Goal: Navigation & Orientation: Find specific page/section

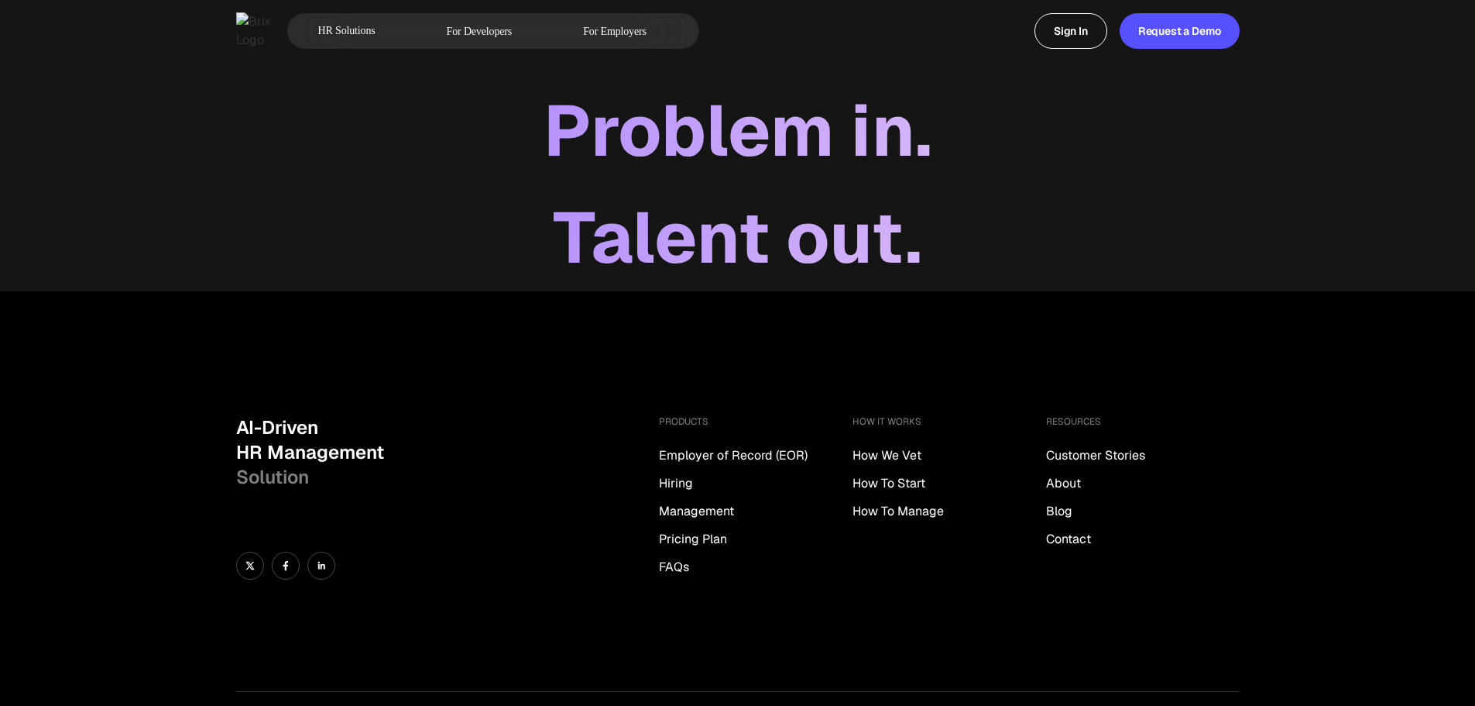
click at [809, 131] on div "Problem in." at bounding box center [737, 130] width 1475 height 107
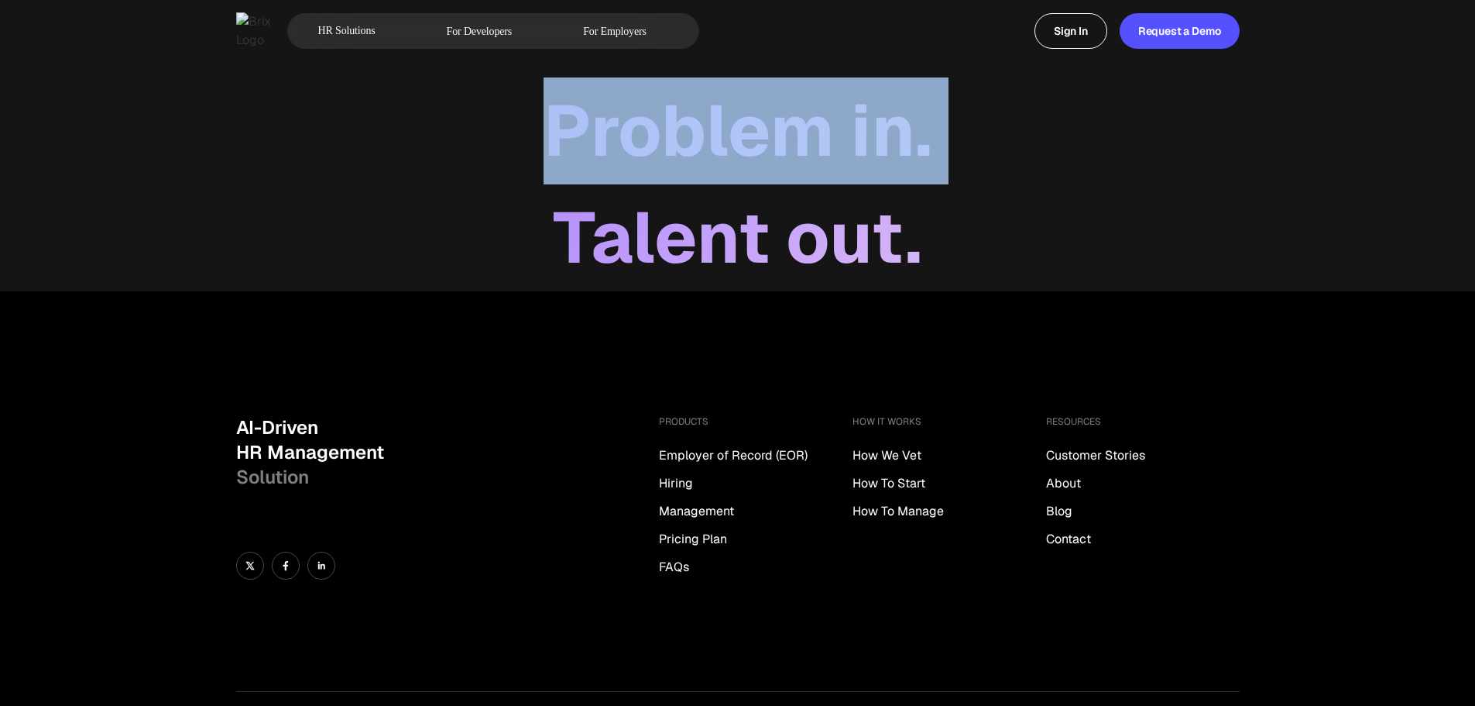
click at [809, 131] on div "Problem in." at bounding box center [737, 130] width 1475 height 107
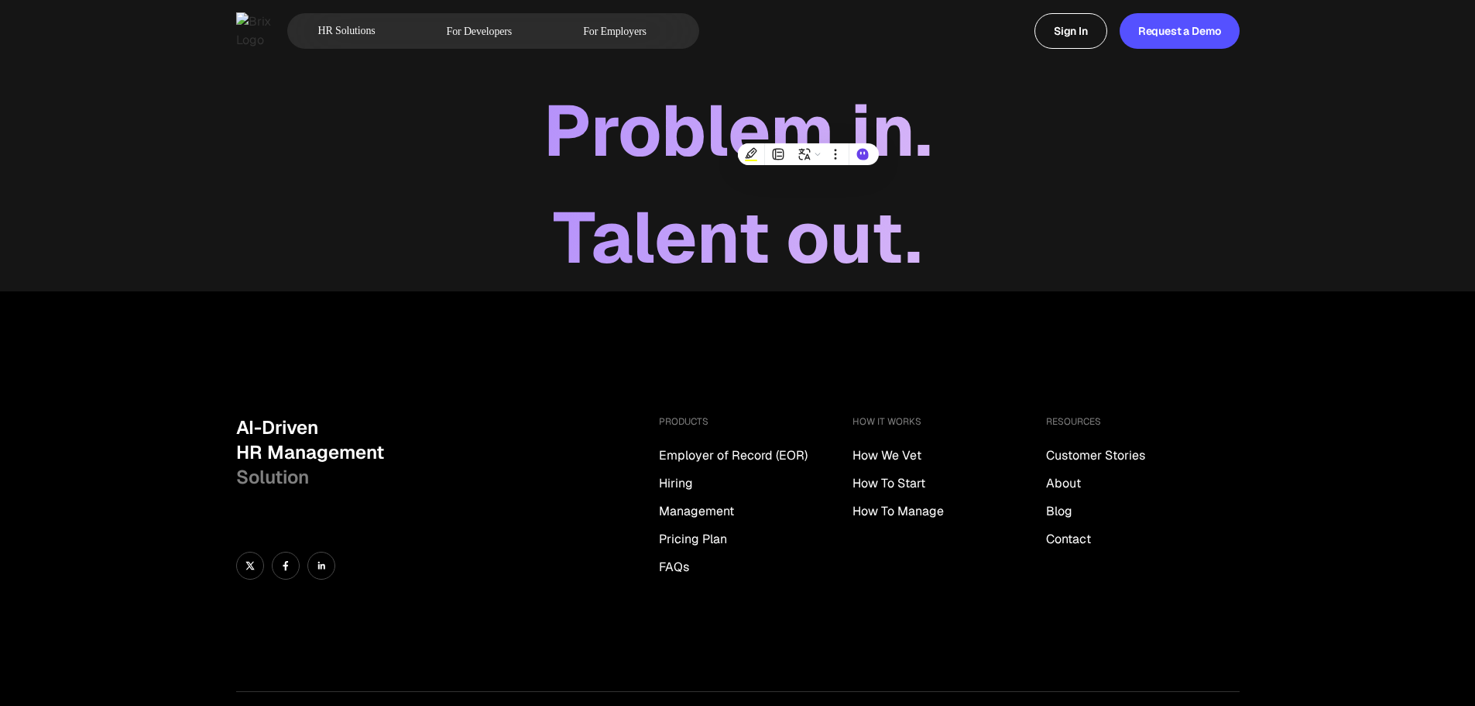
click at [1082, 248] on div "Talent out." at bounding box center [737, 237] width 1475 height 107
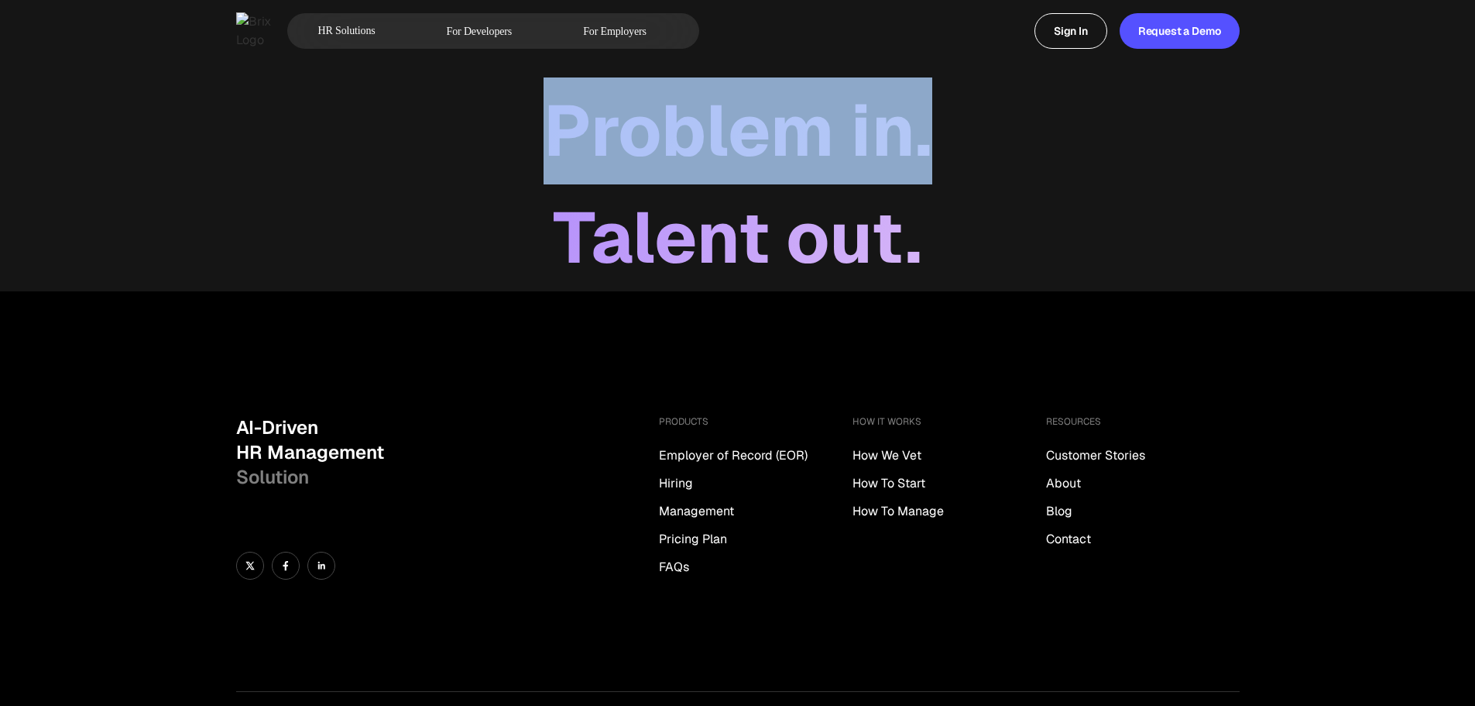
drag, startPoint x: 932, startPoint y: 129, endPoint x: 556, endPoint y: 133, distance: 376.4
click at [556, 133] on div "Problem in." at bounding box center [737, 130] width 1475 height 107
copy div "Problem in."
click at [1275, 213] on div "Talent out." at bounding box center [737, 237] width 1475 height 107
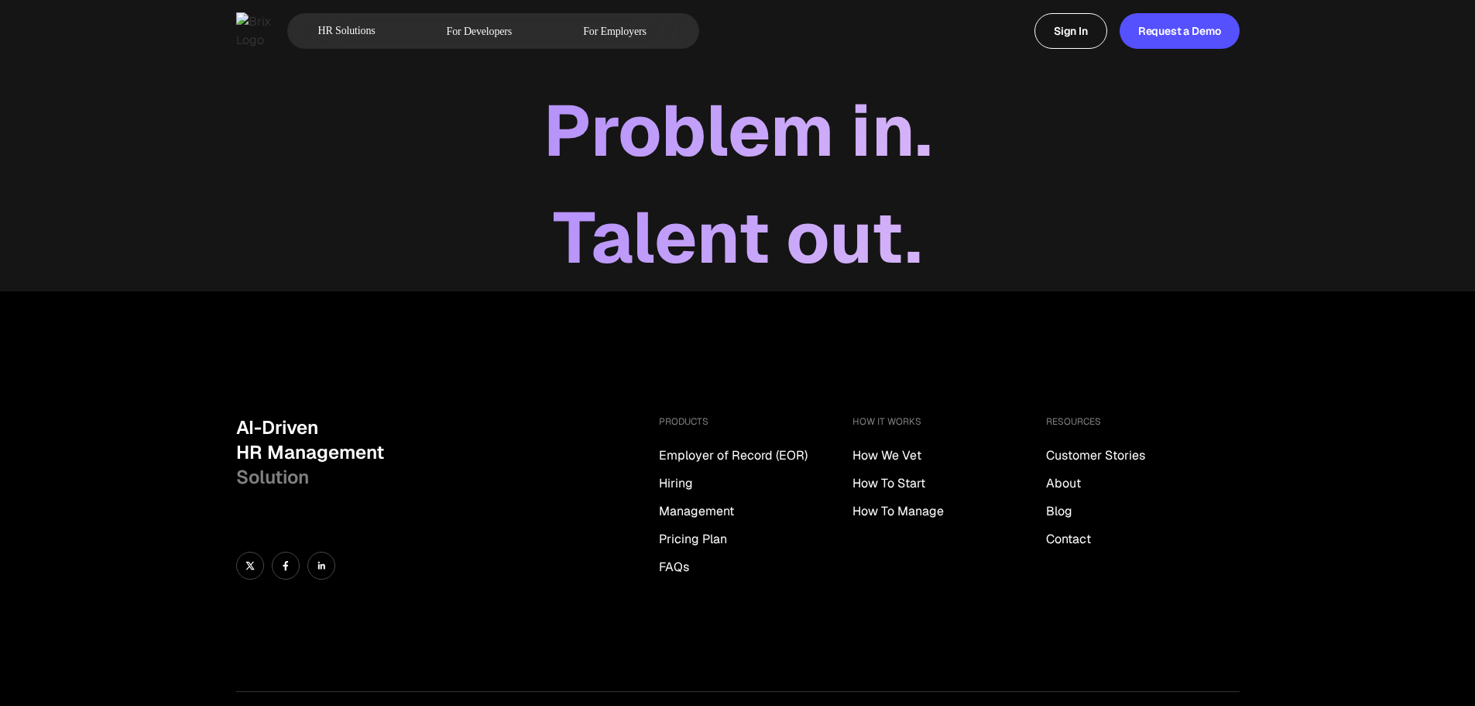
click at [1020, 219] on div "Talent out." at bounding box center [737, 237] width 1475 height 107
click at [875, 148] on div "Problem in." at bounding box center [737, 130] width 1475 height 107
click at [874, 148] on div "Problem in." at bounding box center [737, 130] width 1475 height 107
click at [871, 149] on div "Problem in." at bounding box center [737, 130] width 1475 height 107
click at [734, 150] on div "Problem in." at bounding box center [737, 130] width 1475 height 107
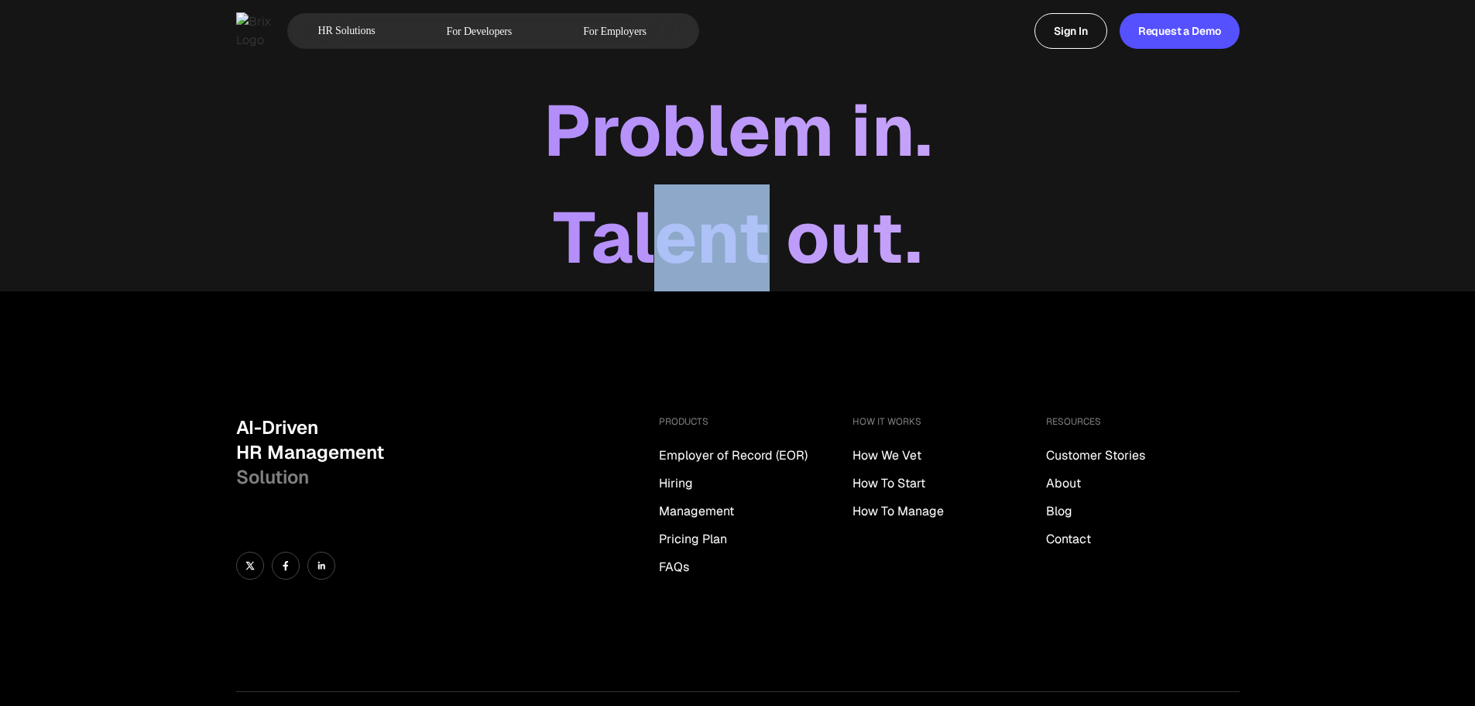
drag, startPoint x: 660, startPoint y: 201, endPoint x: 643, endPoint y: 202, distance: 17.1
click at [644, 203] on div "Talent out." at bounding box center [737, 237] width 1475 height 107
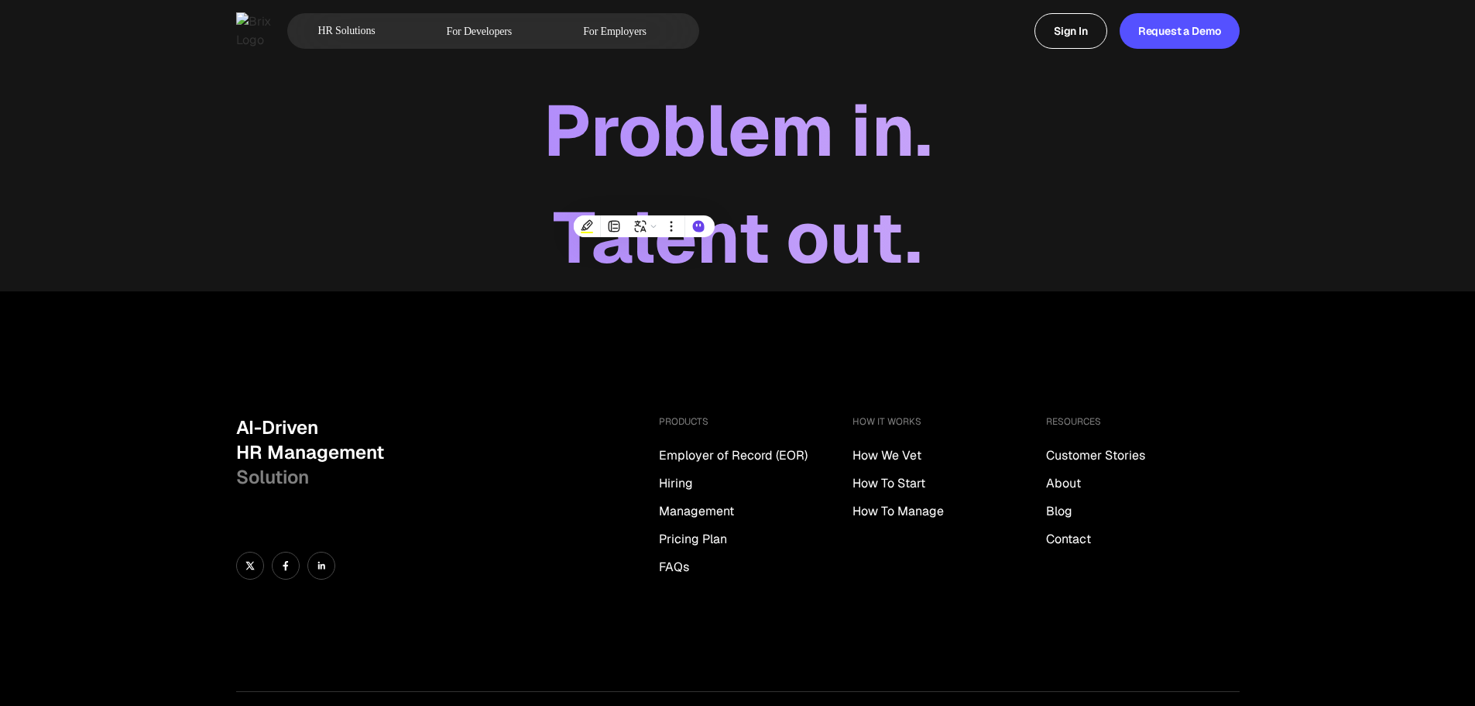
click at [649, 177] on div "Problem in." at bounding box center [737, 130] width 1475 height 107
click at [726, 216] on div "Talent out." at bounding box center [737, 237] width 1475 height 107
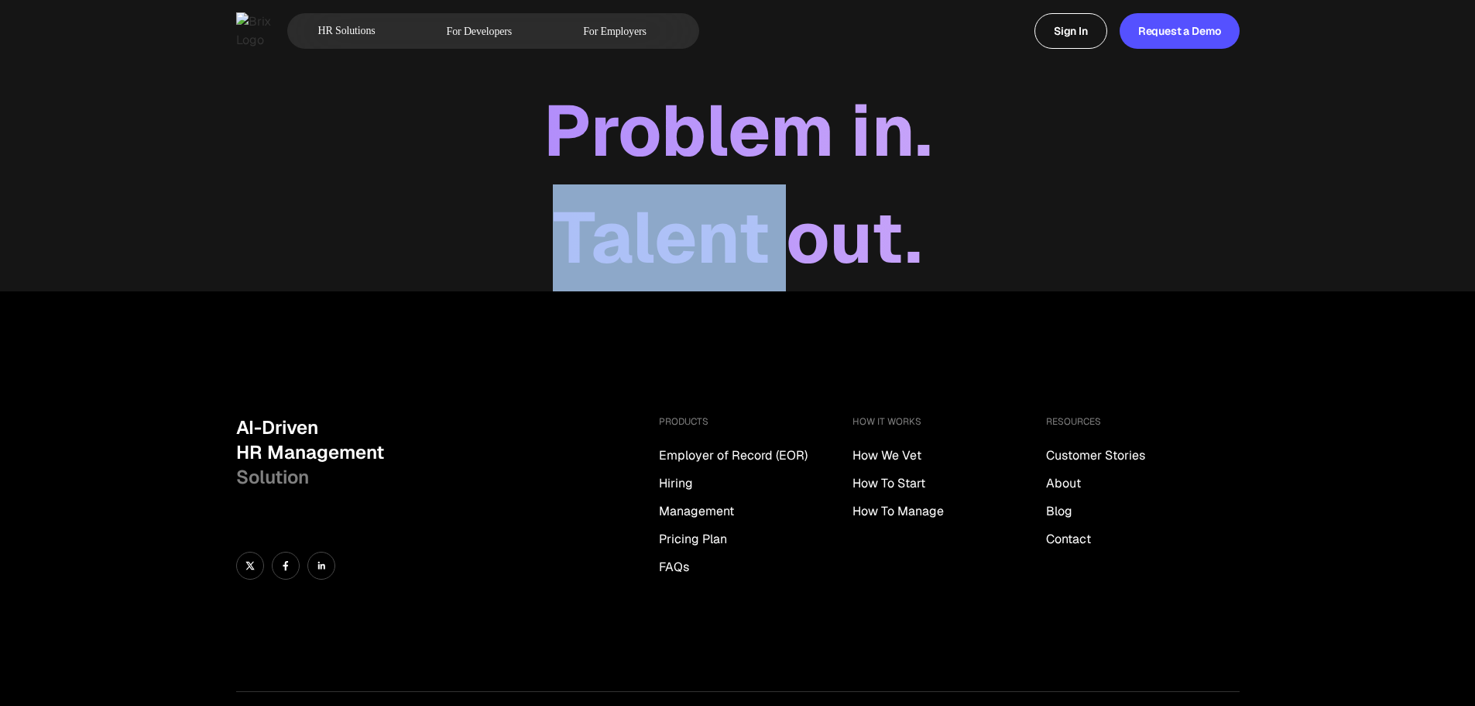
click at [726, 216] on div "Talent out." at bounding box center [737, 237] width 1475 height 107
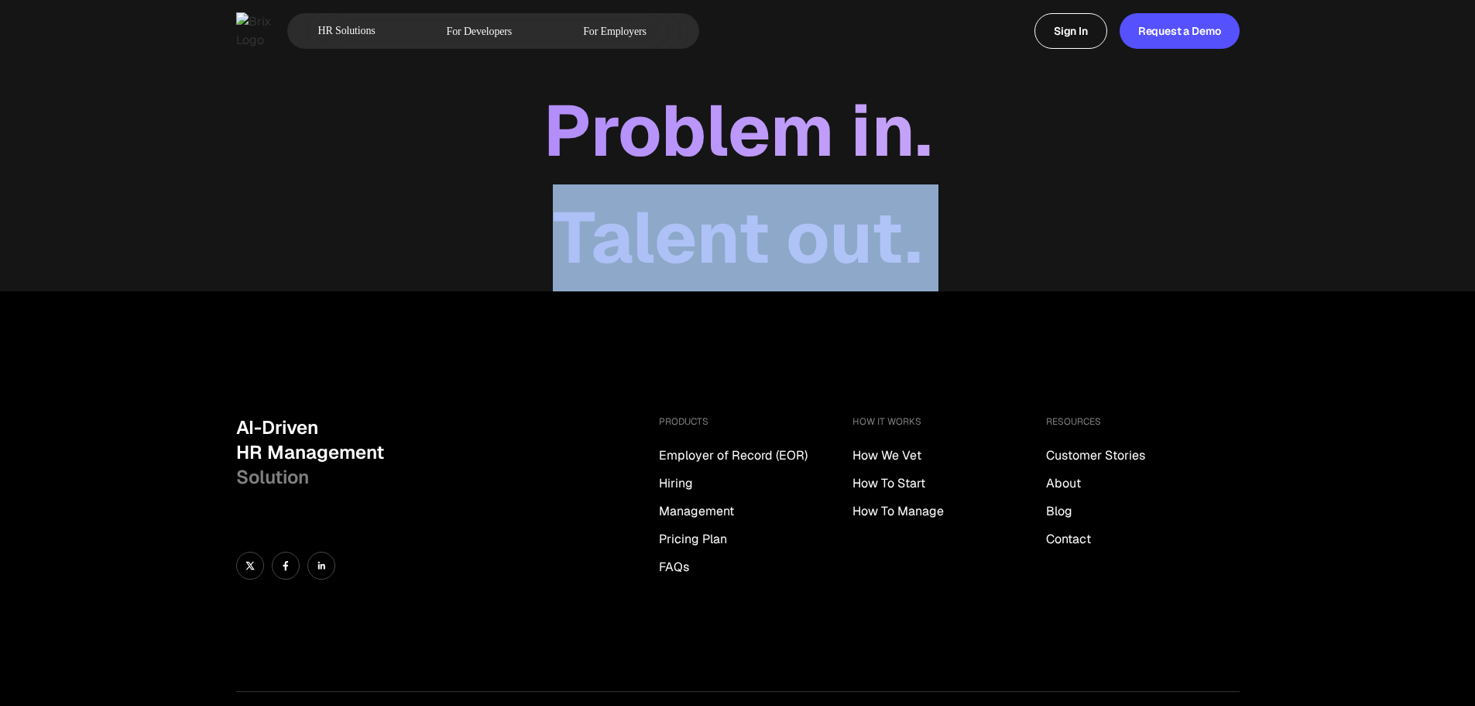
click at [725, 216] on div "Talent out." at bounding box center [737, 237] width 1475 height 107
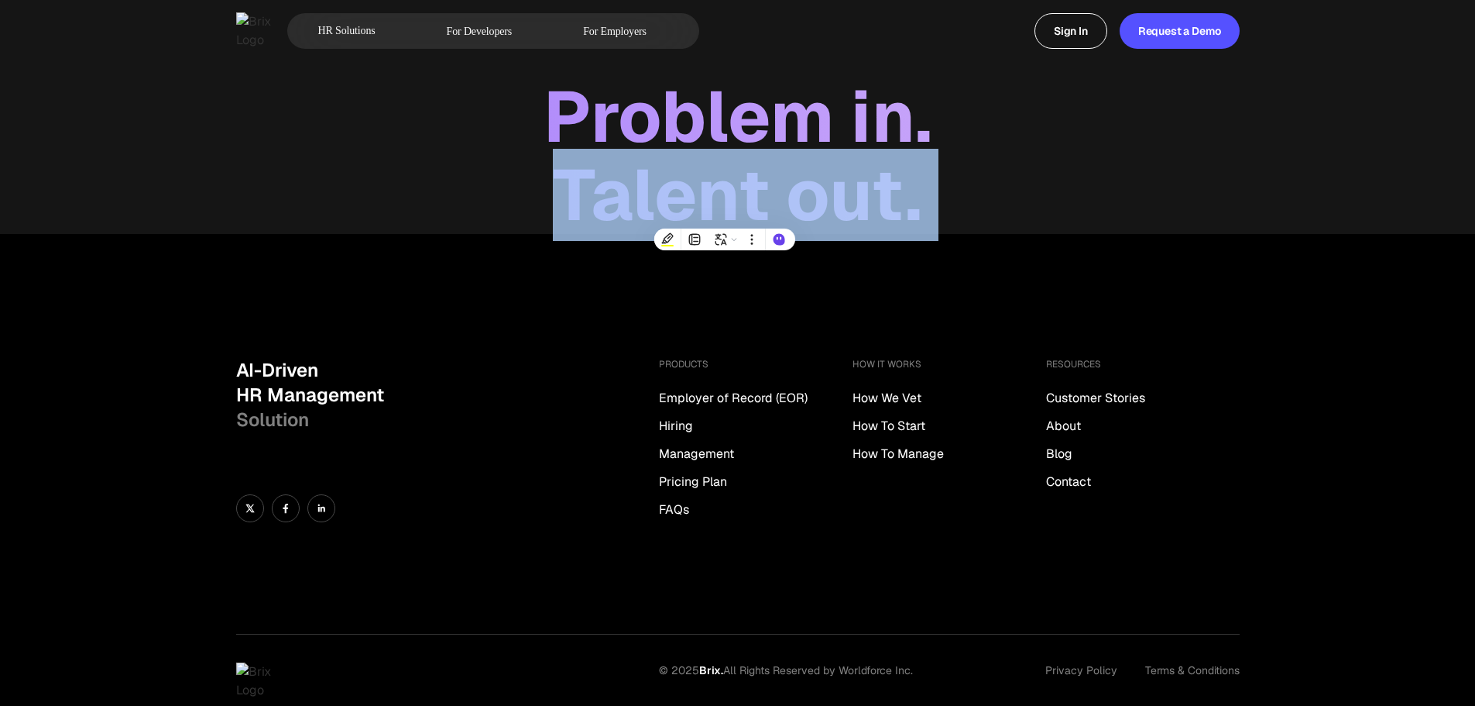
click at [1056, 110] on div "Problem in." at bounding box center [737, 116] width 1475 height 78
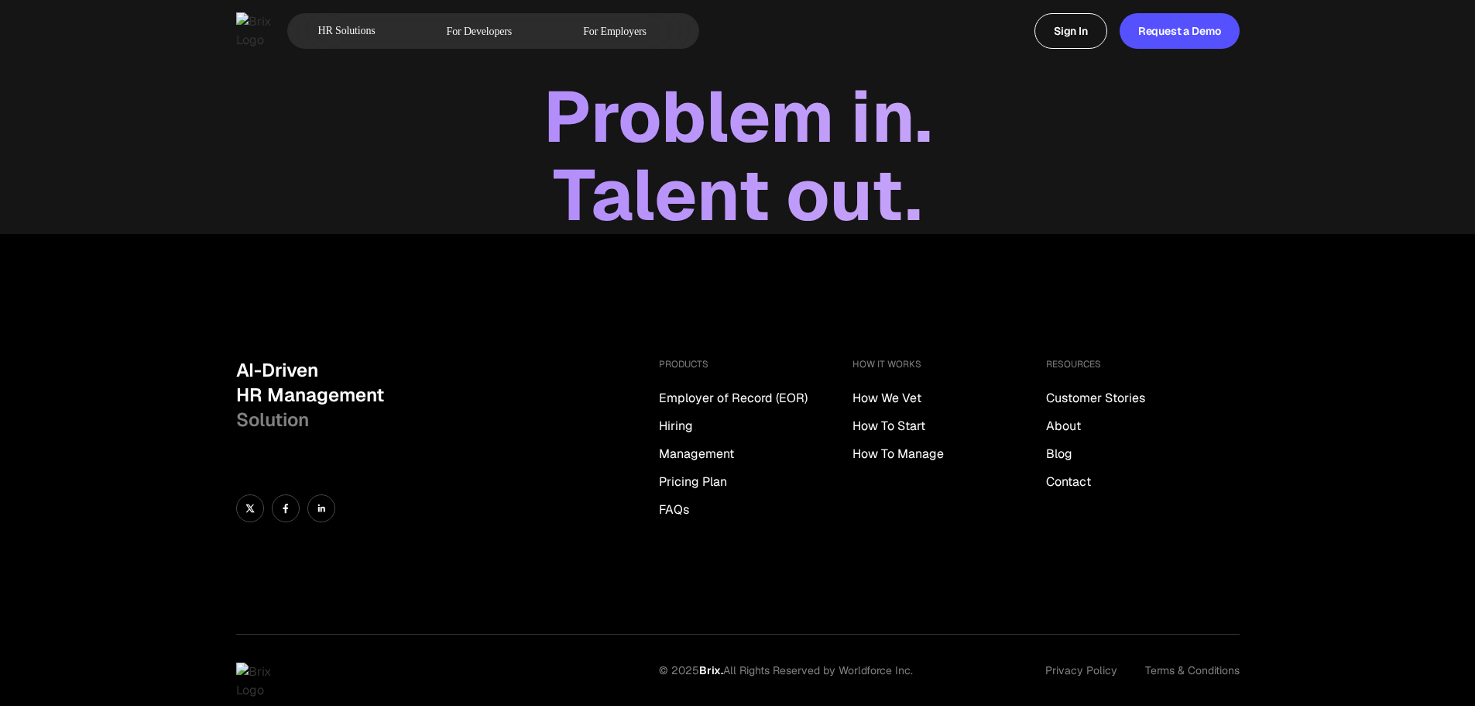
click at [765, 196] on div "Talent out." at bounding box center [737, 195] width 1475 height 78
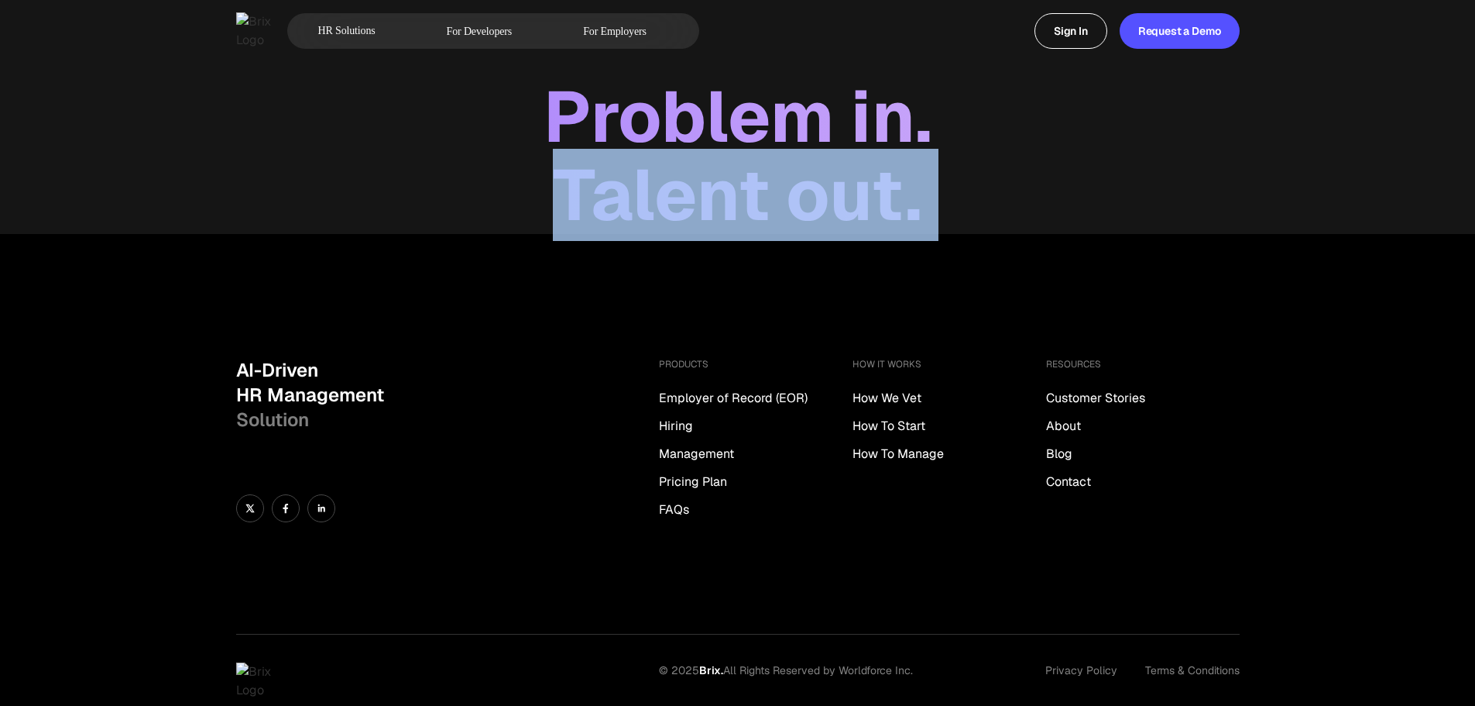
click at [765, 196] on div "Talent out." at bounding box center [737, 195] width 1475 height 78
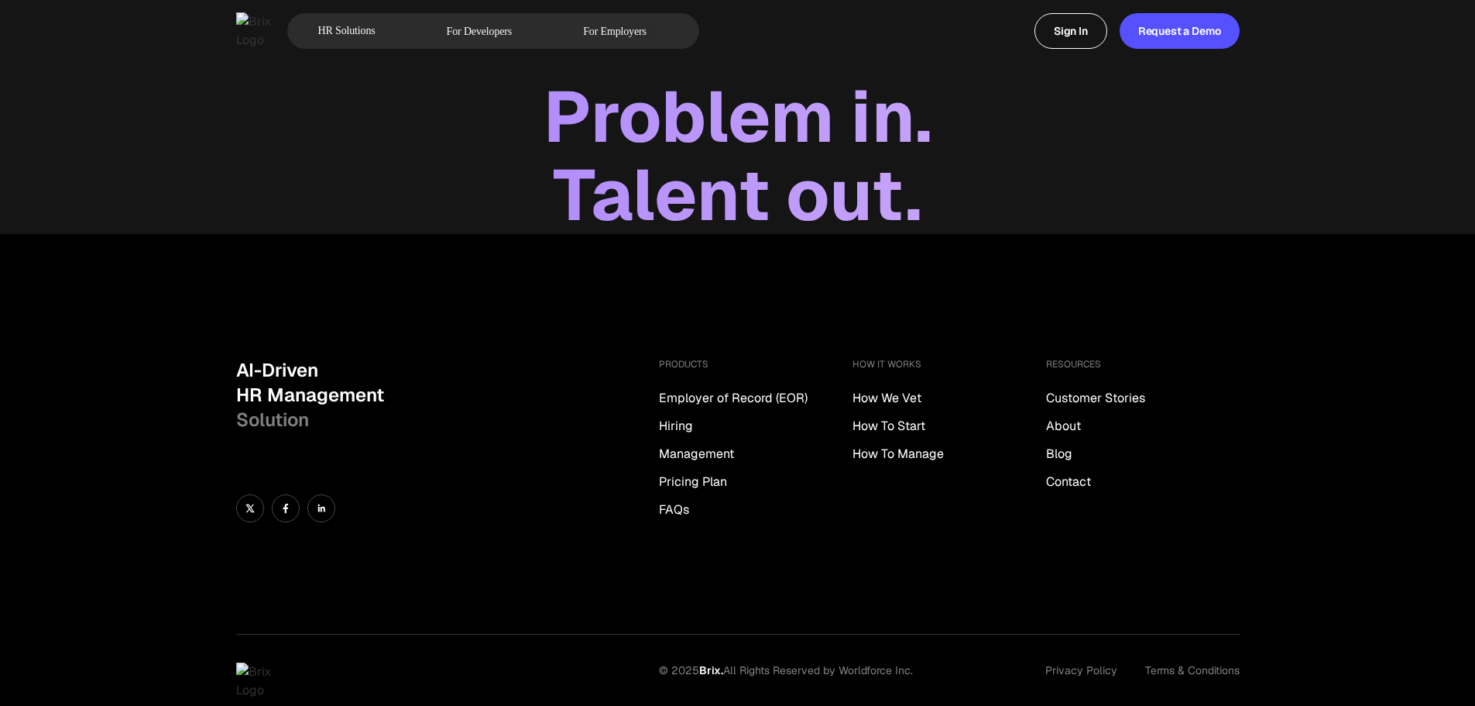
click at [764, 123] on div "Problem in." at bounding box center [737, 116] width 1475 height 78
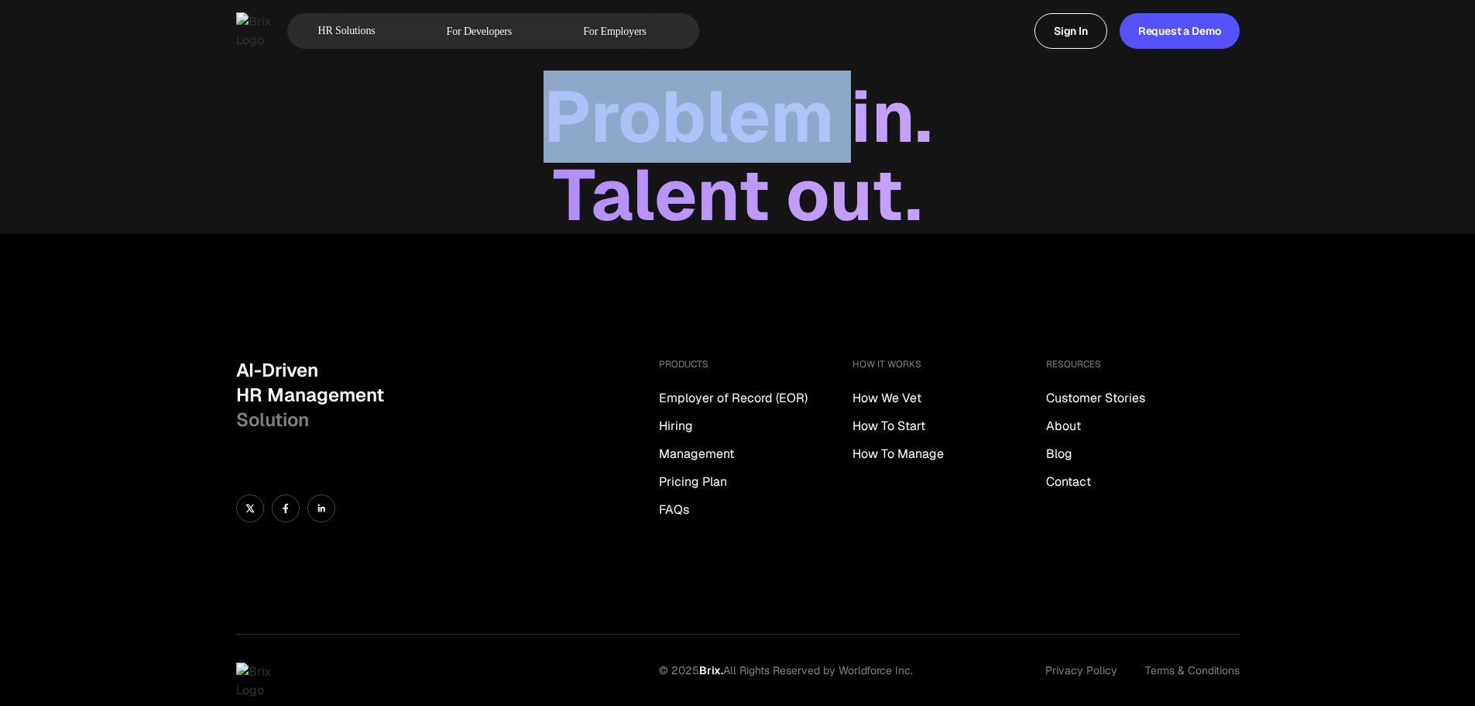
click at [764, 123] on div "Problem in." at bounding box center [737, 116] width 1475 height 78
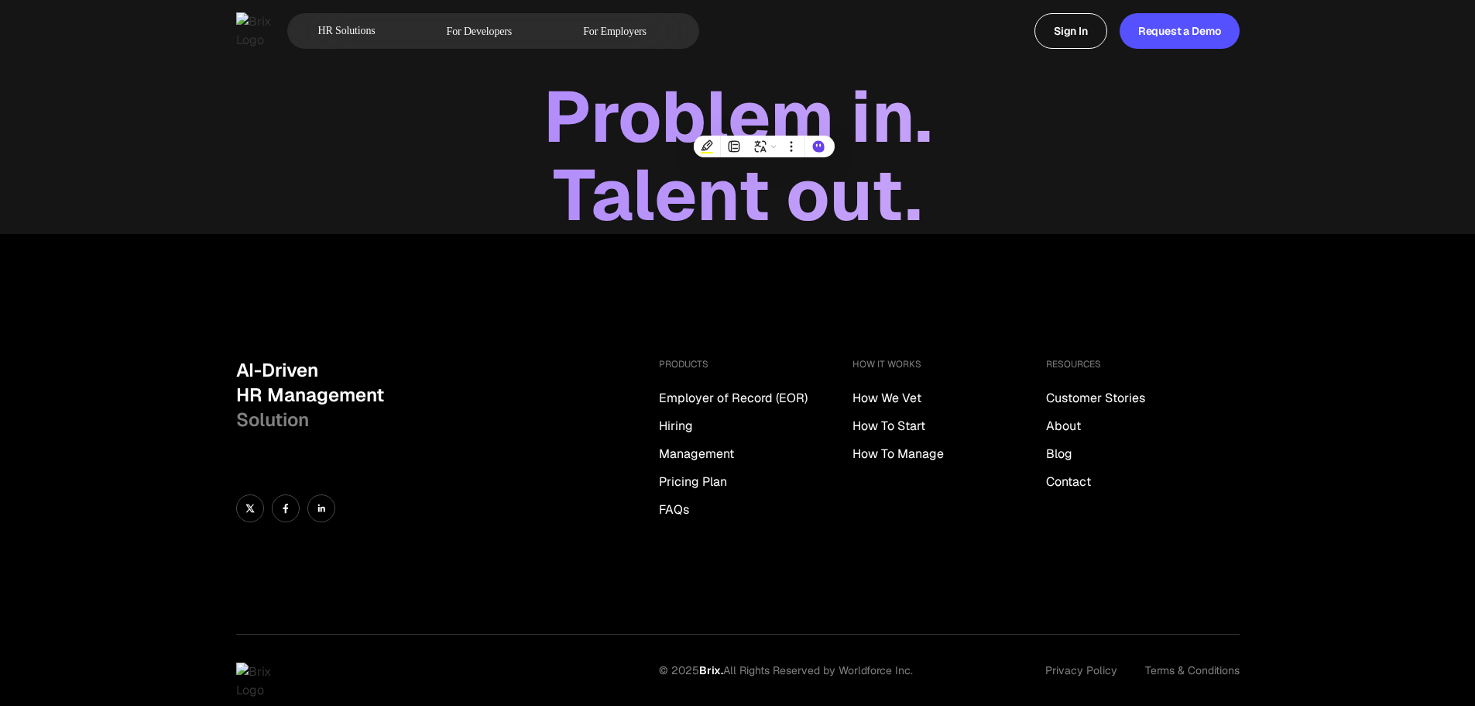
click at [733, 232] on div "Talent out." at bounding box center [737, 195] width 1475 height 78
click at [734, 193] on div "Talent out." at bounding box center [737, 195] width 1475 height 78
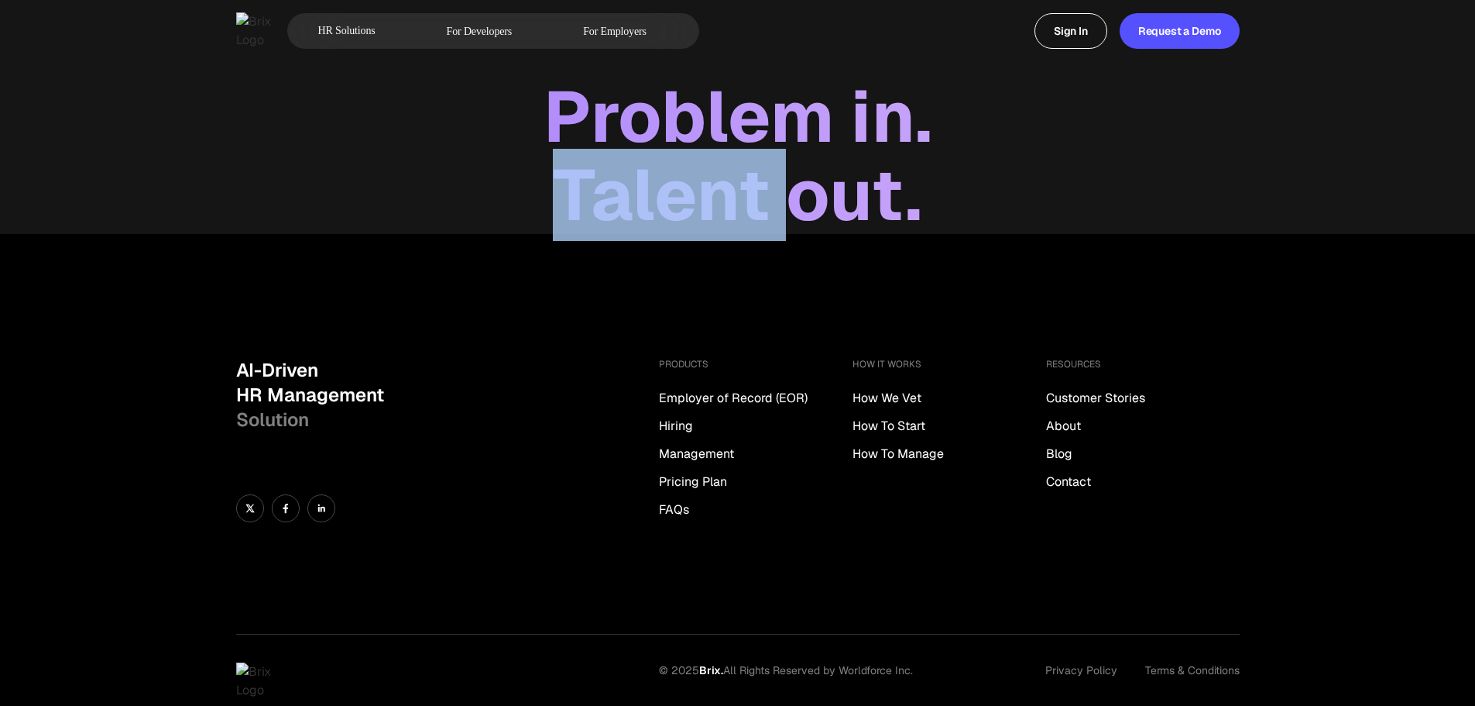
click at [734, 193] on div "Talent out." at bounding box center [737, 195] width 1475 height 78
click at [1119, 167] on div "Talent out." at bounding box center [737, 195] width 1475 height 78
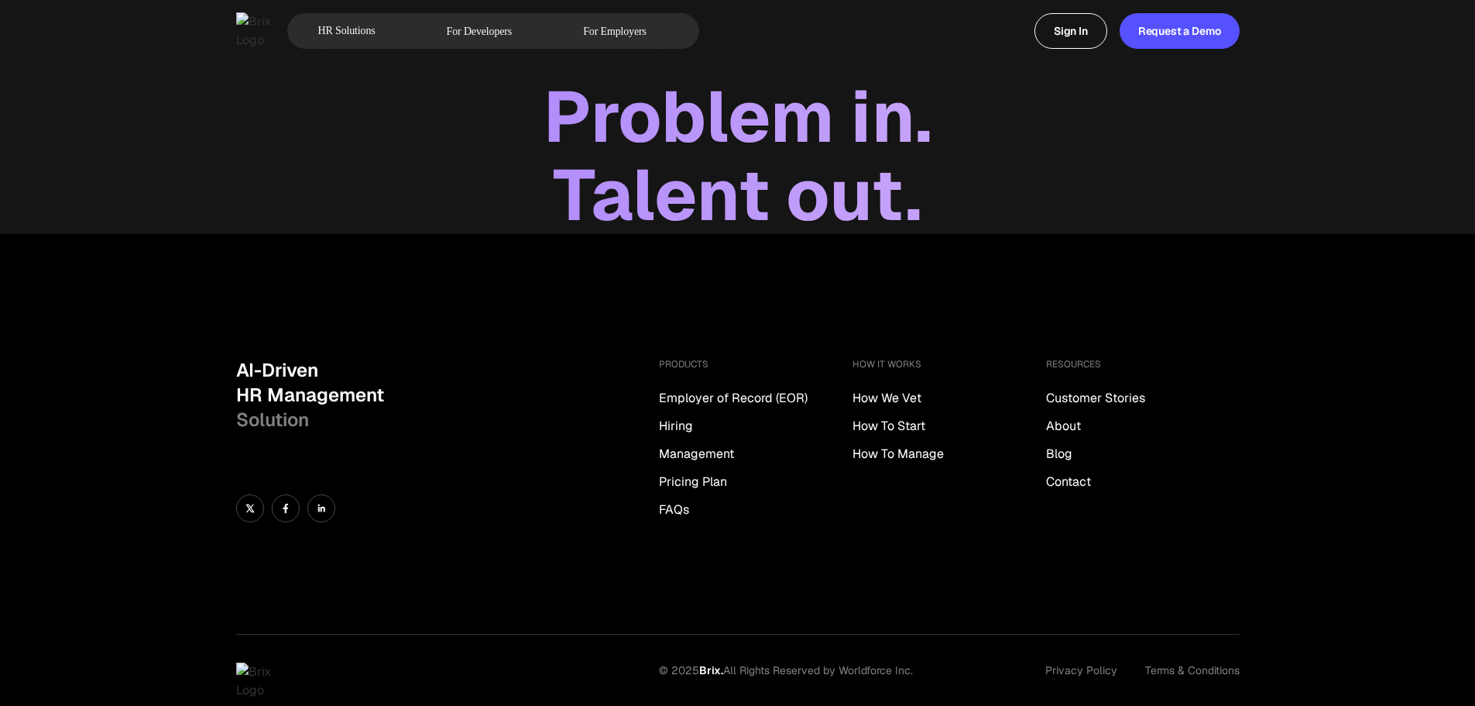
click at [881, 136] on div "Problem in." at bounding box center [737, 116] width 1475 height 78
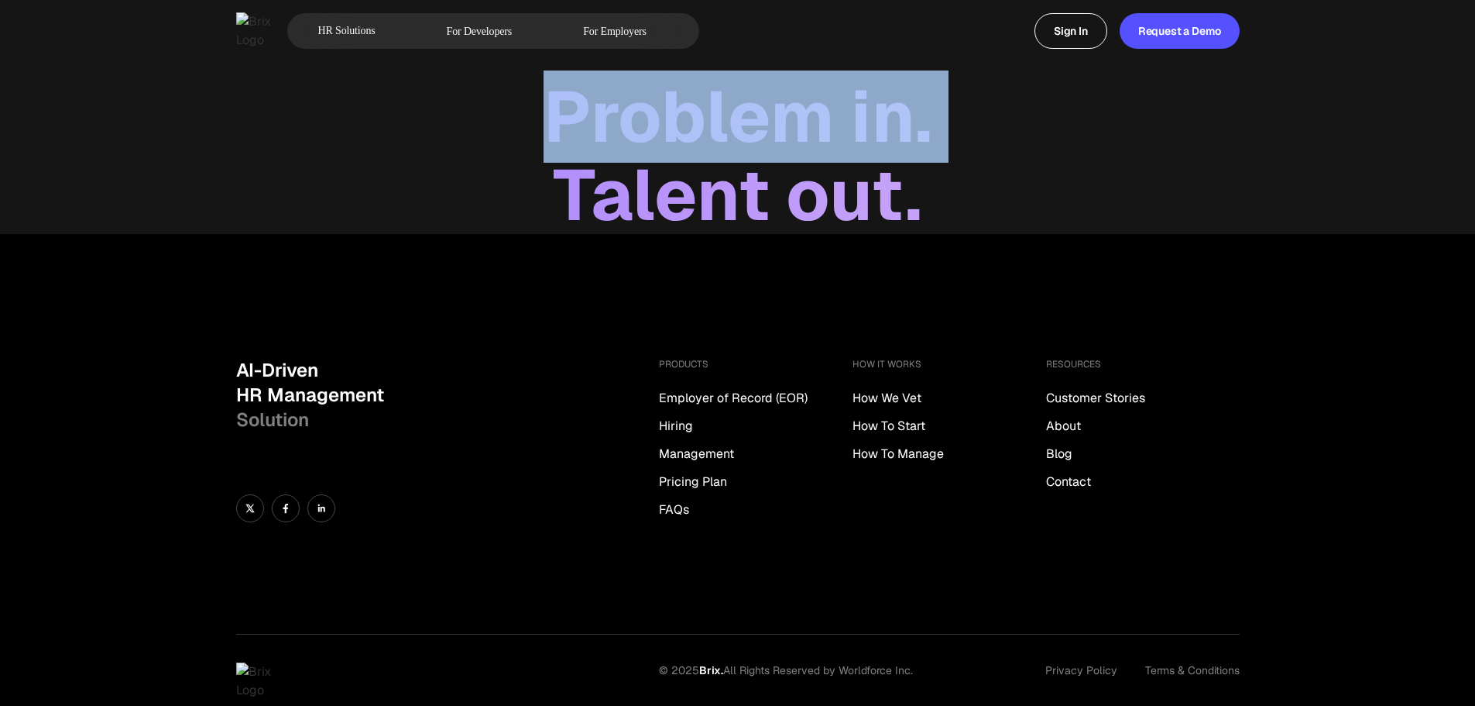
click at [881, 136] on div "Problem in." at bounding box center [737, 116] width 1475 height 78
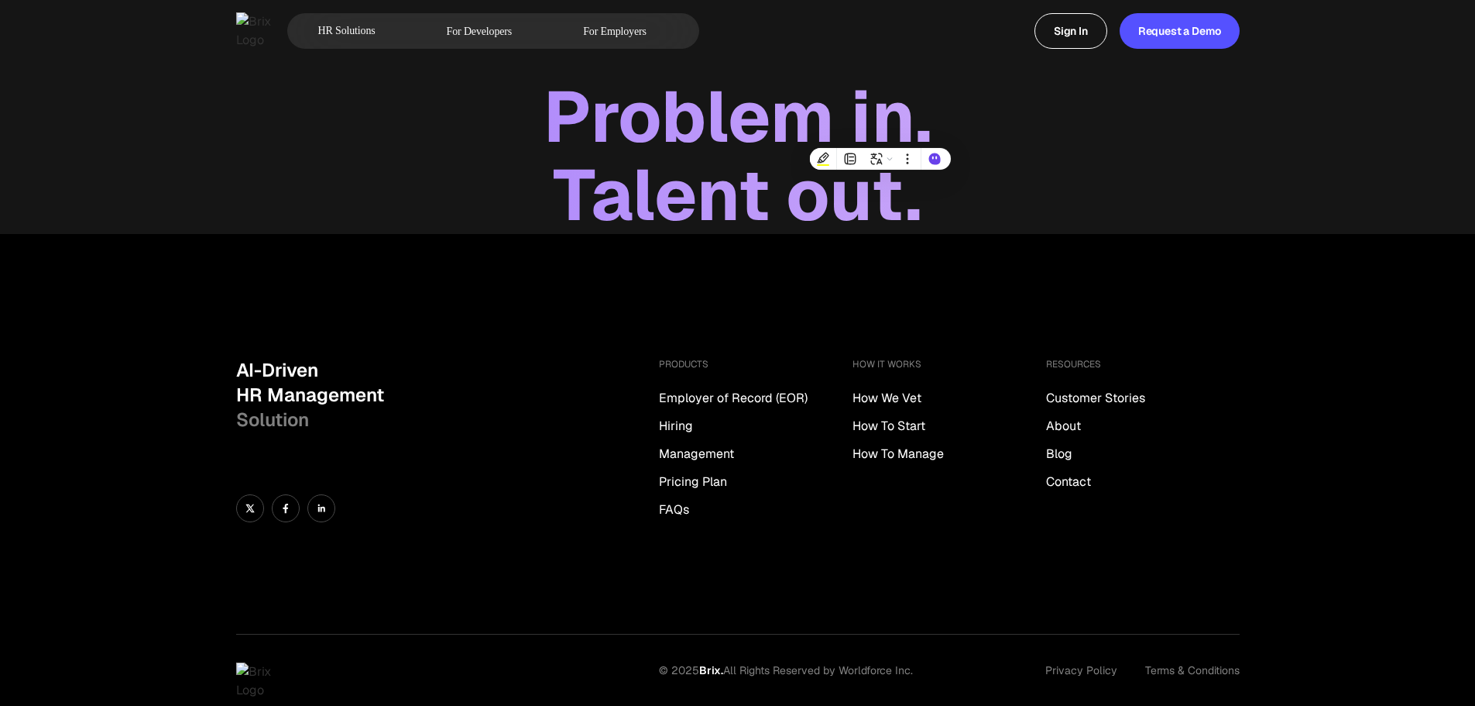
click at [1087, 191] on div "Talent out." at bounding box center [737, 195] width 1475 height 78
click at [1395, 185] on div "Talent out." at bounding box center [737, 195] width 1475 height 78
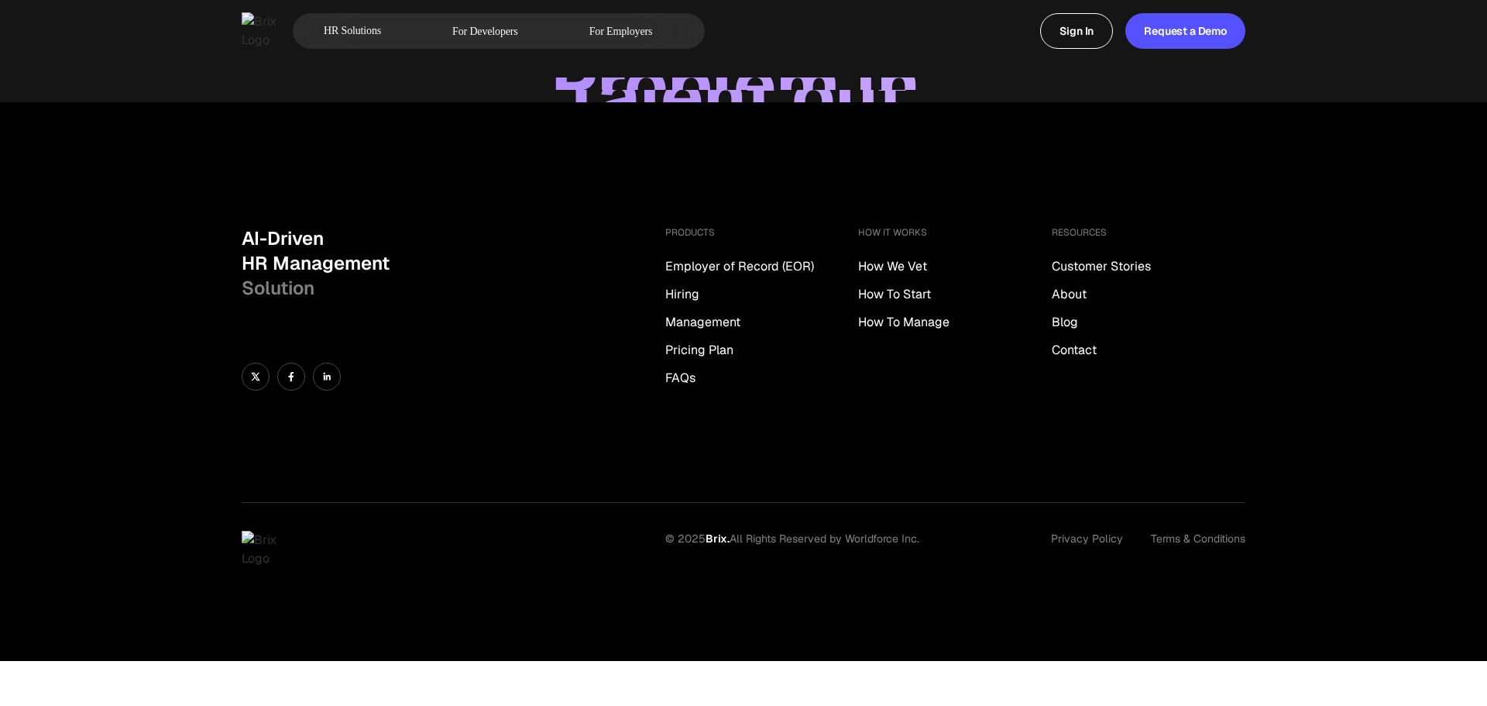
click at [919, 102] on div "Talent out." at bounding box center [743, 96] width 1487 height 12
click at [905, 94] on div "Talent out." at bounding box center [743, 96] width 1487 height 12
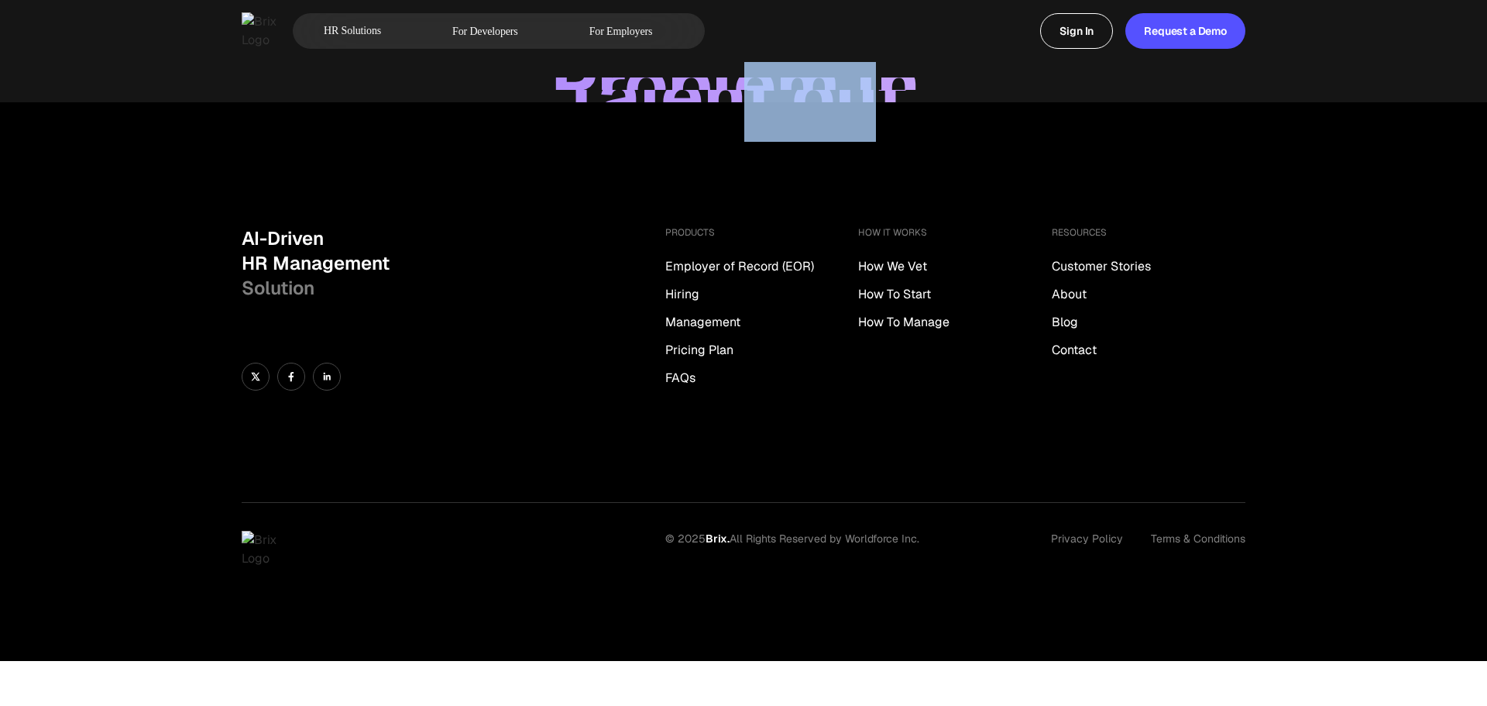
drag, startPoint x: 873, startPoint y: 100, endPoint x: 754, endPoint y: 83, distance: 119.7
click at [754, 90] on div "Talent out." at bounding box center [743, 96] width 1487 height 12
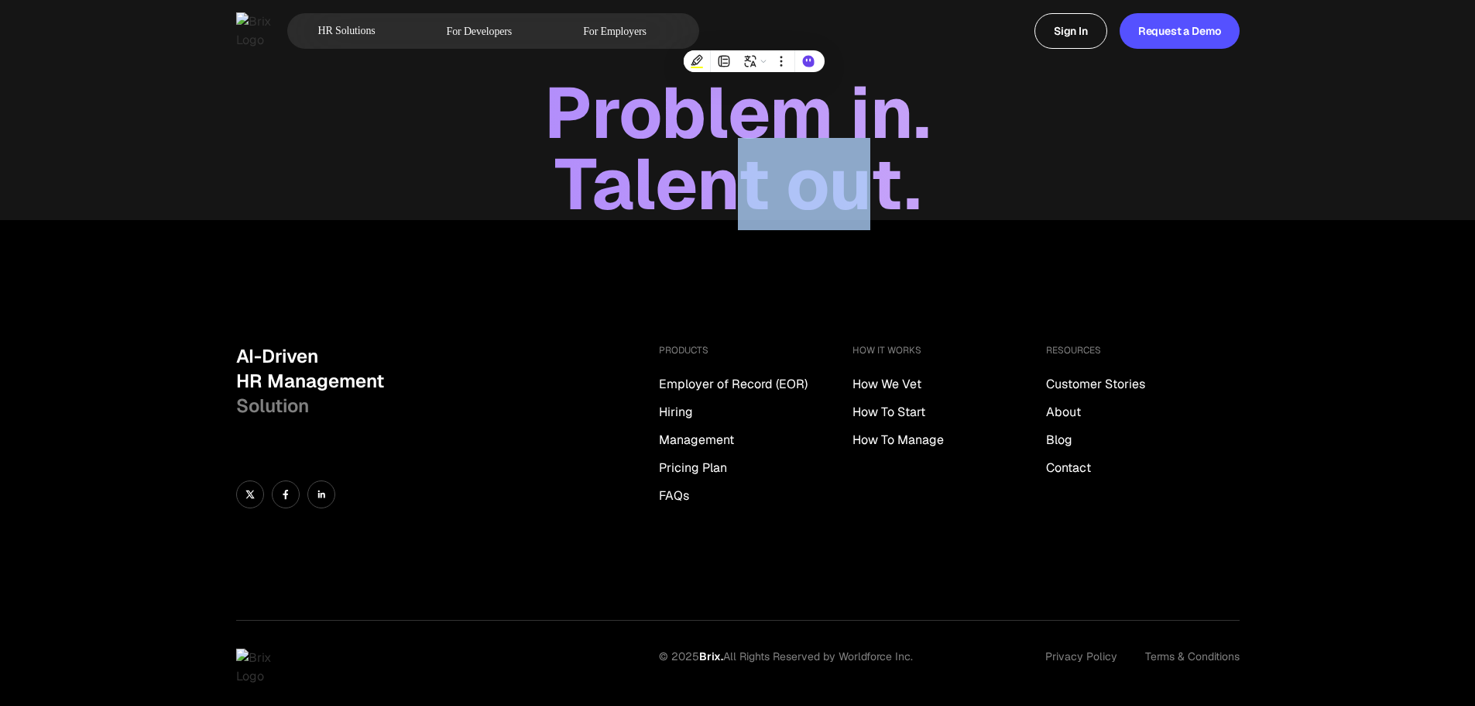
click at [962, 177] on div "Talent out." at bounding box center [737, 184] width 1475 height 71
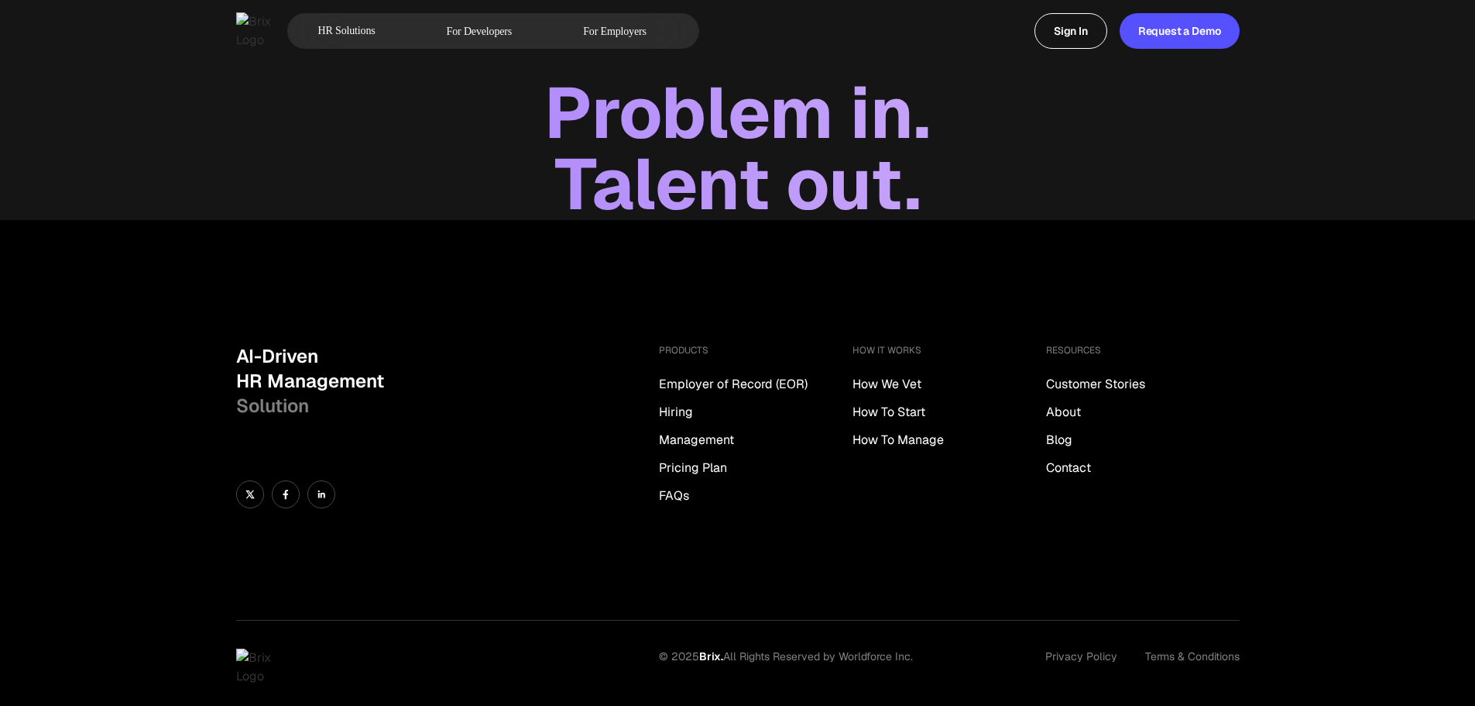
click at [748, 161] on div "Talent out." at bounding box center [737, 184] width 1475 height 71
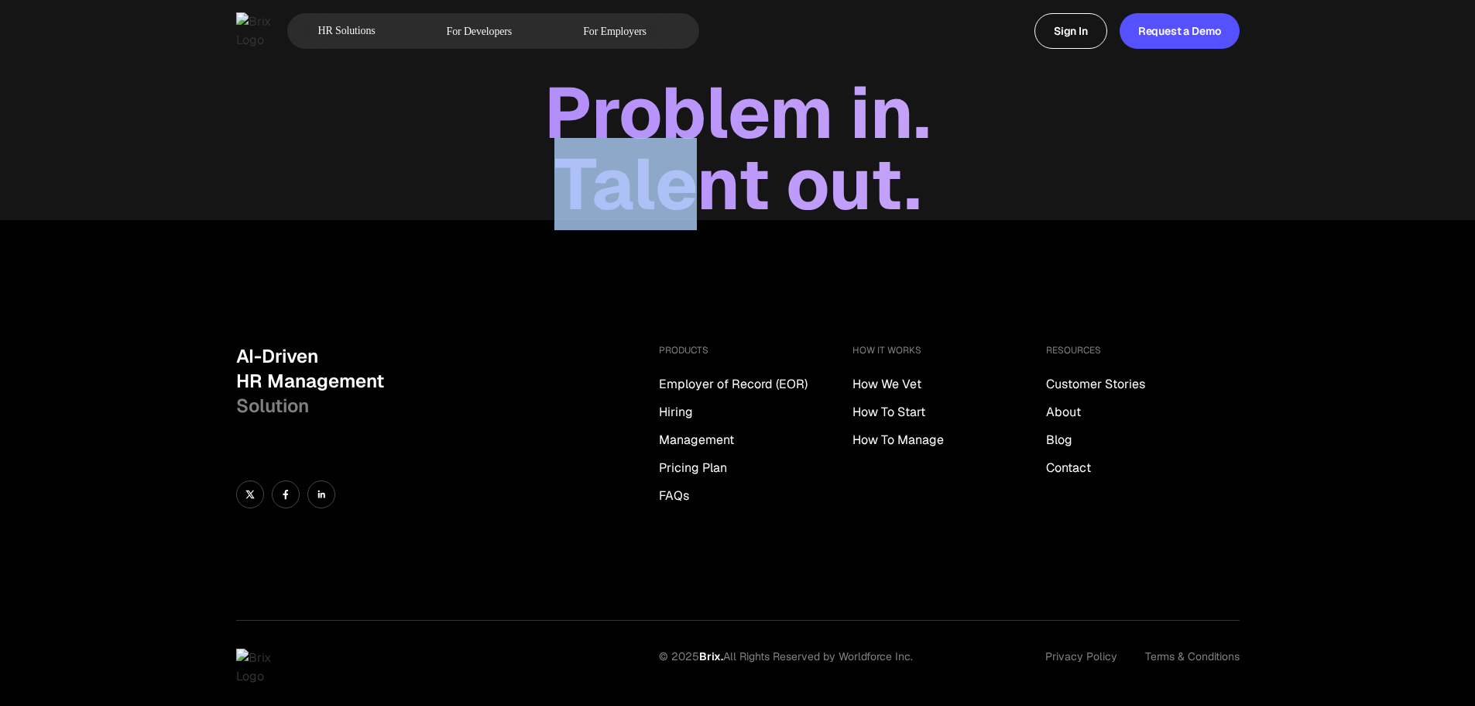
drag, startPoint x: 714, startPoint y: 171, endPoint x: 517, endPoint y: 169, distance: 196.7
click at [517, 169] on div "Talent out." at bounding box center [737, 184] width 1475 height 71
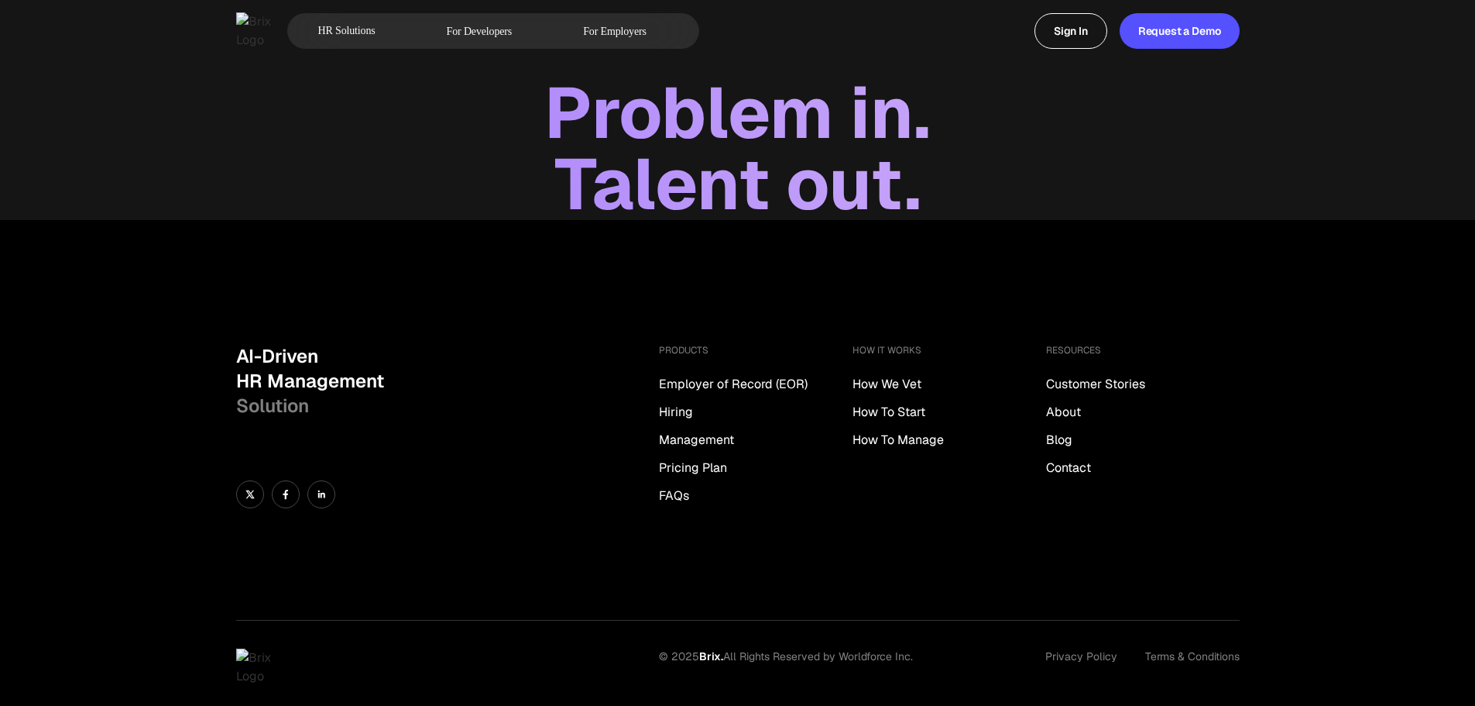
click at [874, 165] on div "Talent out." at bounding box center [737, 184] width 1475 height 71
click at [847, 173] on div "Talent out." at bounding box center [737, 184] width 1475 height 71
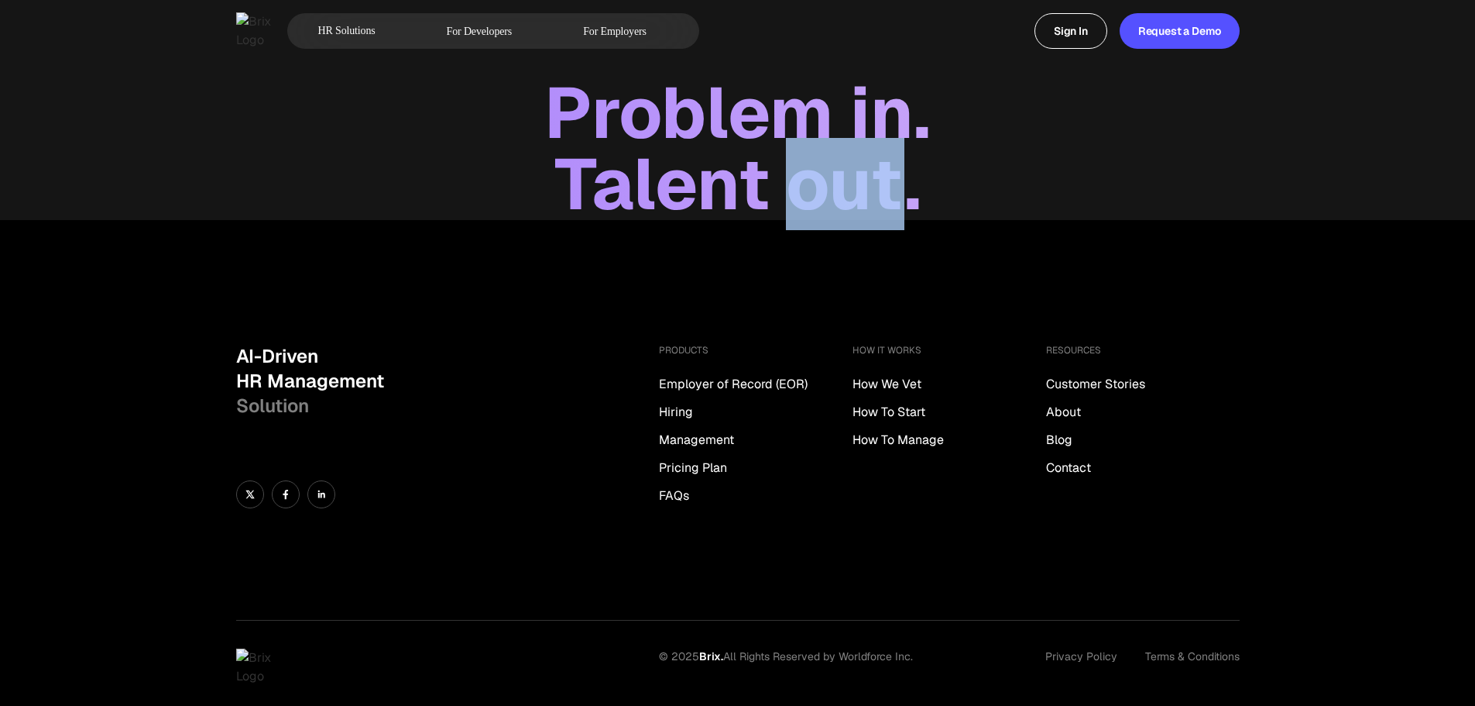
click at [847, 173] on div "Talent out." at bounding box center [737, 184] width 1475 height 71
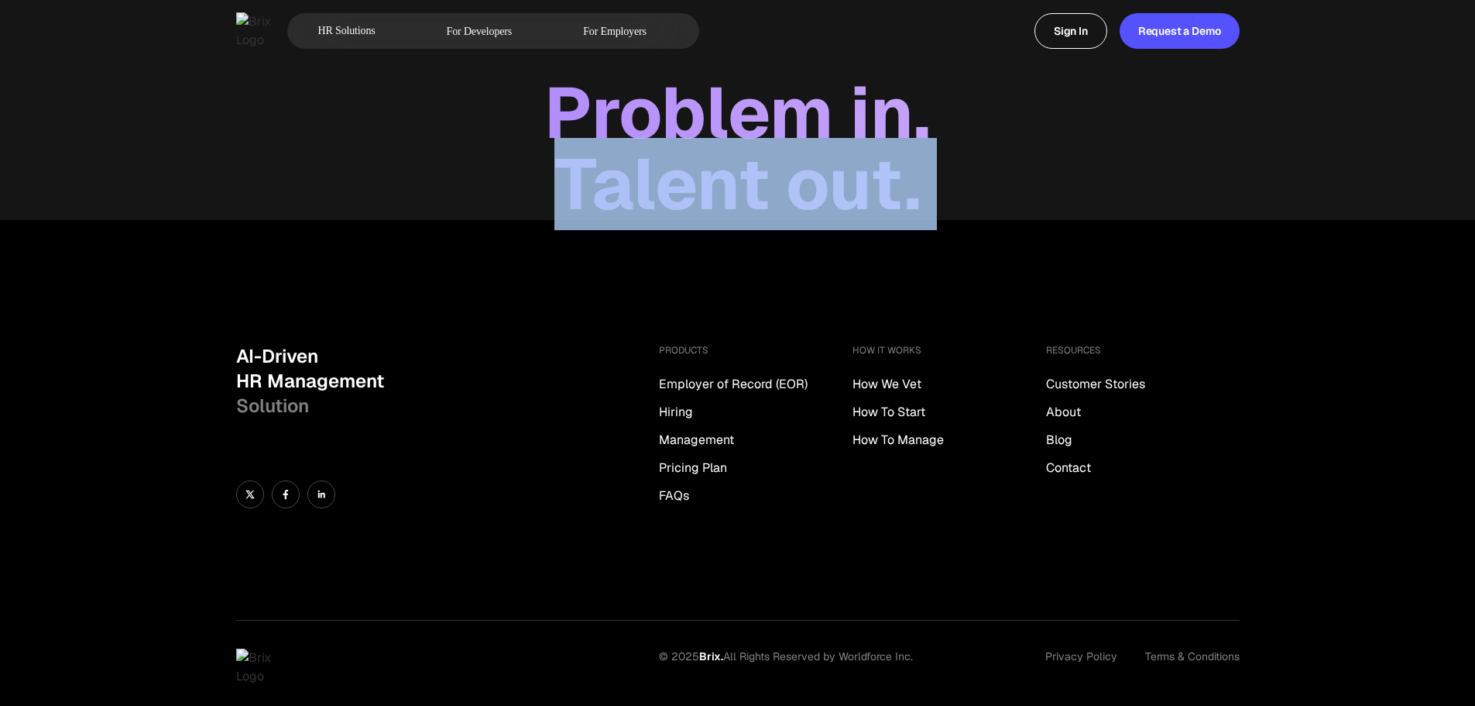
click at [847, 173] on div "Talent out." at bounding box center [737, 184] width 1475 height 71
click at [1087, 150] on div "Talent out." at bounding box center [737, 184] width 1475 height 71
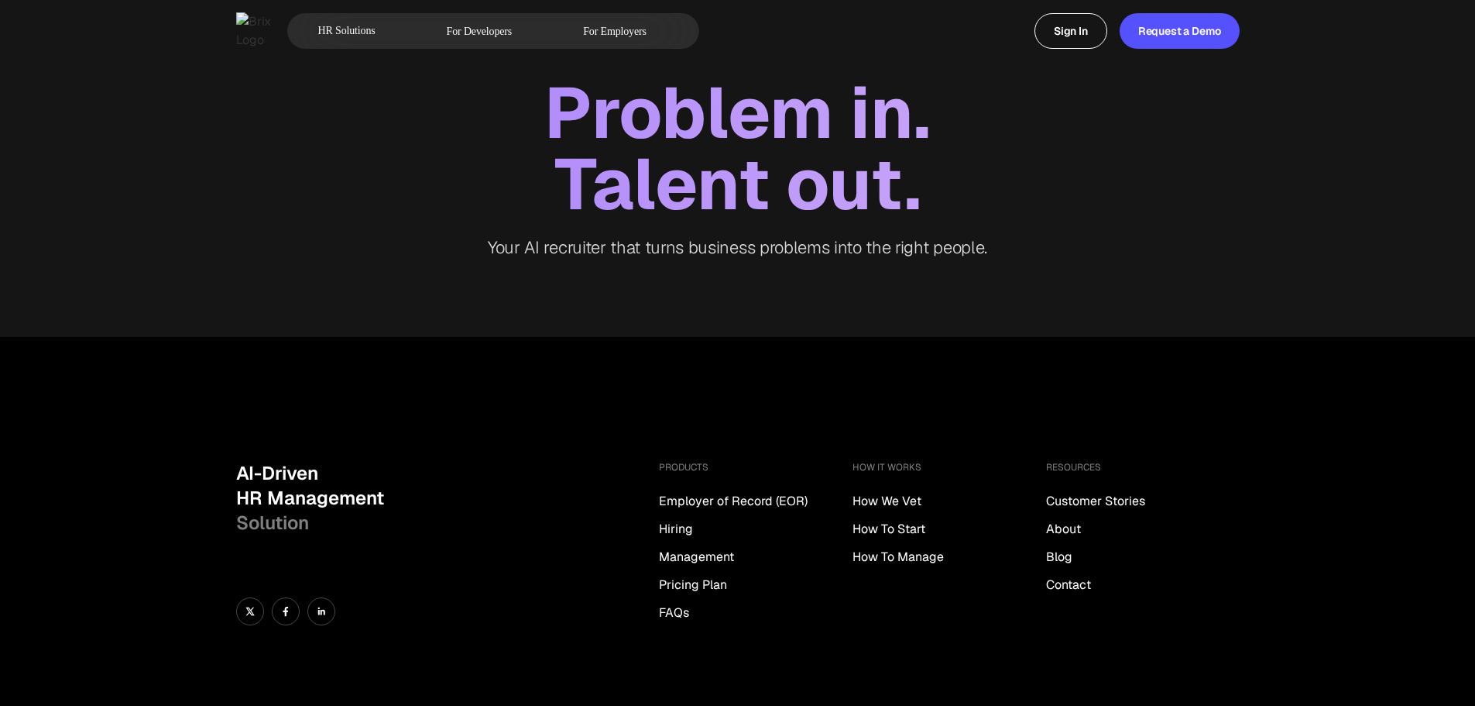
drag, startPoint x: 570, startPoint y: 144, endPoint x: 535, endPoint y: 108, distance: 50.4
click at [568, 149] on div "Talent out." at bounding box center [737, 184] width 1475 height 71
click at [535, 108] on div "Problem in." at bounding box center [737, 112] width 1475 height 71
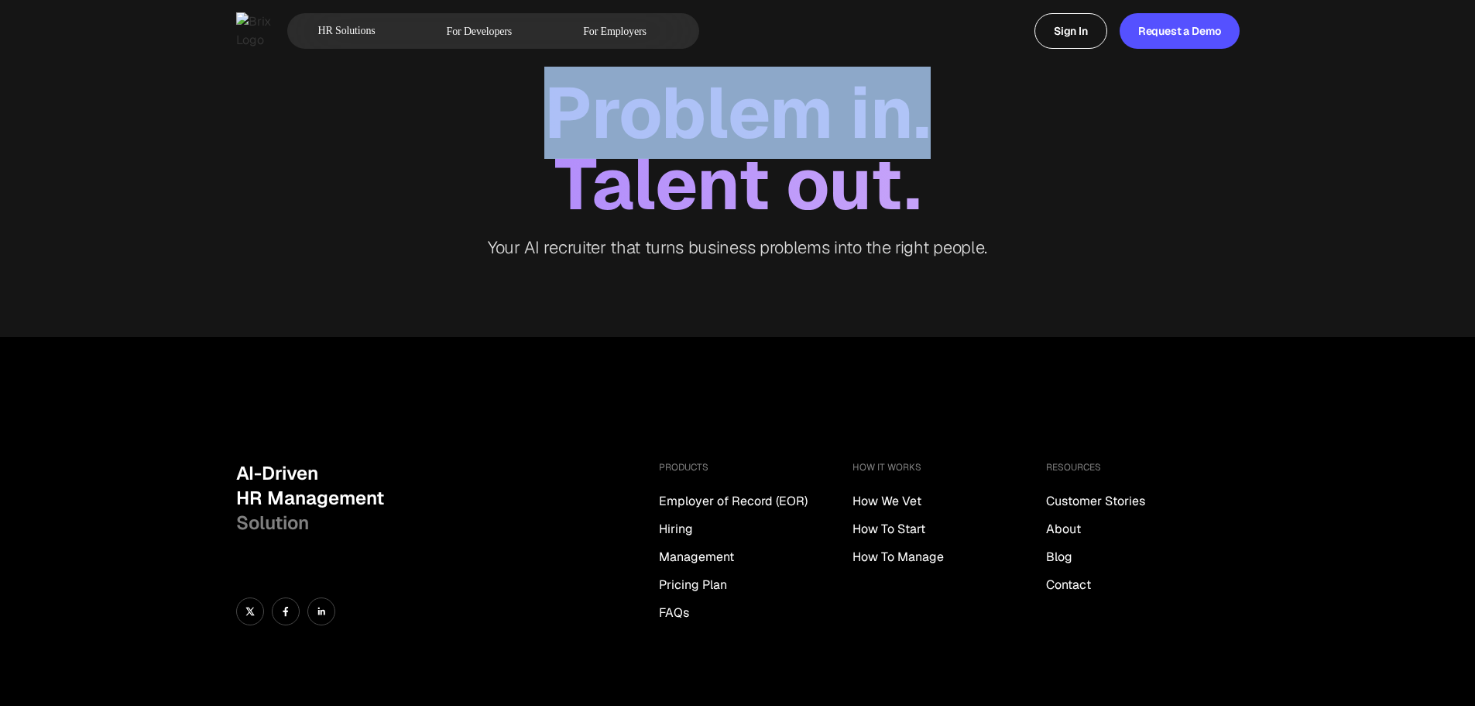
drag, startPoint x: 527, startPoint y: 92, endPoint x: 953, endPoint y: 108, distance: 426.2
click at [953, 108] on div "Problem in." at bounding box center [737, 112] width 1475 height 71
click at [1102, 137] on div "Problem in." at bounding box center [737, 112] width 1475 height 71
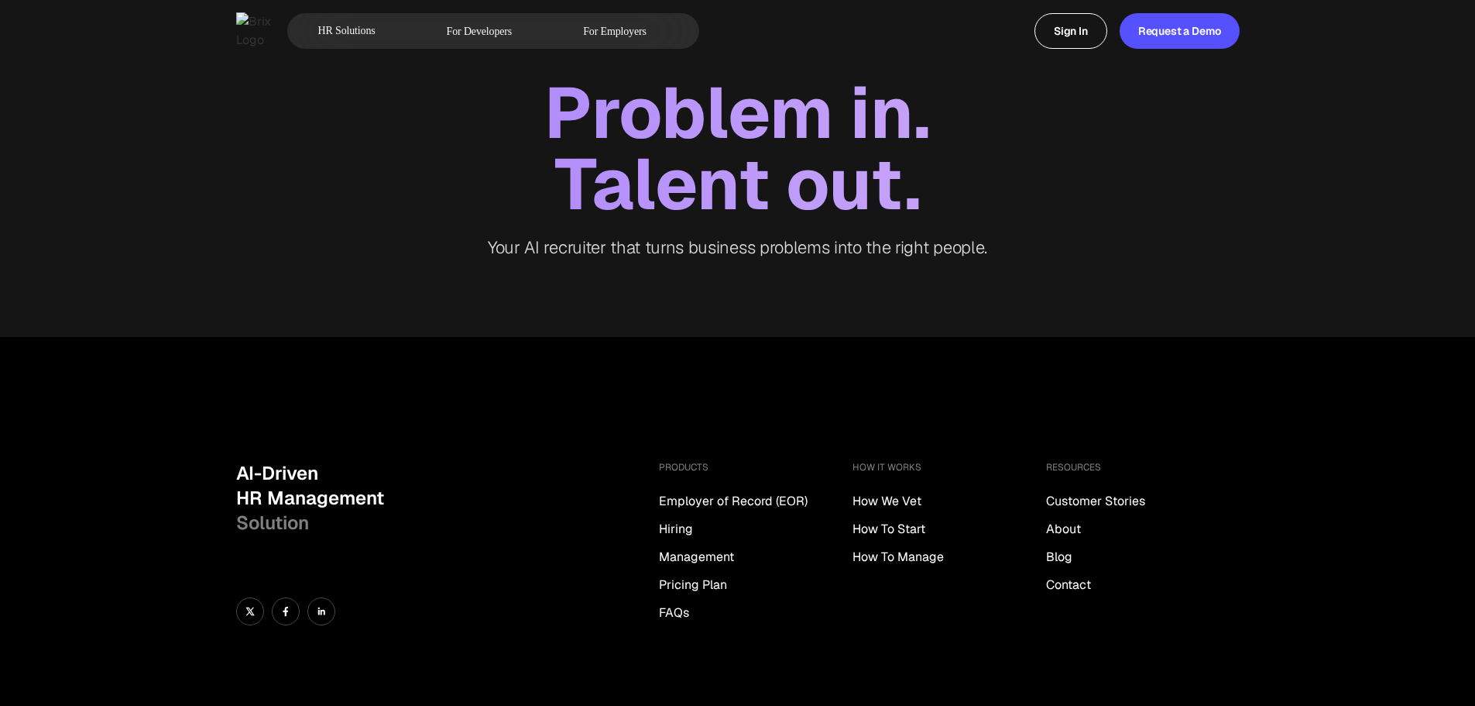
drag, startPoint x: 946, startPoint y: 189, endPoint x: 932, endPoint y: 191, distance: 13.4
click at [943, 191] on div "Talent out." at bounding box center [737, 184] width 1475 height 71
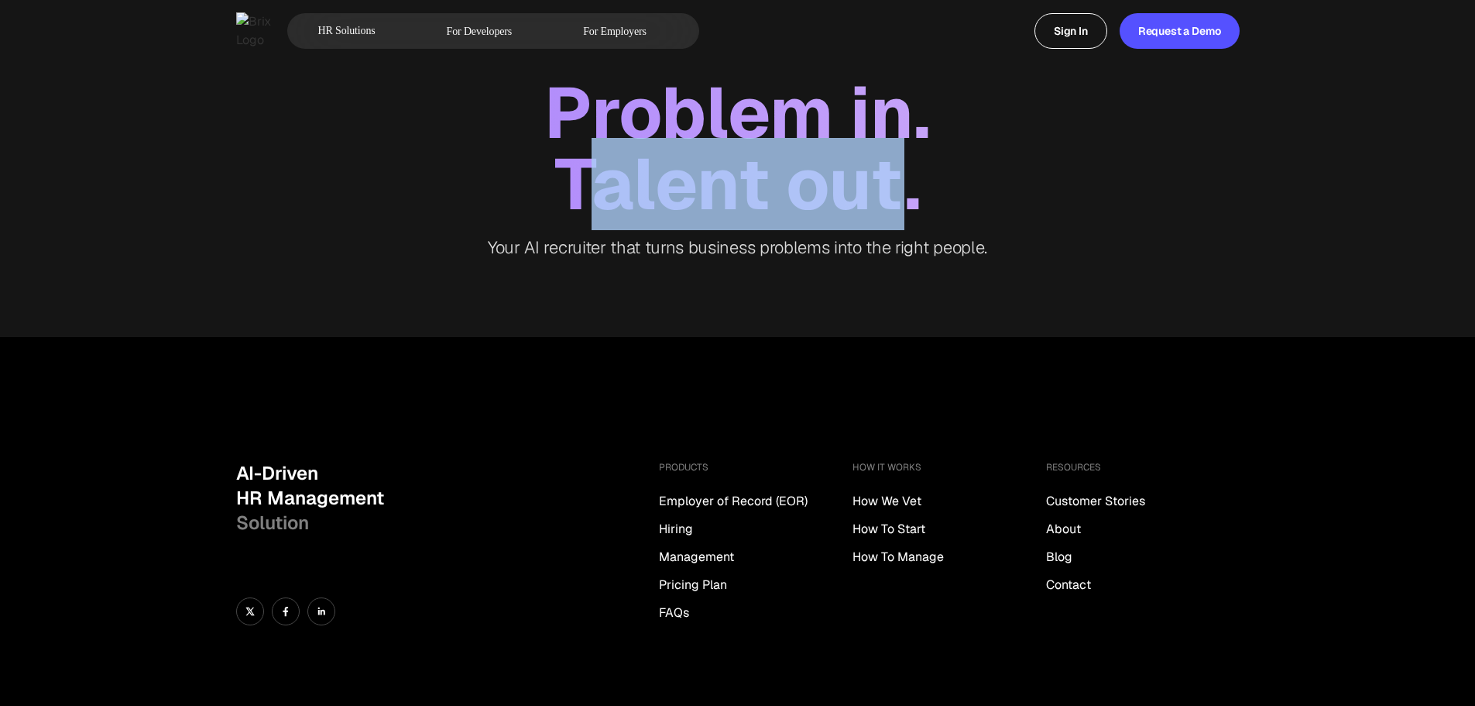
drag, startPoint x: 673, startPoint y: 191, endPoint x: 910, endPoint y: 191, distance: 237.0
click at [910, 191] on div "Talent out." at bounding box center [737, 184] width 1475 height 71
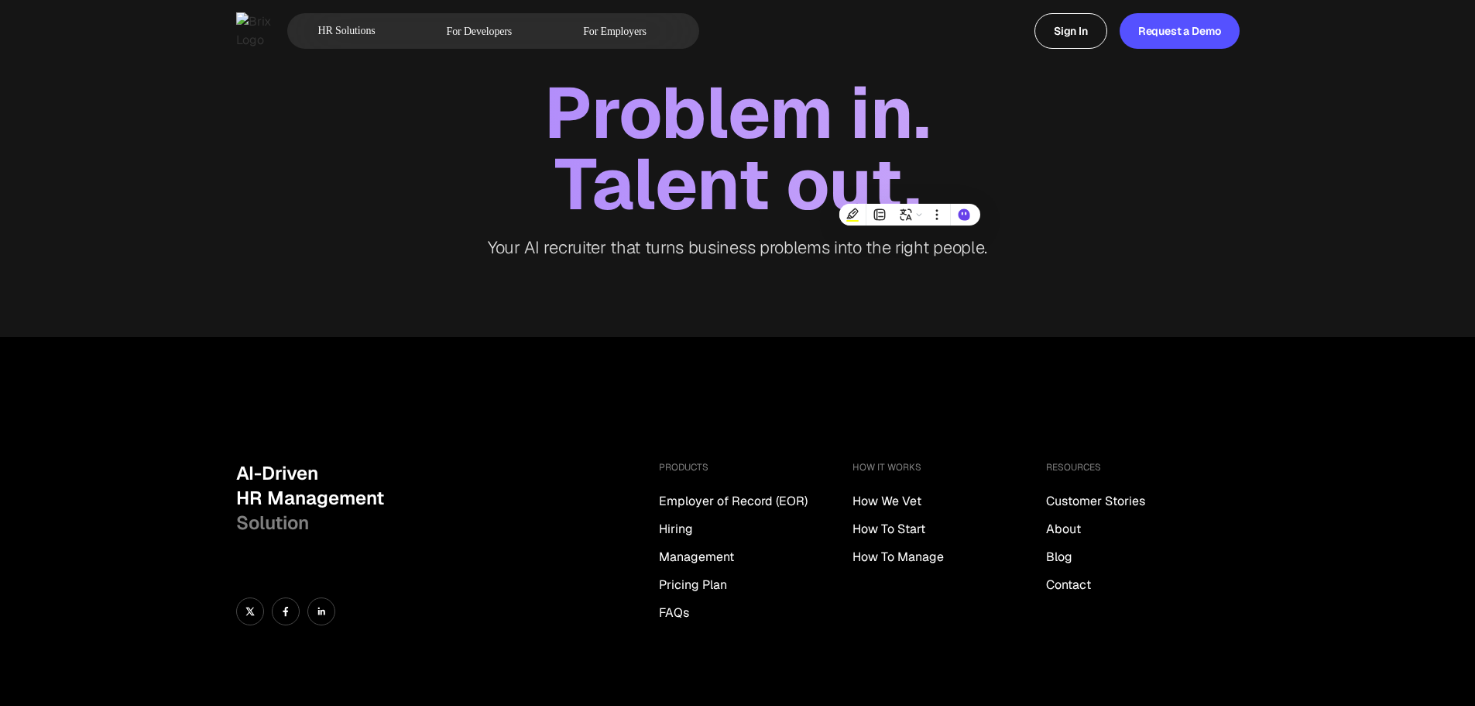
click at [941, 182] on div "Talent out." at bounding box center [737, 184] width 1475 height 71
drag, startPoint x: 943, startPoint y: 285, endPoint x: 923, endPoint y: 282, distance: 20.4
click at [943, 285] on div "Problem in. Talent out. Your AI recruiter that turns business problems into the…" at bounding box center [737, 168] width 1475 height 337
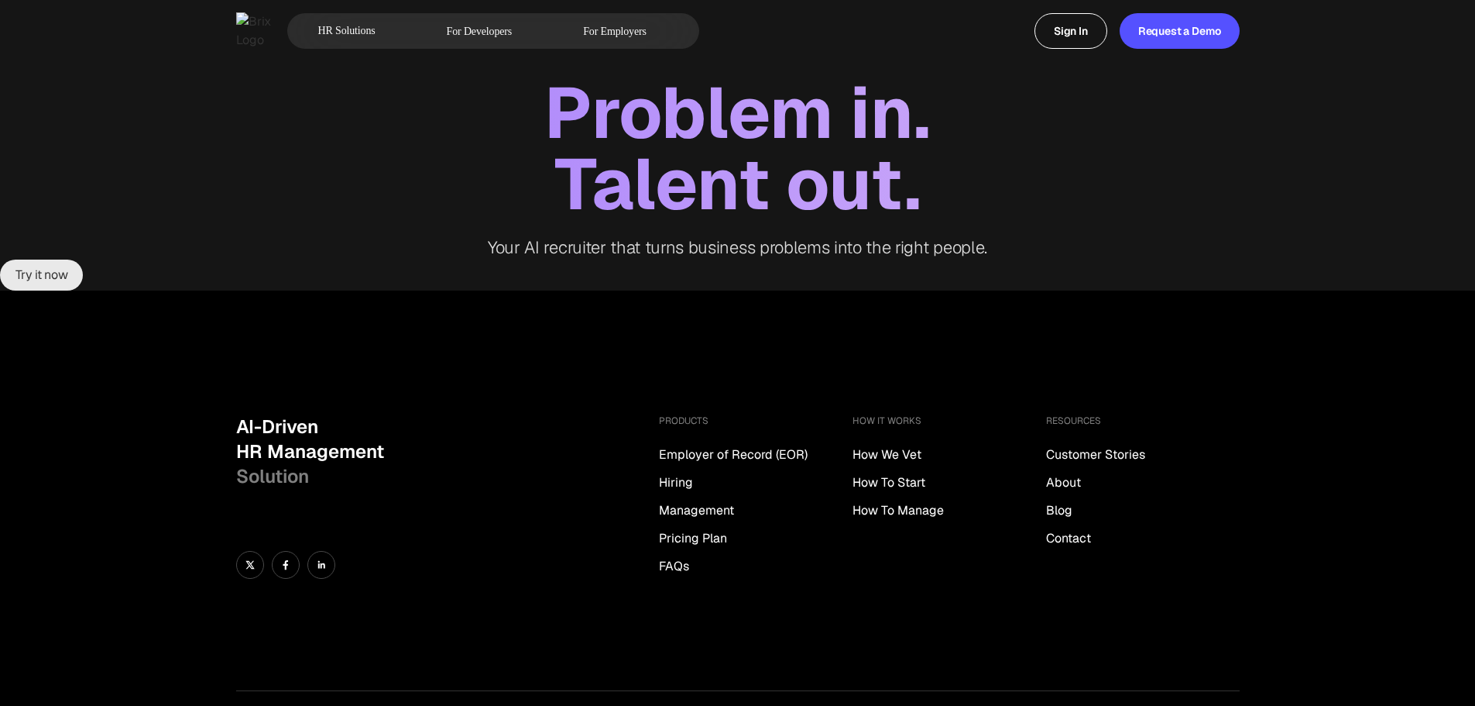
click at [832, 320] on footer "AI-Driven HR Management Solution PRODUCTS Employer of Record (EOR) Hiring Manag…" at bounding box center [737, 569] width 1475 height 558
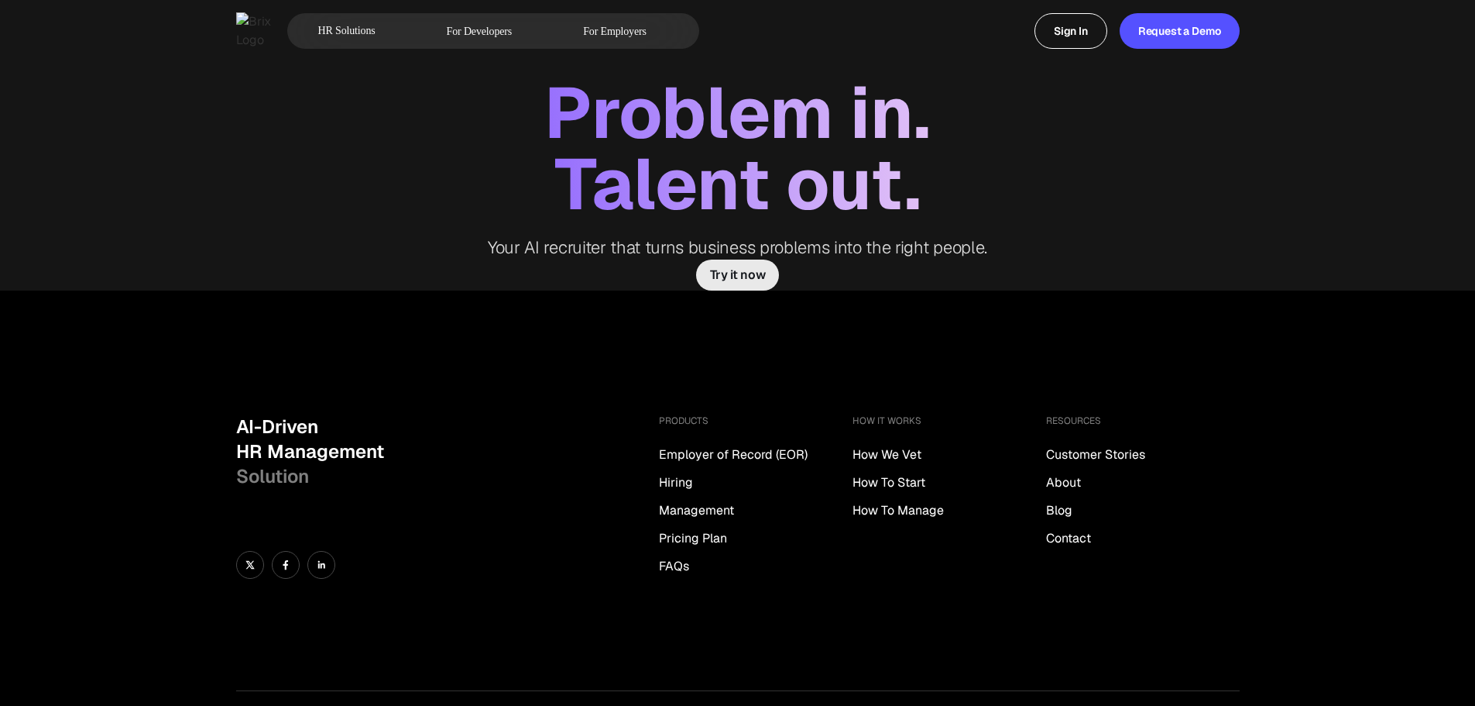
click at [728, 280] on span "Try it now" at bounding box center [738, 275] width 56 height 12
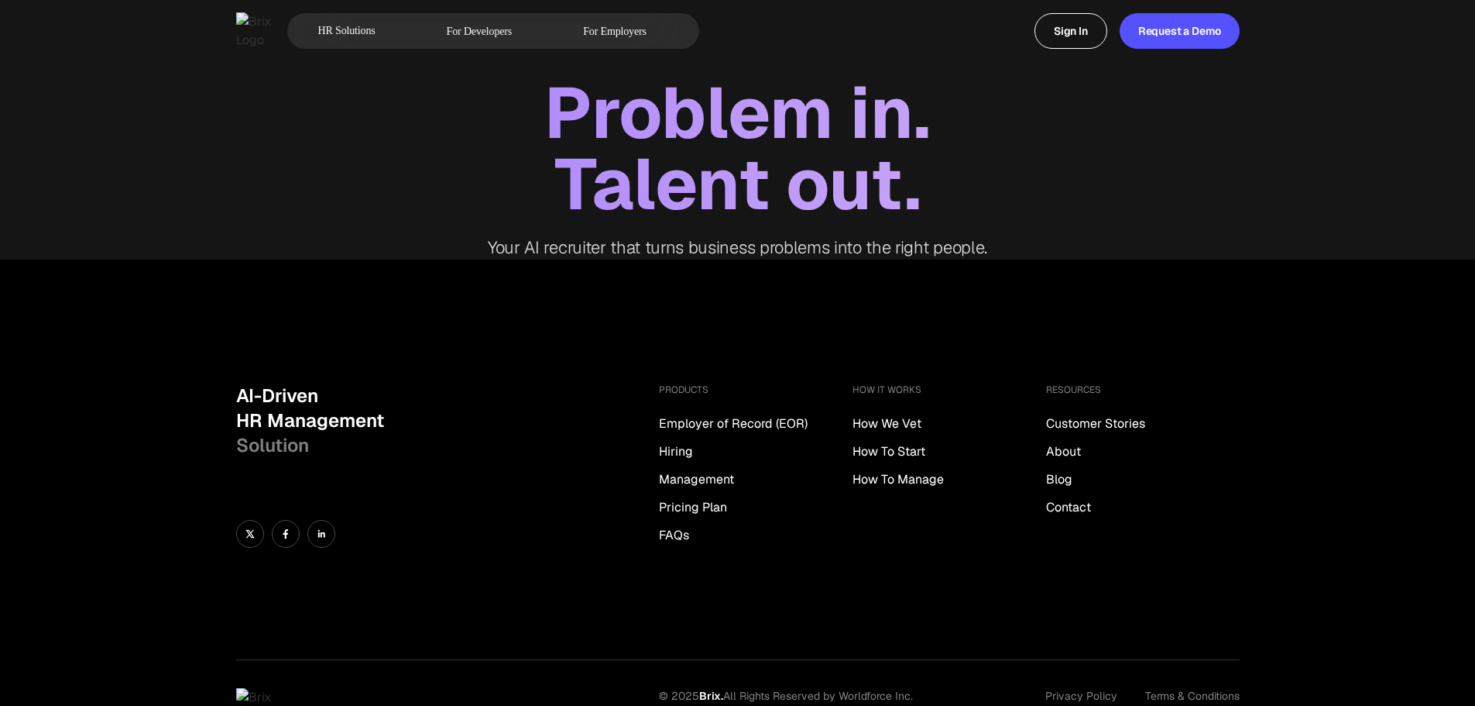
click at [287, 228] on div "Your AI recruiter that turns business problems into the right people." at bounding box center [737, 239] width 1475 height 39
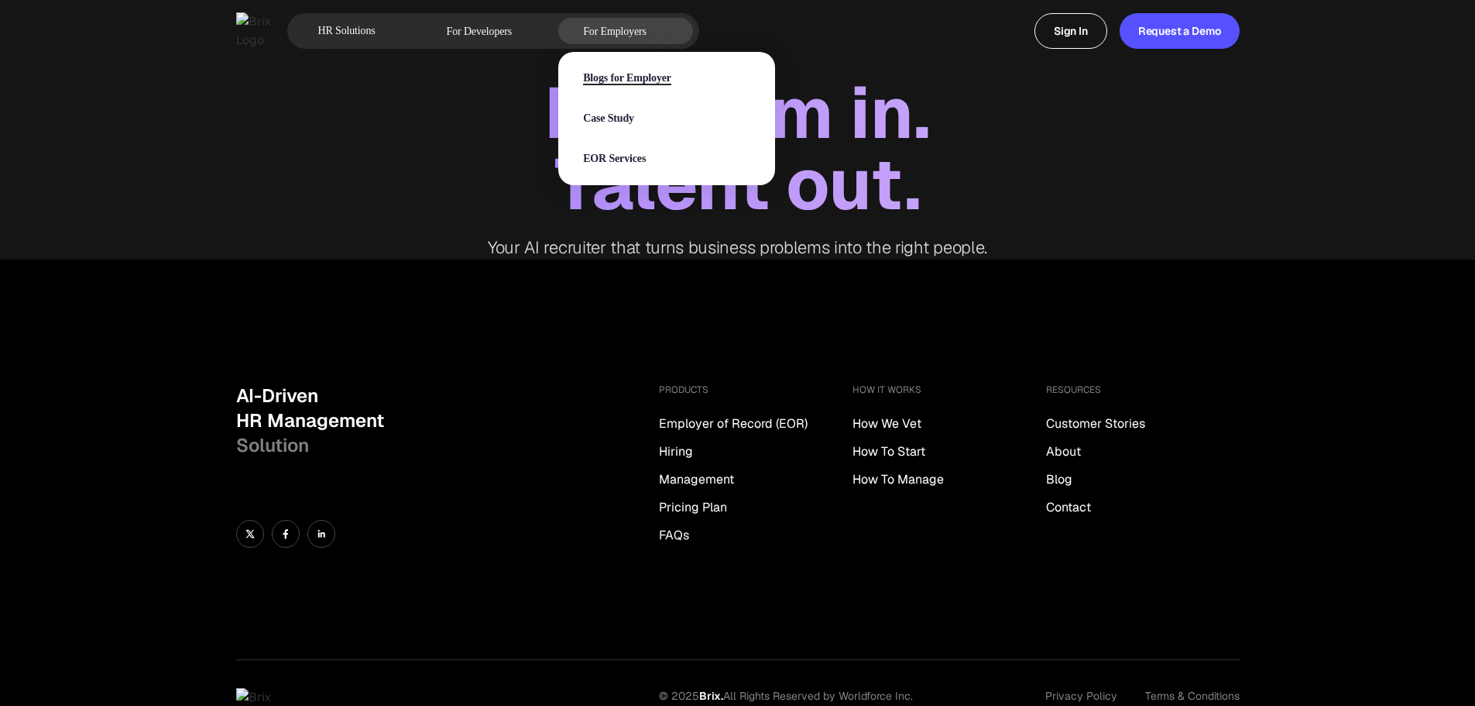
click at [671, 72] on span "Blogs for Employer" at bounding box center [627, 78] width 88 height 13
click at [634, 124] on span "Case Study" at bounding box center [608, 118] width 51 height 13
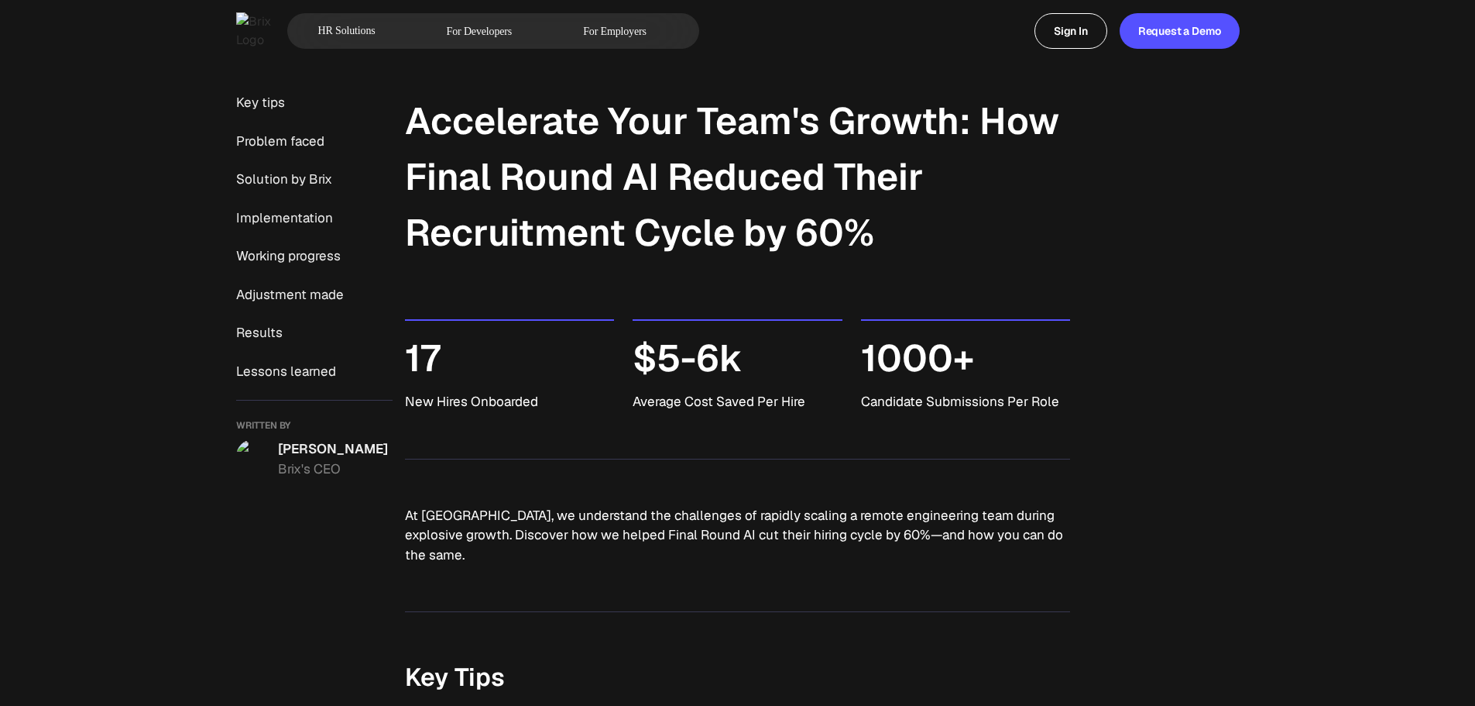
click at [425, 402] on span "New Hires Onboarded" at bounding box center [509, 402] width 209 height 20
copy span "New Hires Onboarded"
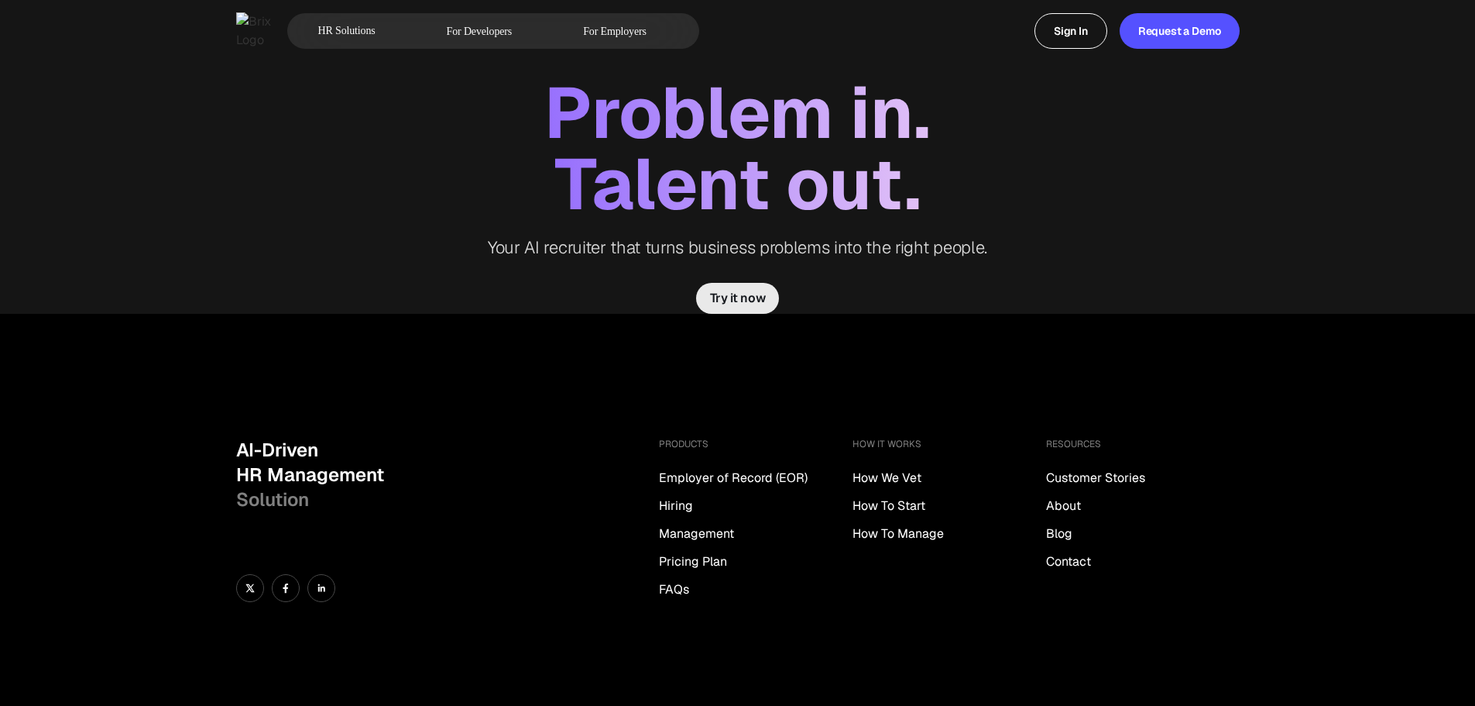
drag, startPoint x: 760, startPoint y: 287, endPoint x: 736, endPoint y: 300, distance: 26.7
drag, startPoint x: 736, startPoint y: 300, endPoint x: 677, endPoint y: 453, distance: 163.8
click at [666, 462] on div "PRODUCTS Employer of Record (EOR) Hiring Management Pricing Plan FAQs" at bounding box center [756, 520] width 194 height 164
click at [724, 304] on span "Try it now" at bounding box center [738, 298] width 56 height 12
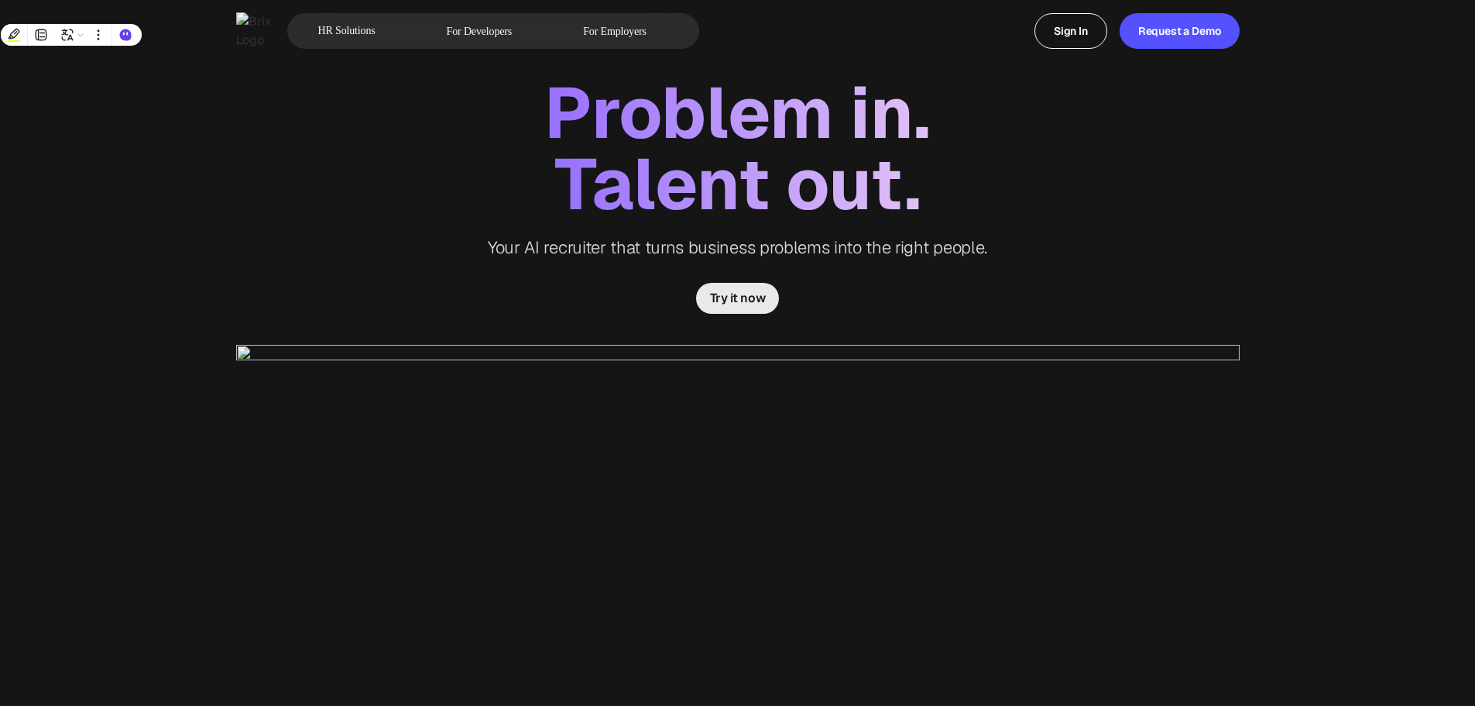
scroll to position [465, 0]
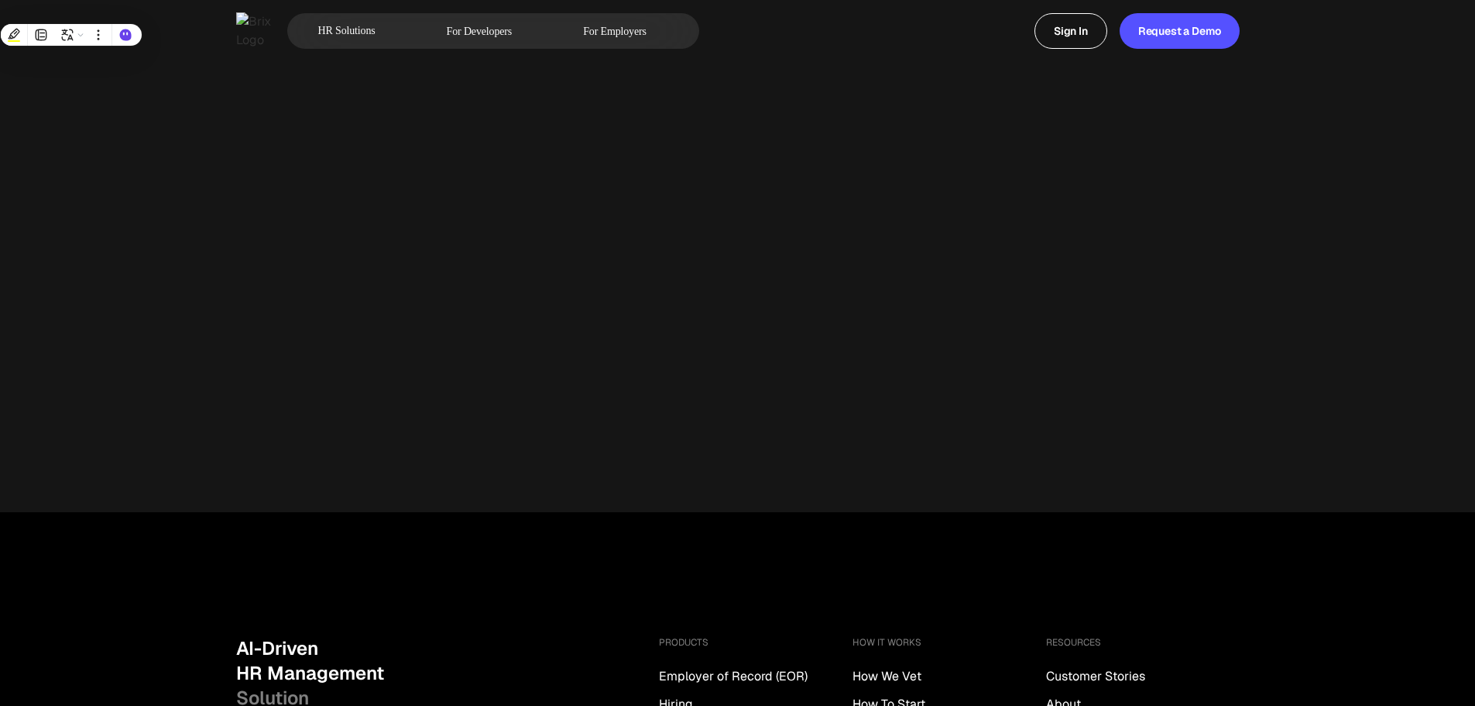
click at [695, 193] on img at bounding box center [738, 196] width 1004 height 633
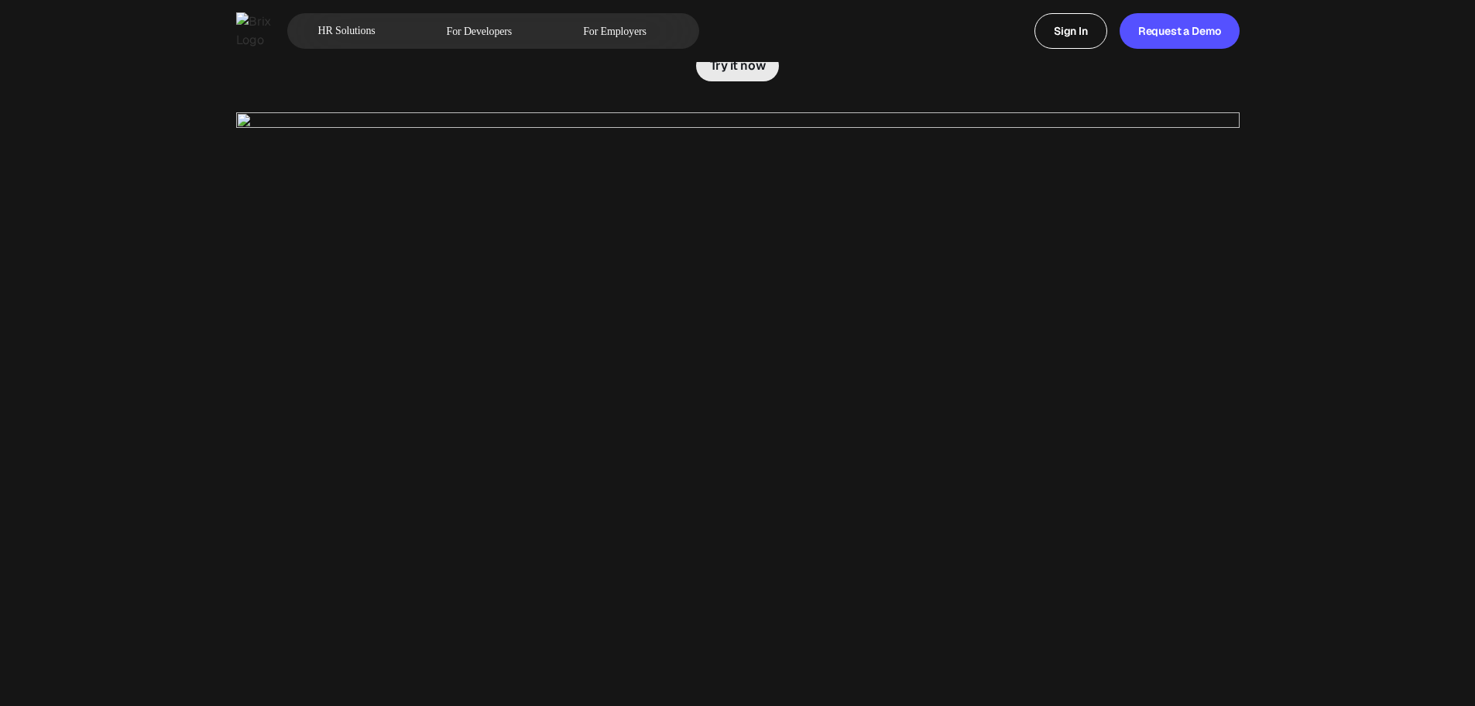
click at [615, 358] on img at bounding box center [738, 428] width 1004 height 633
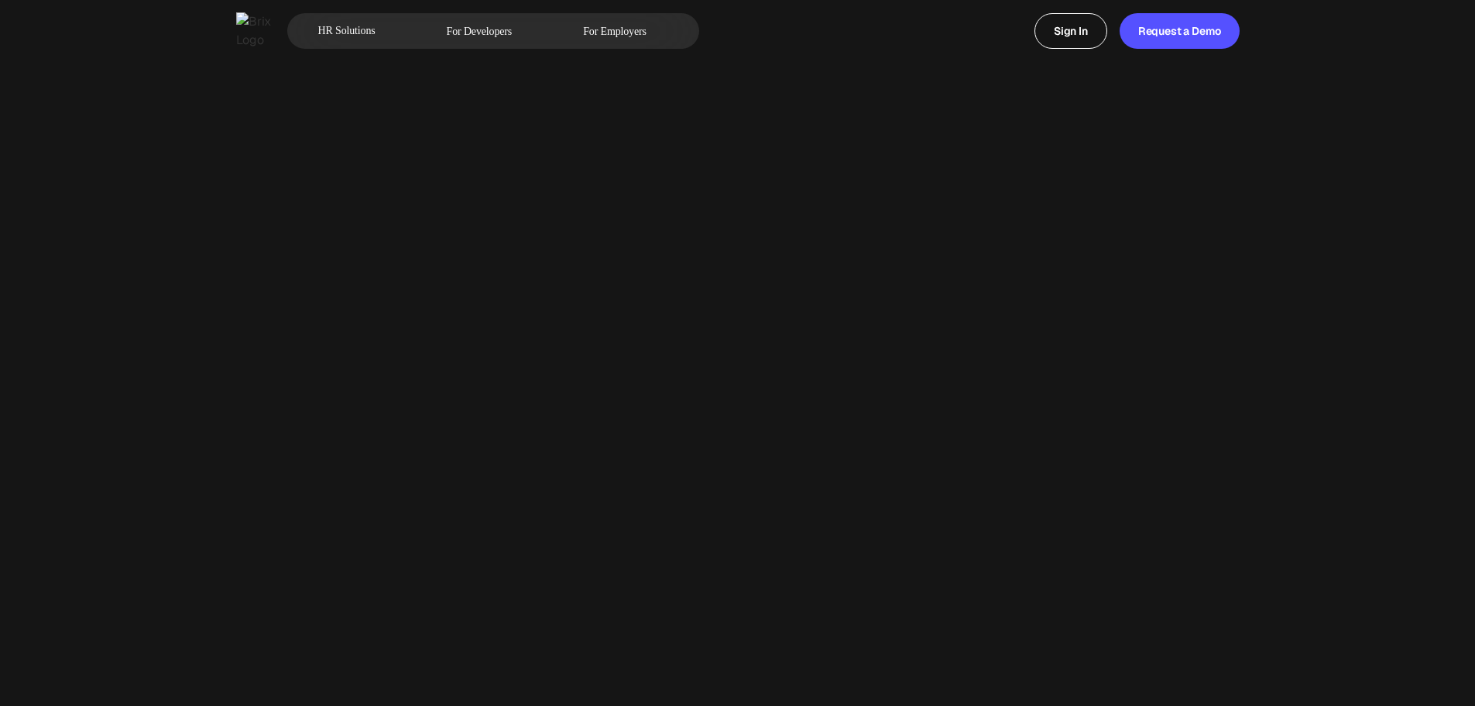
scroll to position [0, 0]
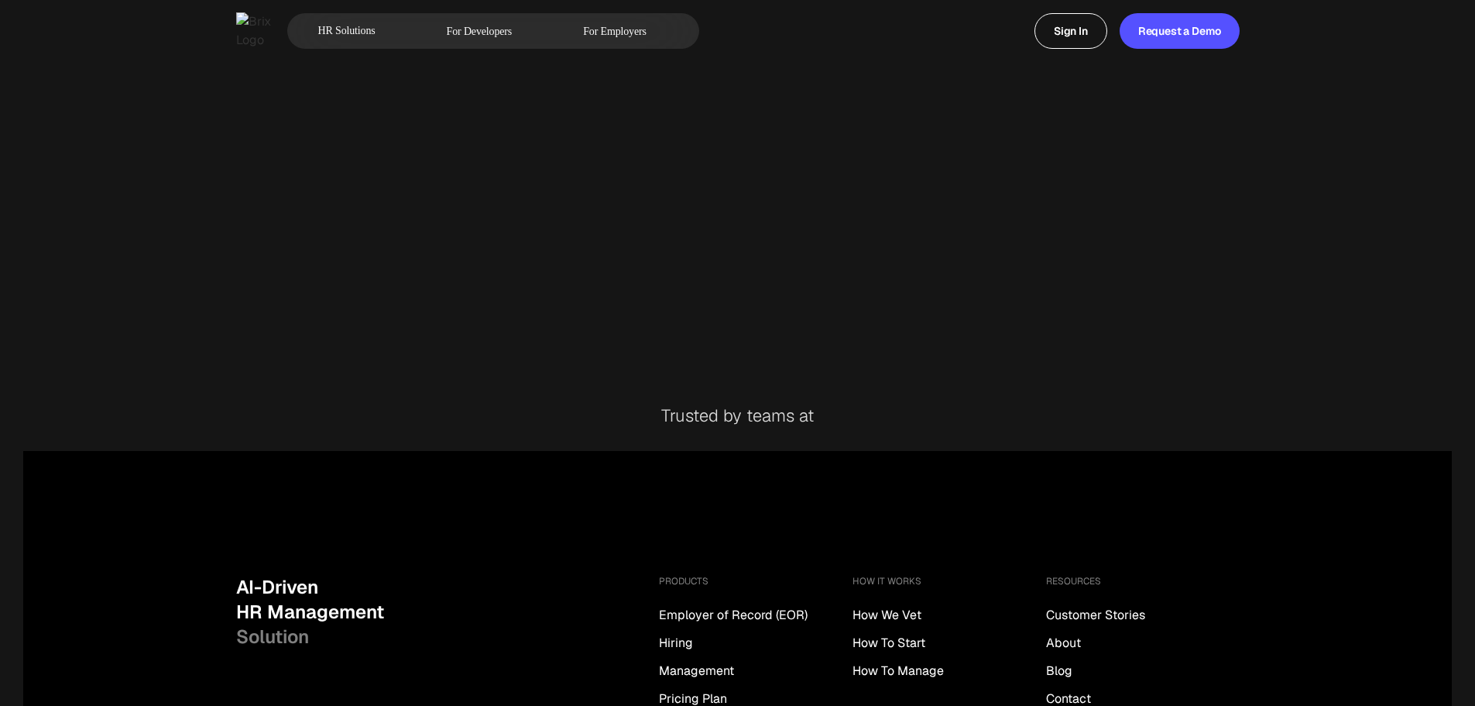
click at [644, 239] on img at bounding box center [738, 41] width 1004 height 633
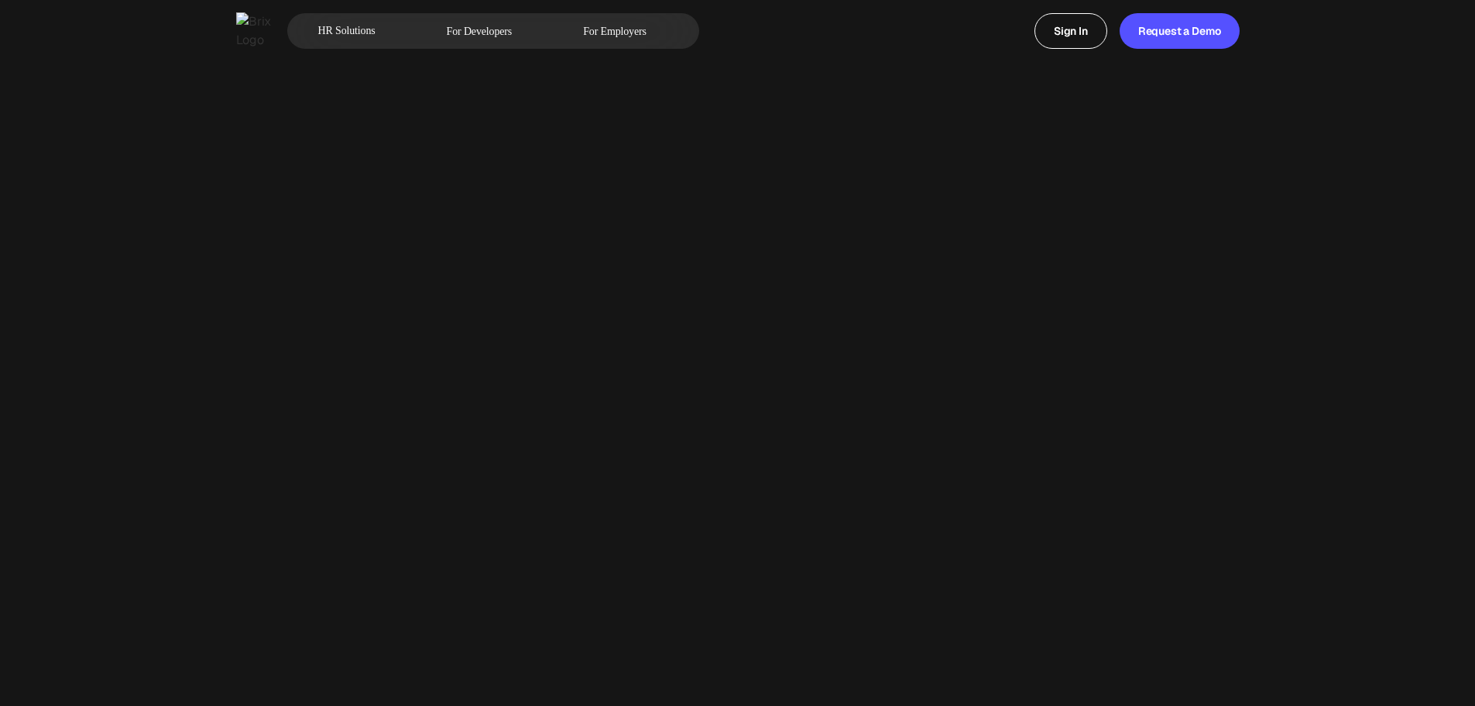
scroll to position [697, 0]
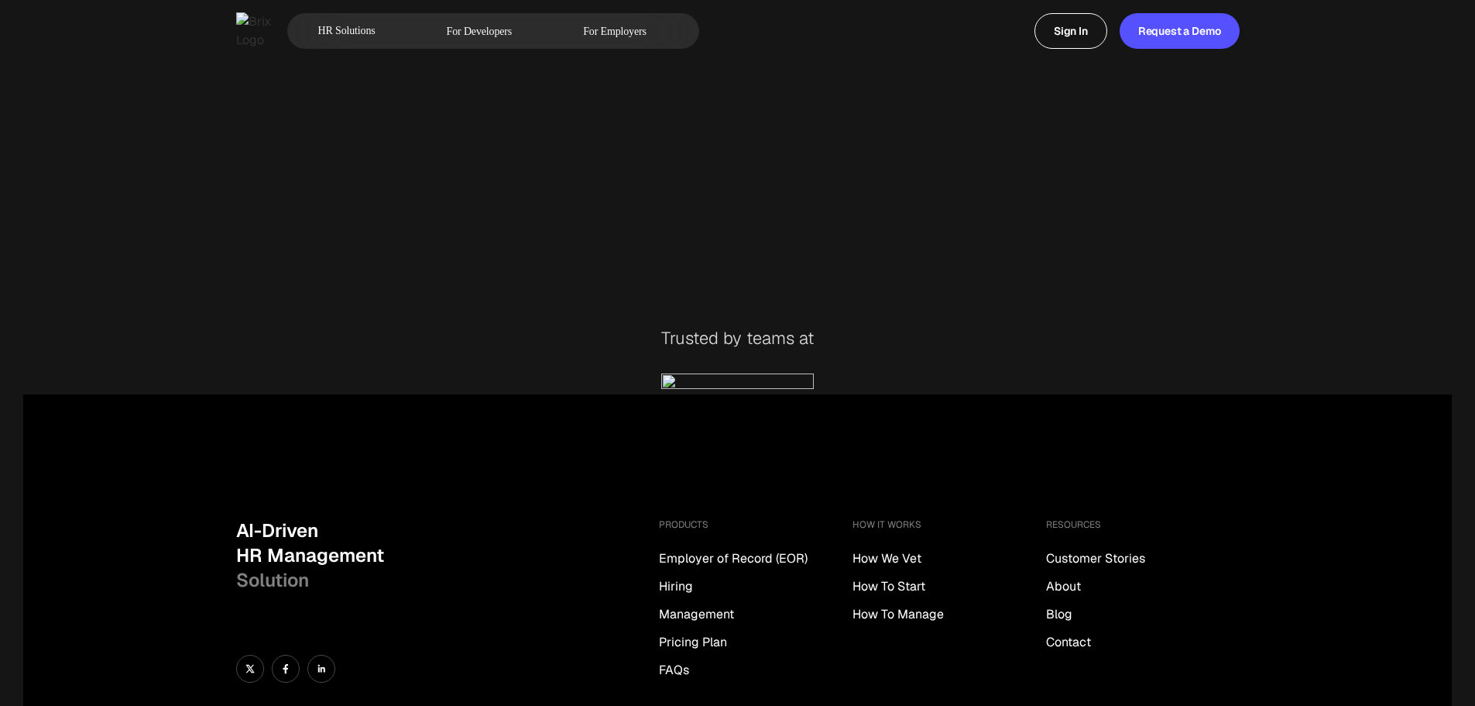
click at [814, 394] on img at bounding box center [737, 383] width 153 height 21
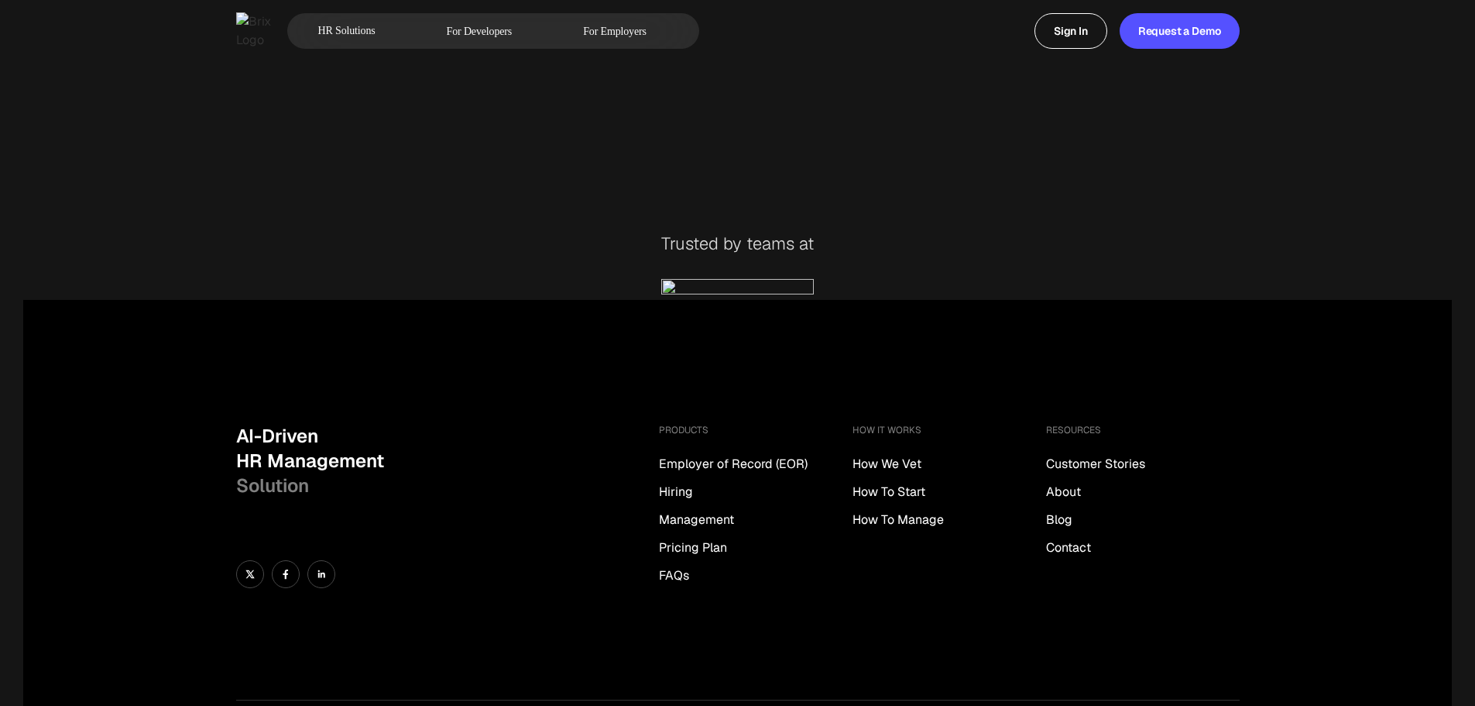
scroll to position [929, 0]
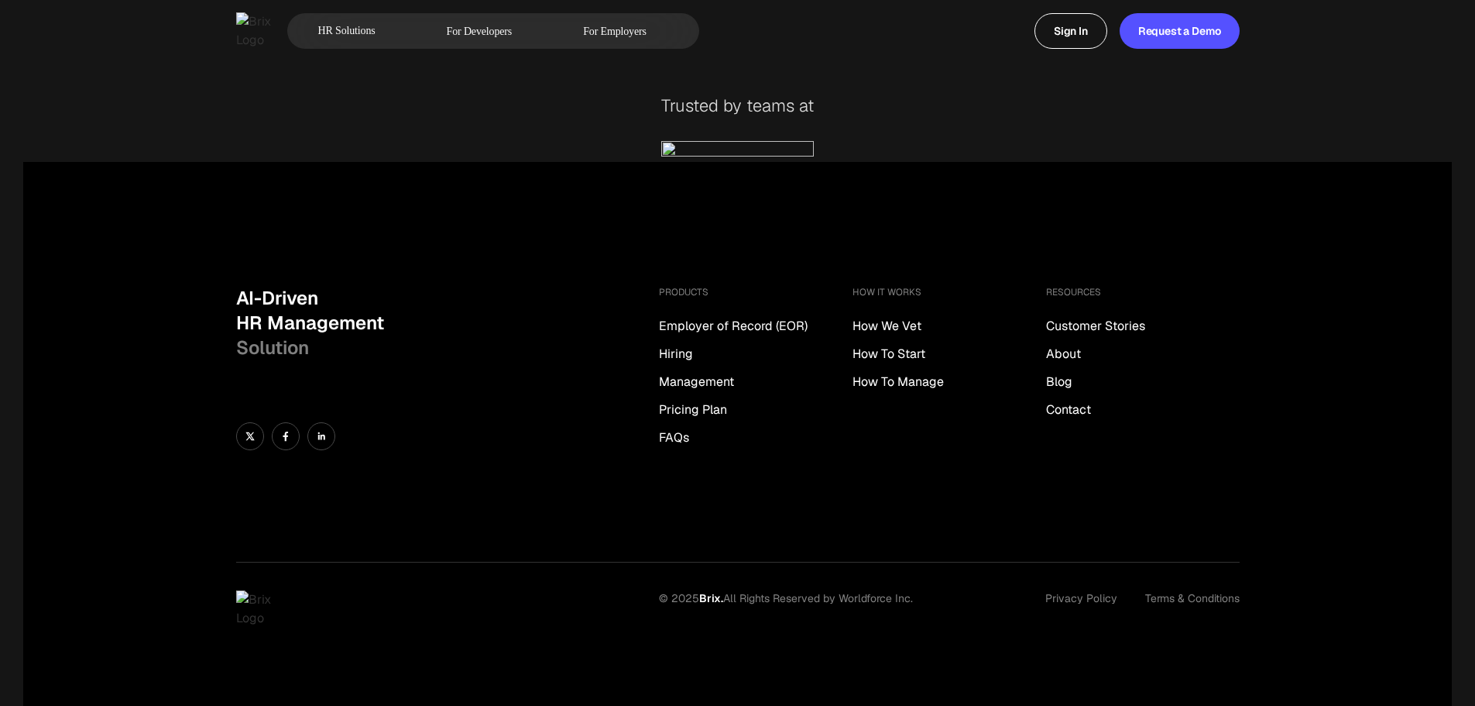
drag, startPoint x: 816, startPoint y: 131, endPoint x: 815, endPoint y: 201, distance: 69.7
click at [814, 131] on div "Trusted by teams at" at bounding box center [737, 109] width 153 height 63
click at [814, 162] on img at bounding box center [737, 151] width 153 height 21
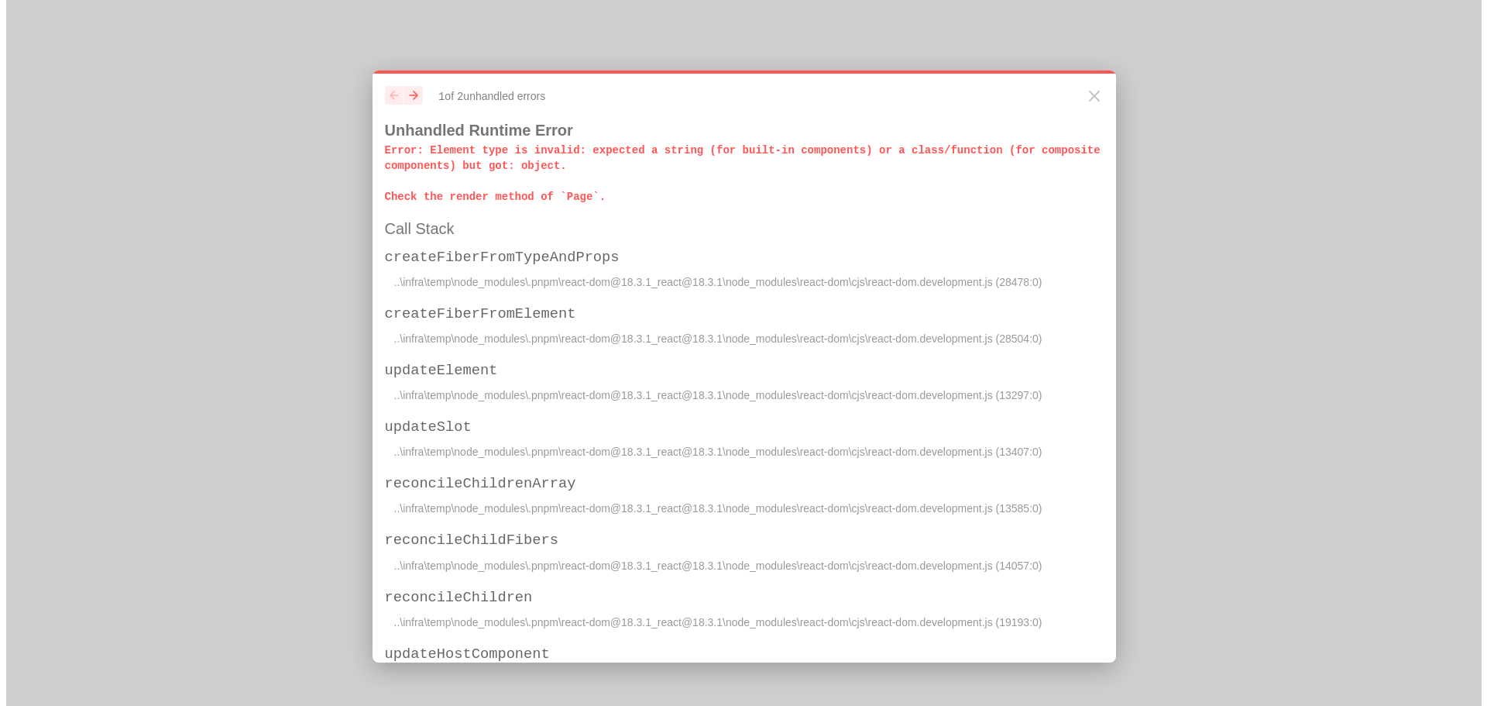
scroll to position [0, 0]
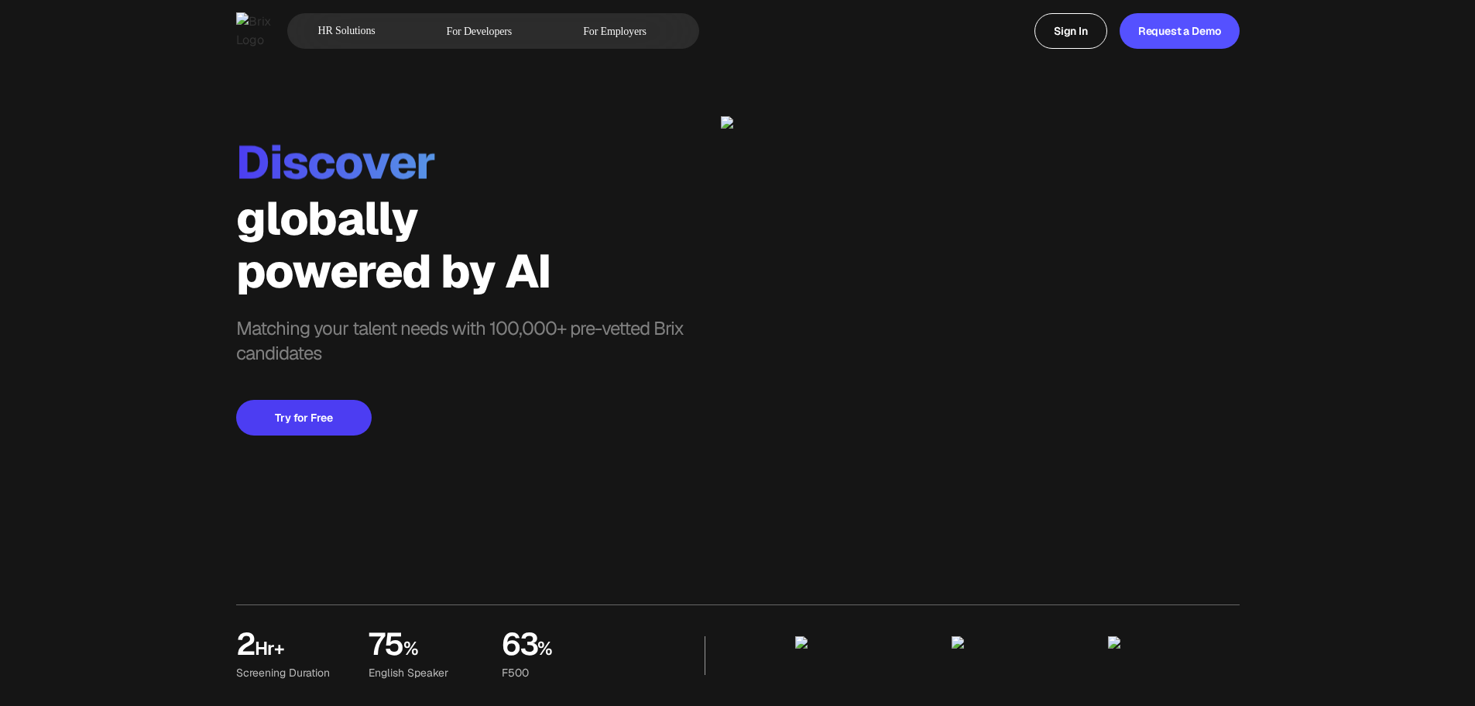
drag, startPoint x: 1045, startPoint y: 294, endPoint x: 884, endPoint y: 300, distance: 160.4
click at [884, 300] on img at bounding box center [980, 324] width 519 height 417
drag, startPoint x: 244, startPoint y: 208, endPoint x: 434, endPoint y: 221, distance: 191.0
click at [434, 221] on div "globally" at bounding box center [478, 218] width 485 height 53
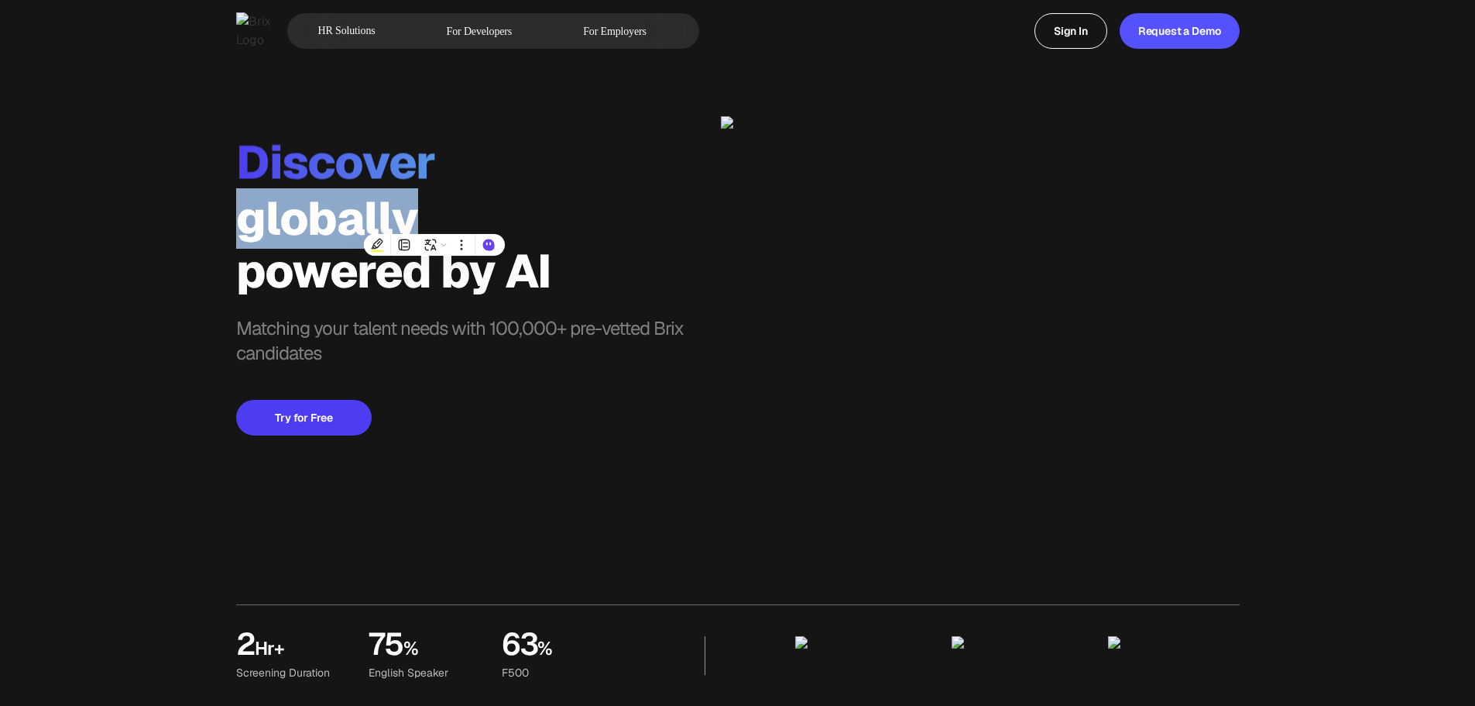
copy div "globally"
click at [420, 270] on div "powered by AI" at bounding box center [478, 271] width 485 height 53
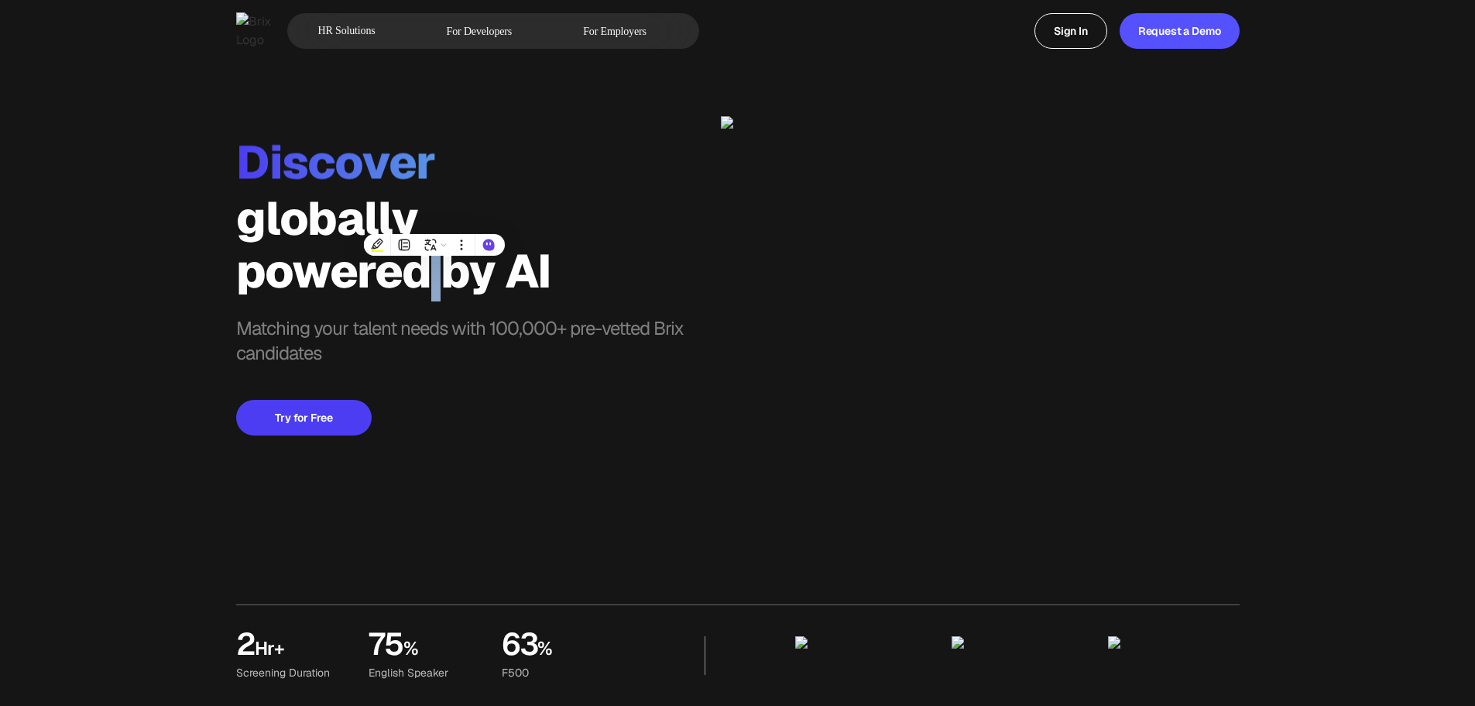
click at [420, 270] on div "powered by AI" at bounding box center [478, 271] width 485 height 53
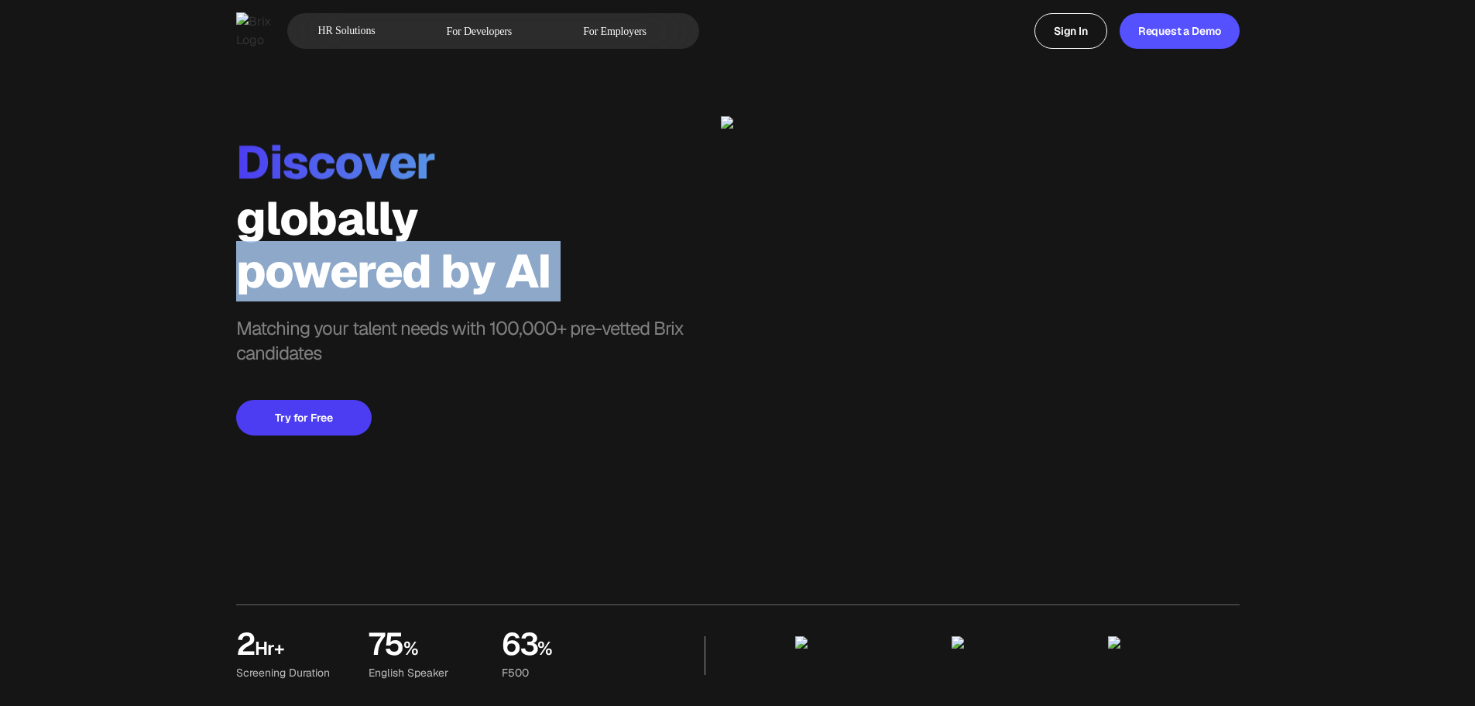
click at [420, 270] on div "powered by AI" at bounding box center [478, 271] width 485 height 53
copy div "powered by AI"
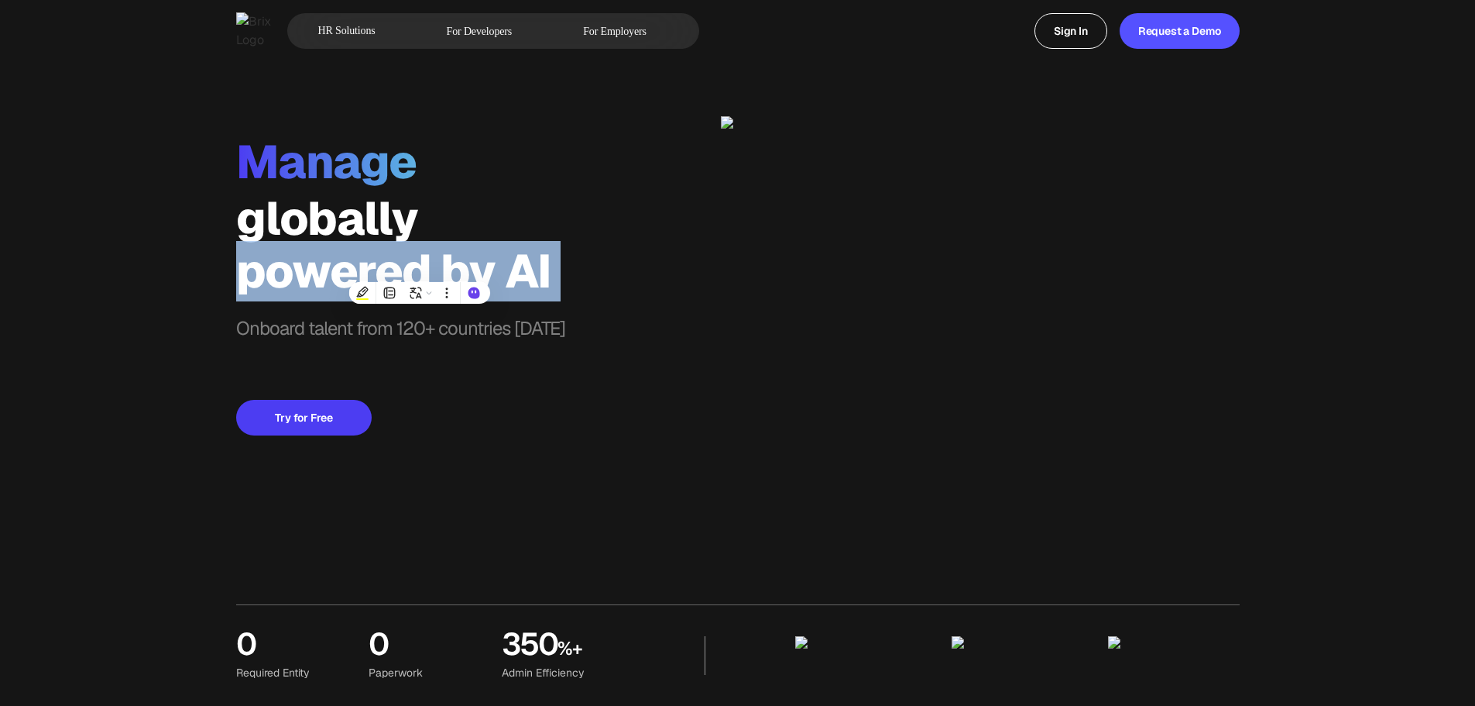
click at [279, 321] on span "Onboard talent from 120+ countries in 3 days" at bounding box center [400, 342] width 329 height 53
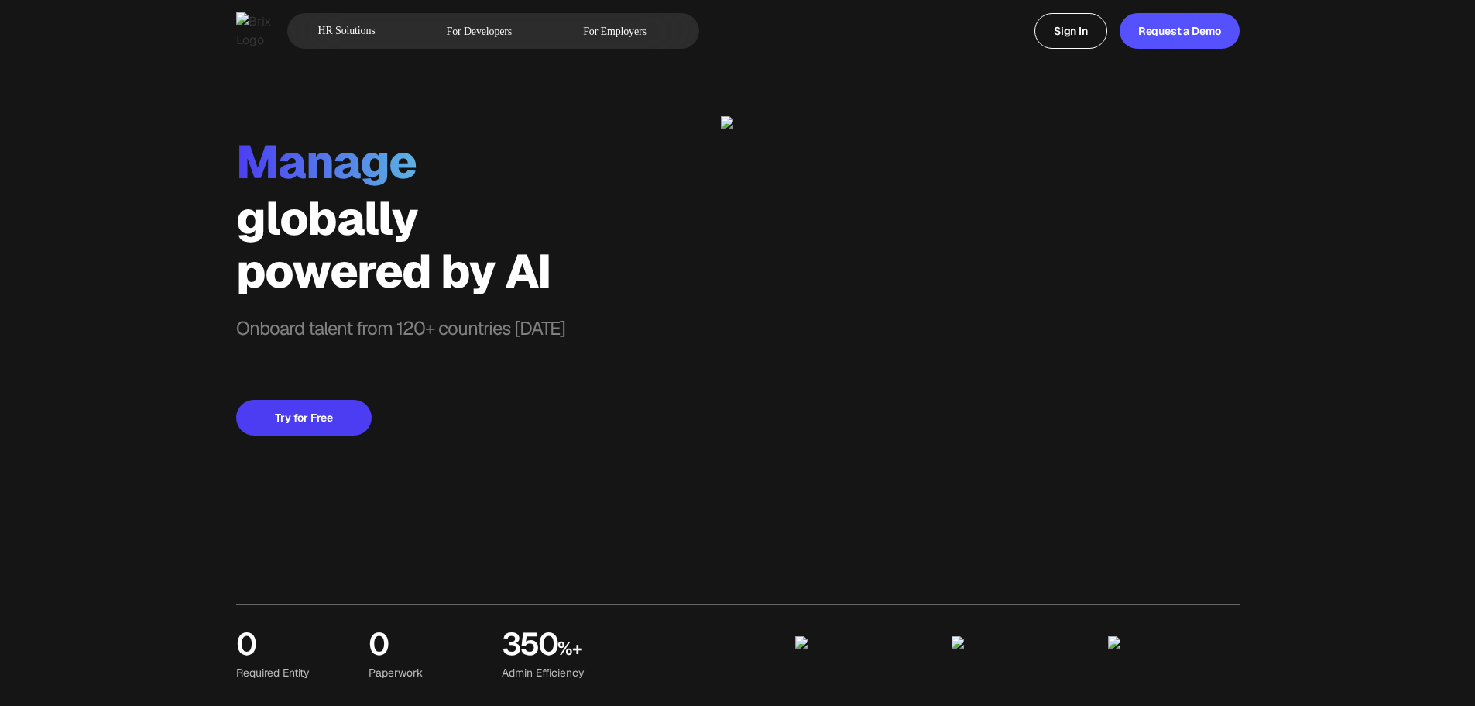
click at [279, 321] on span "Onboard talent from 120+ countries in 3 days" at bounding box center [400, 342] width 329 height 53
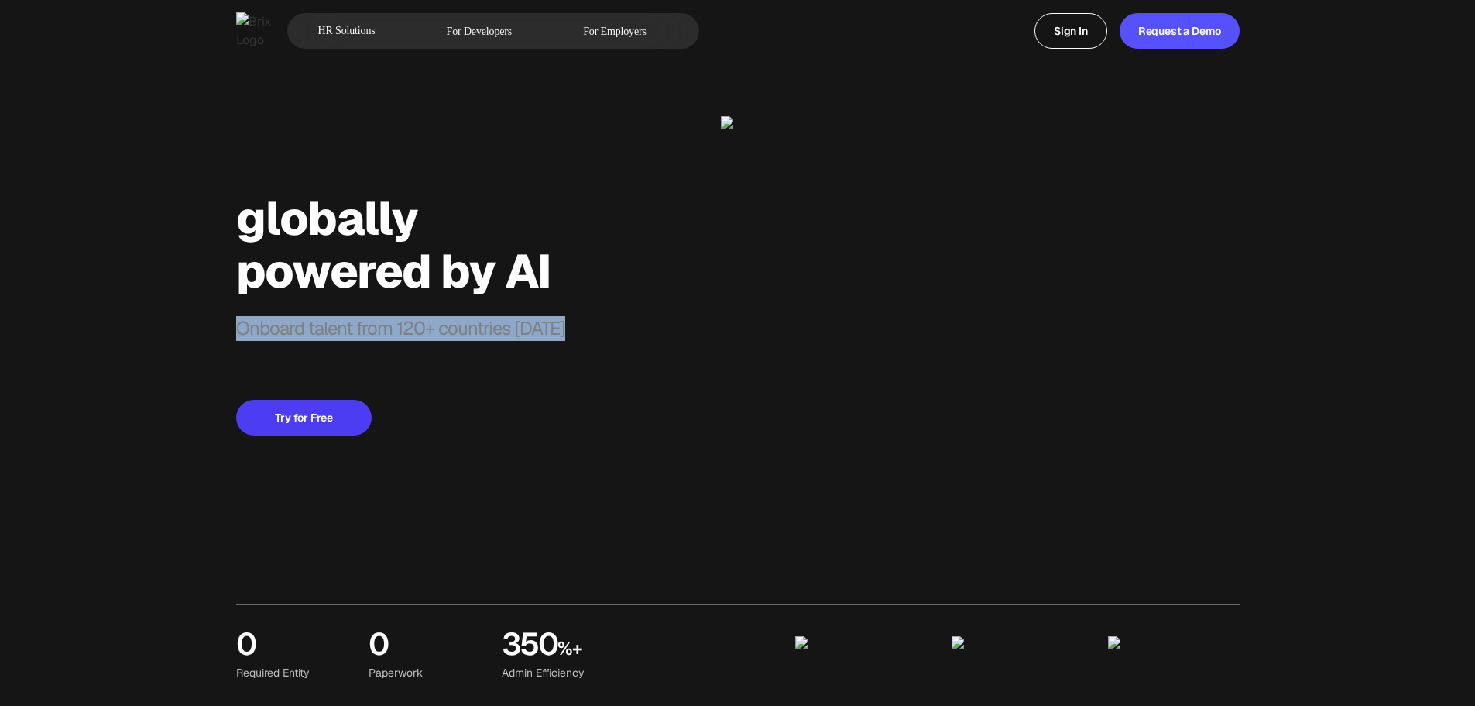
click at [279, 321] on span "Onboard talent from 120+ countries in 3 days" at bounding box center [400, 342] width 329 height 53
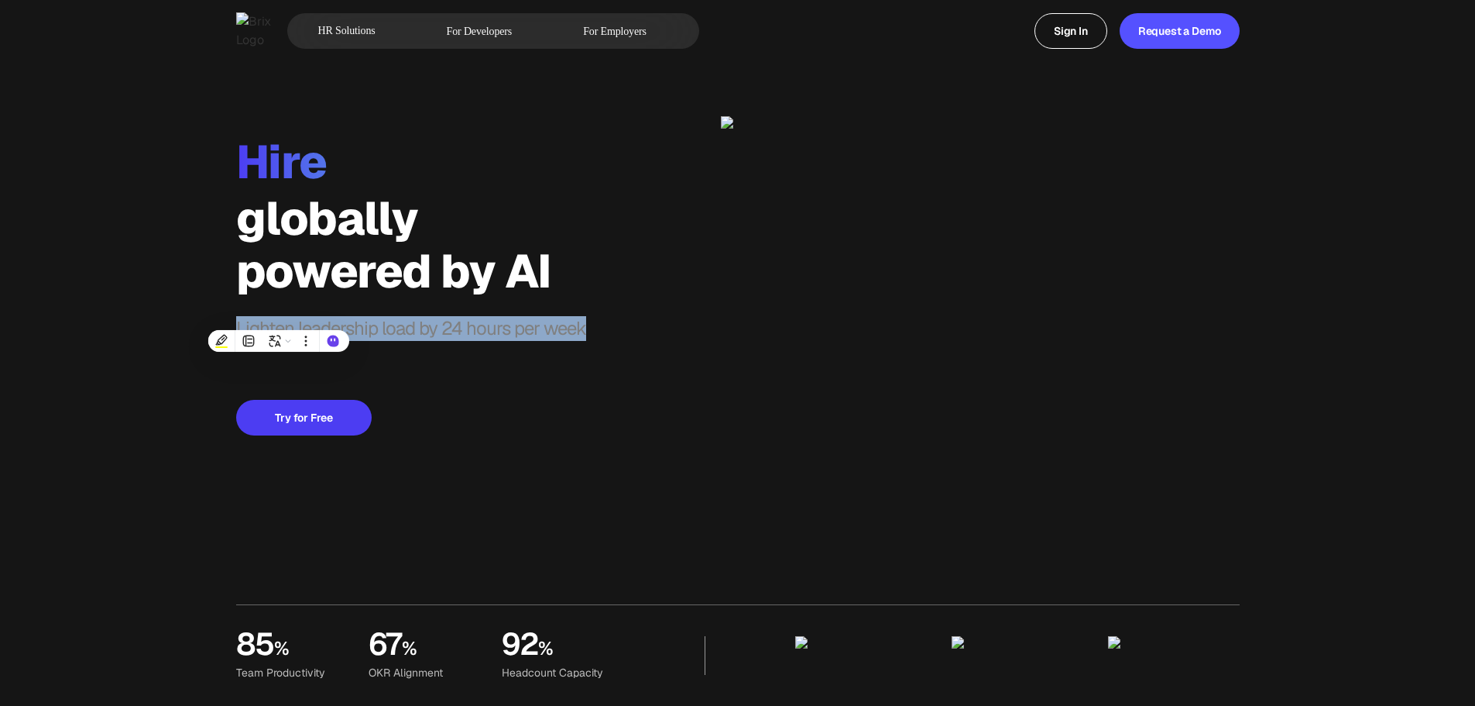
click at [414, 324] on span "Lighten leadership load by 24 hours per week" at bounding box center [411, 342] width 350 height 53
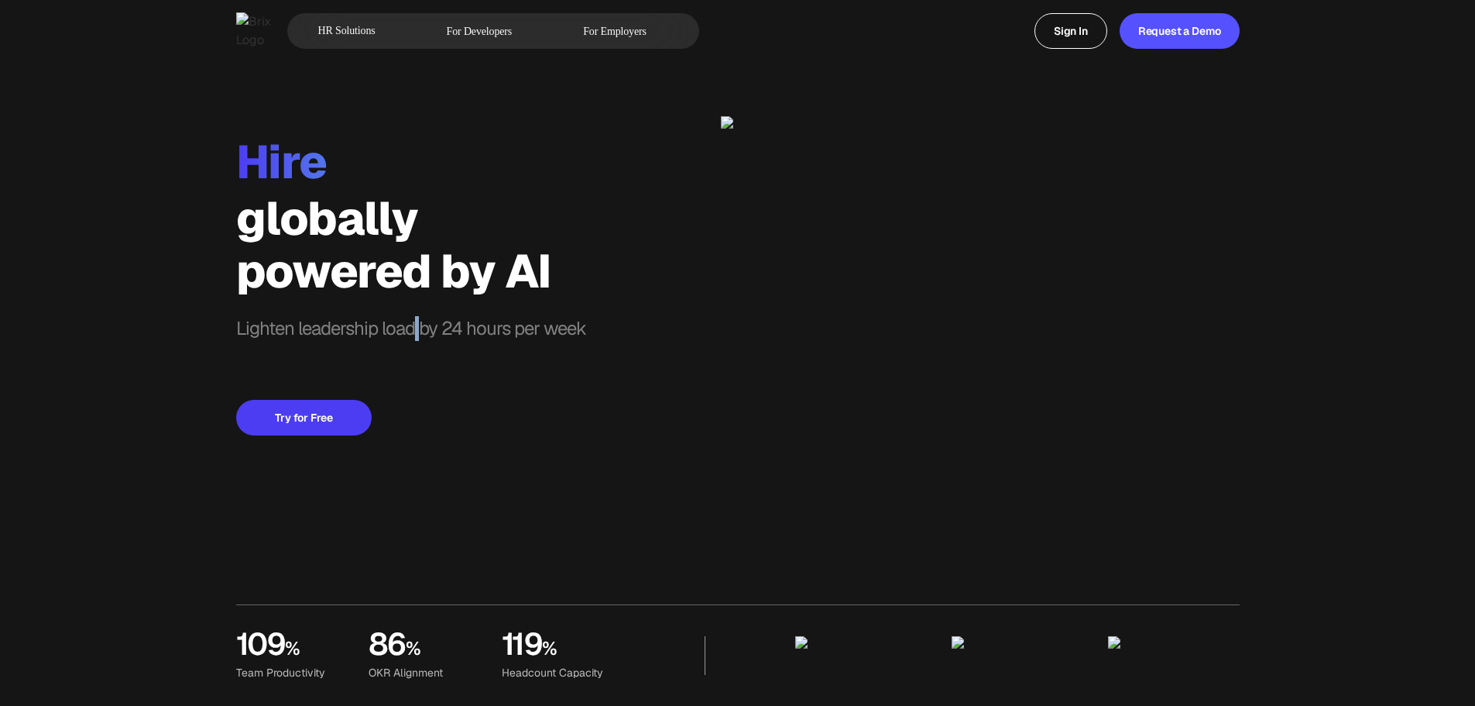
click at [414, 324] on span "Lighten leadership load by 24 hours per week" at bounding box center [411, 342] width 350 height 53
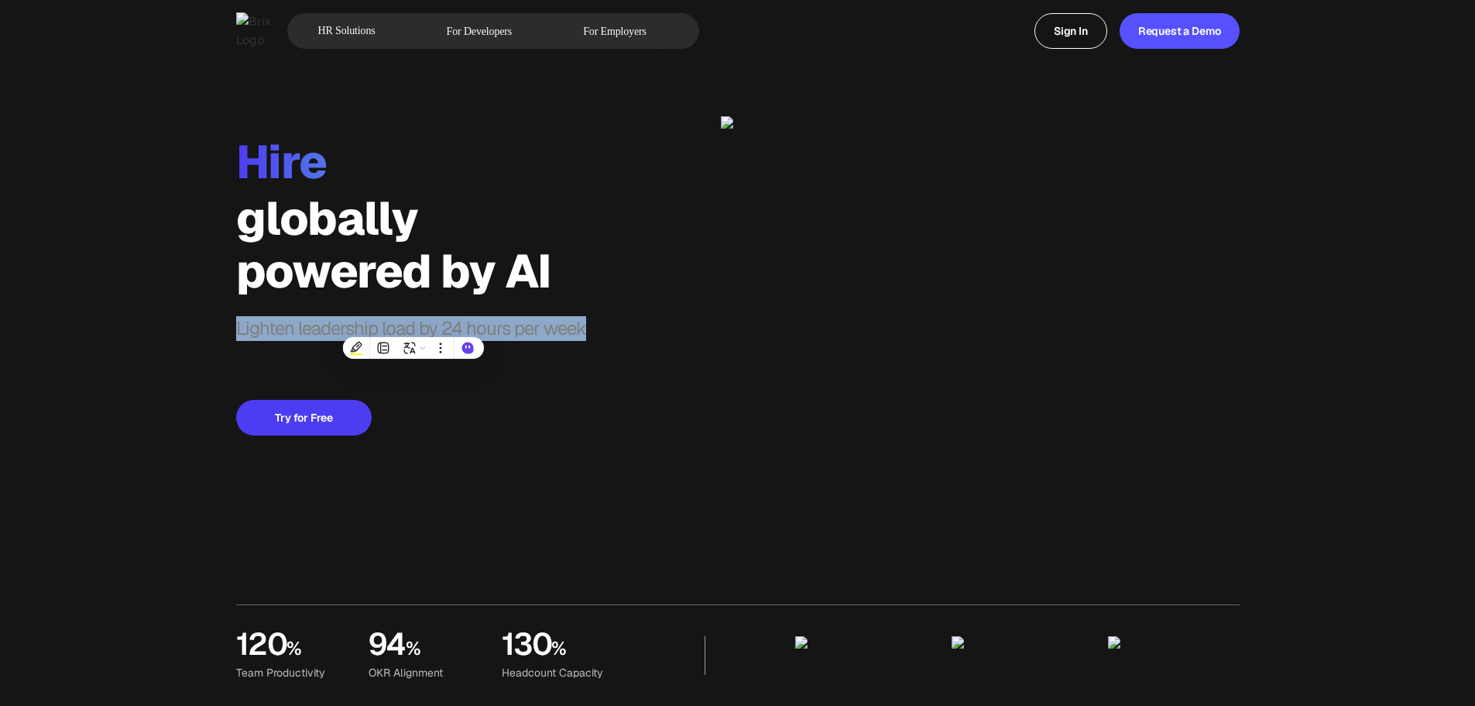
click at [414, 324] on span "Lighten leadership load by 24 hours per week" at bounding box center [411, 342] width 350 height 53
copy span "Lighten leadership load by 24 hours per week"
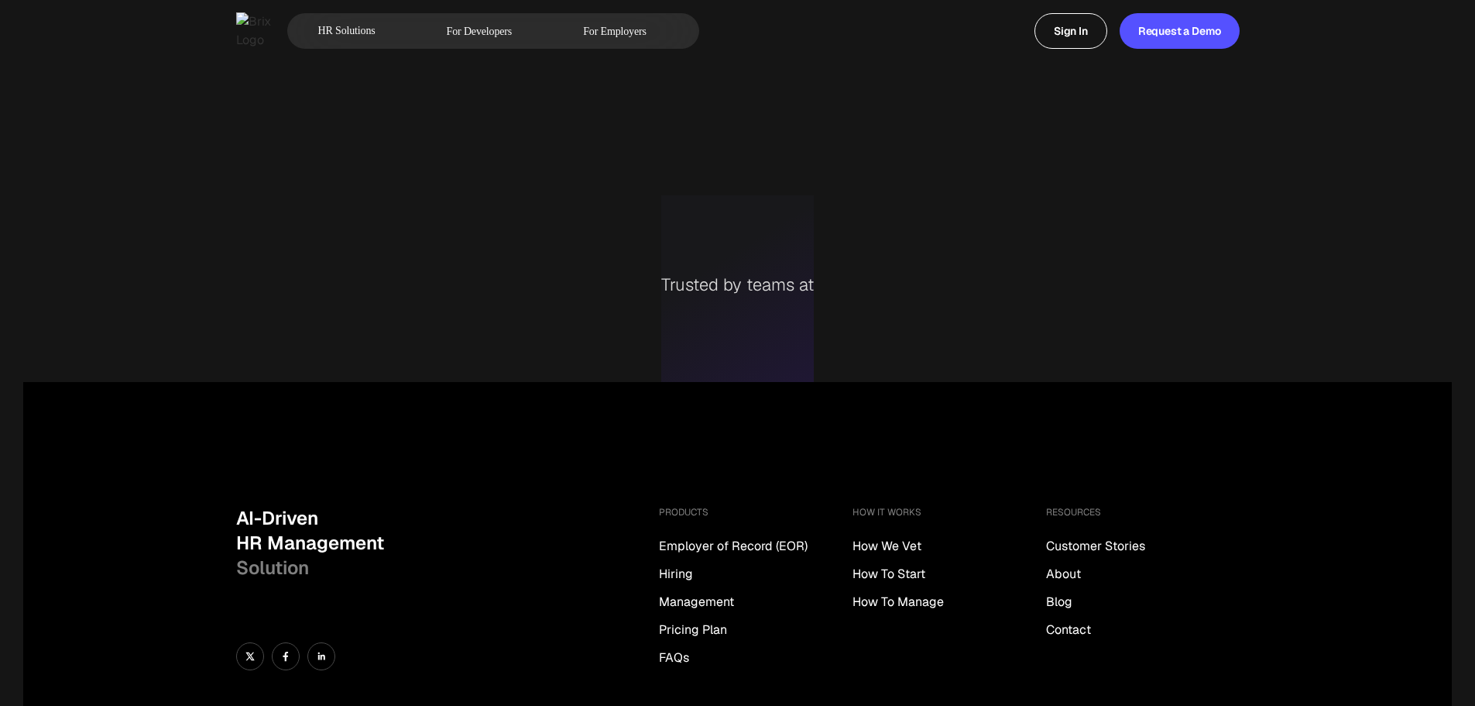
scroll to position [774, 0]
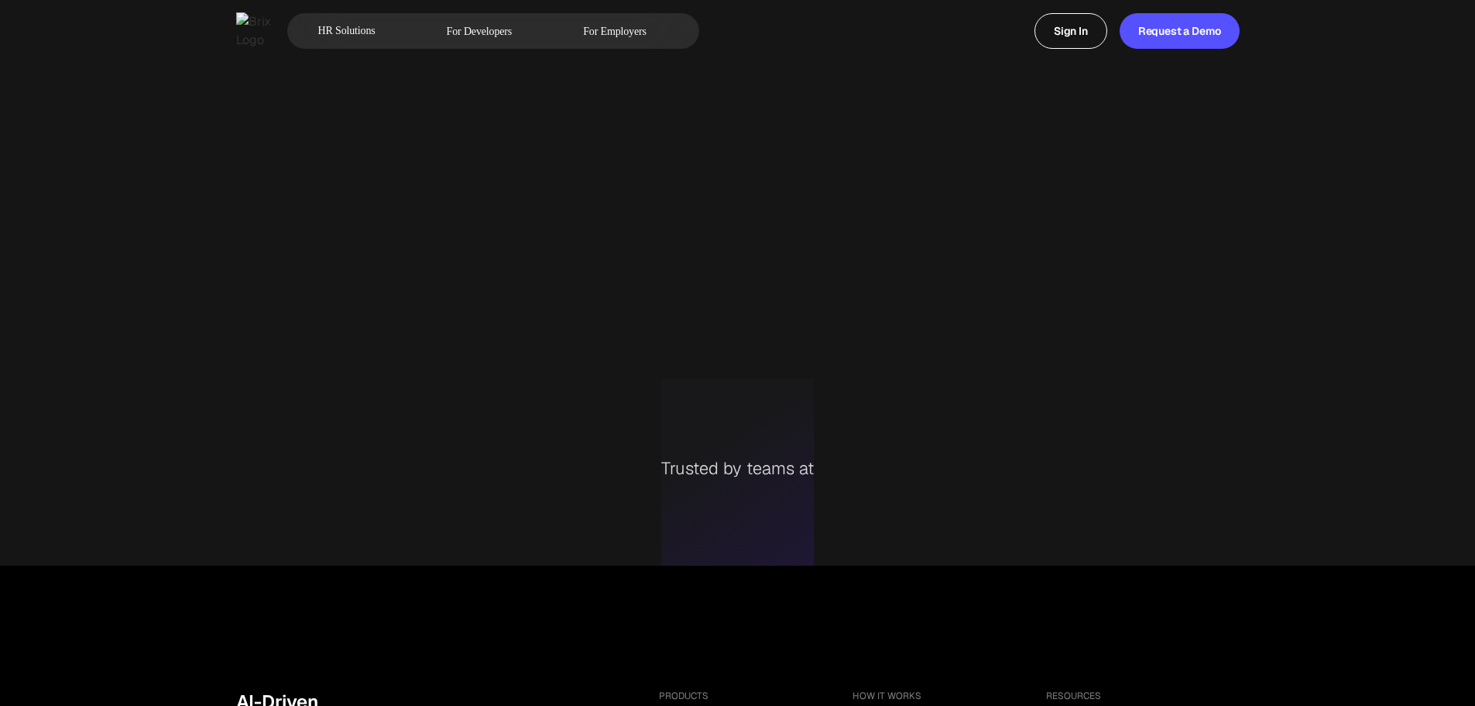
scroll to position [620, 0]
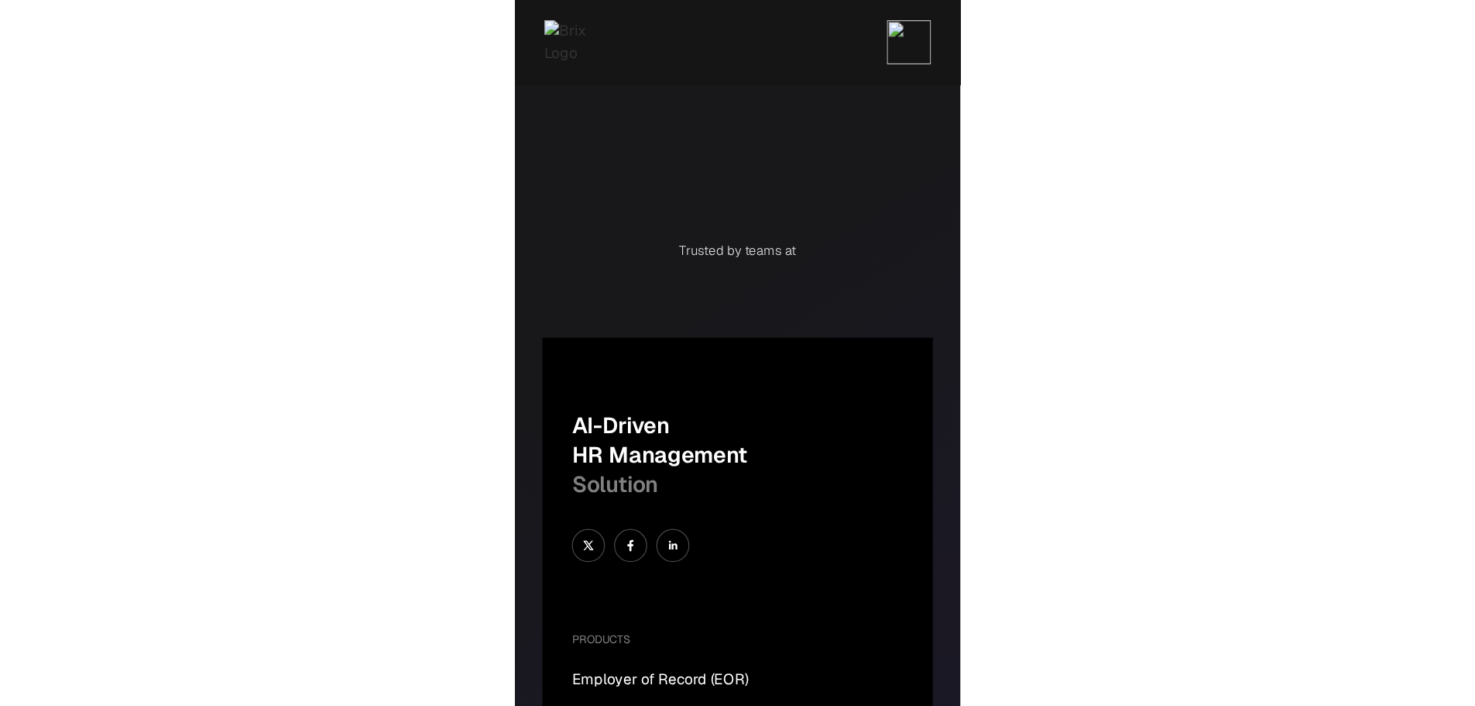
scroll to position [0, 0]
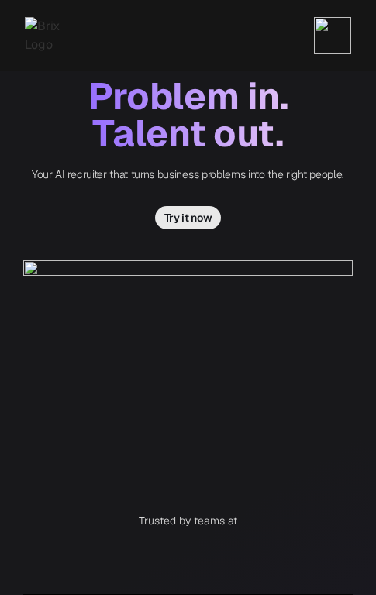
click at [257, 482] on div "Problem in. Talent out. Your AI recruiter that turns business problems into the…" at bounding box center [187, 297] width 329 height 594
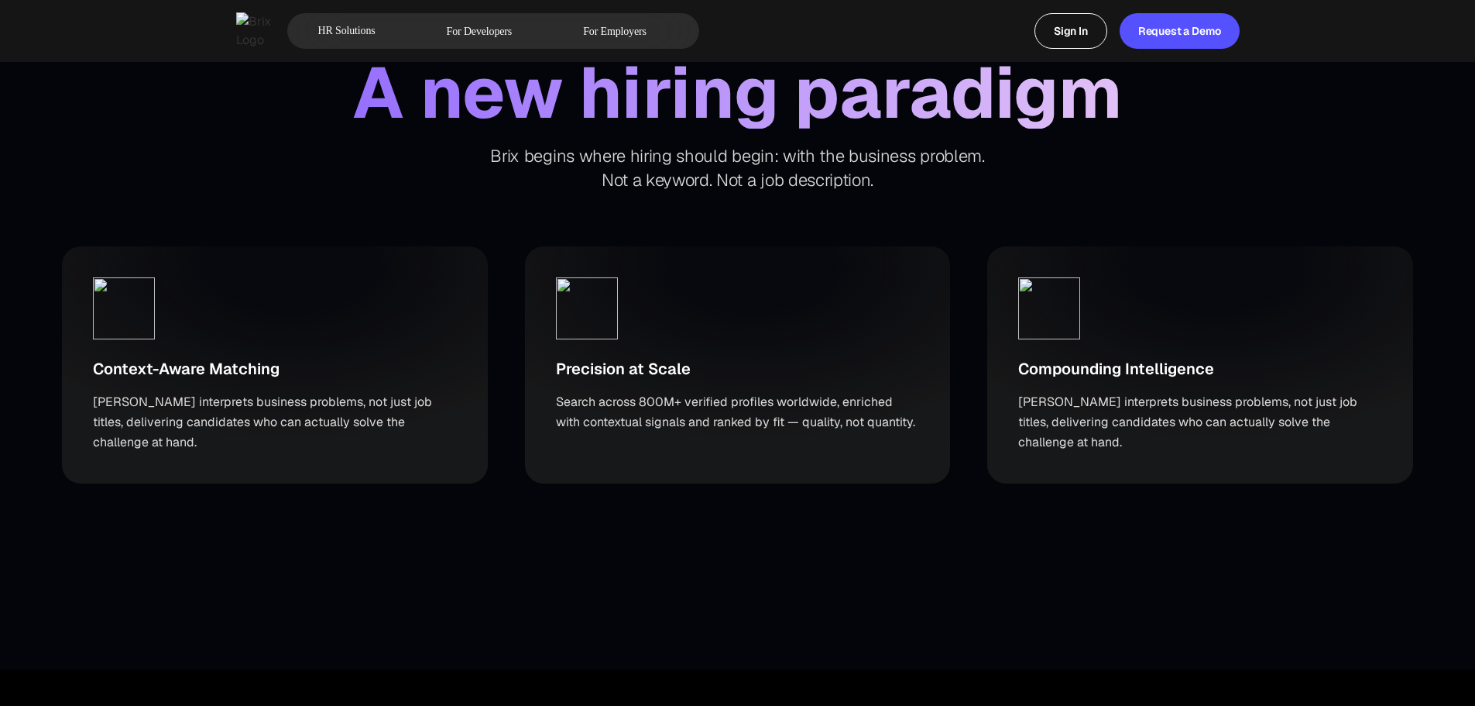
scroll to position [1394, 0]
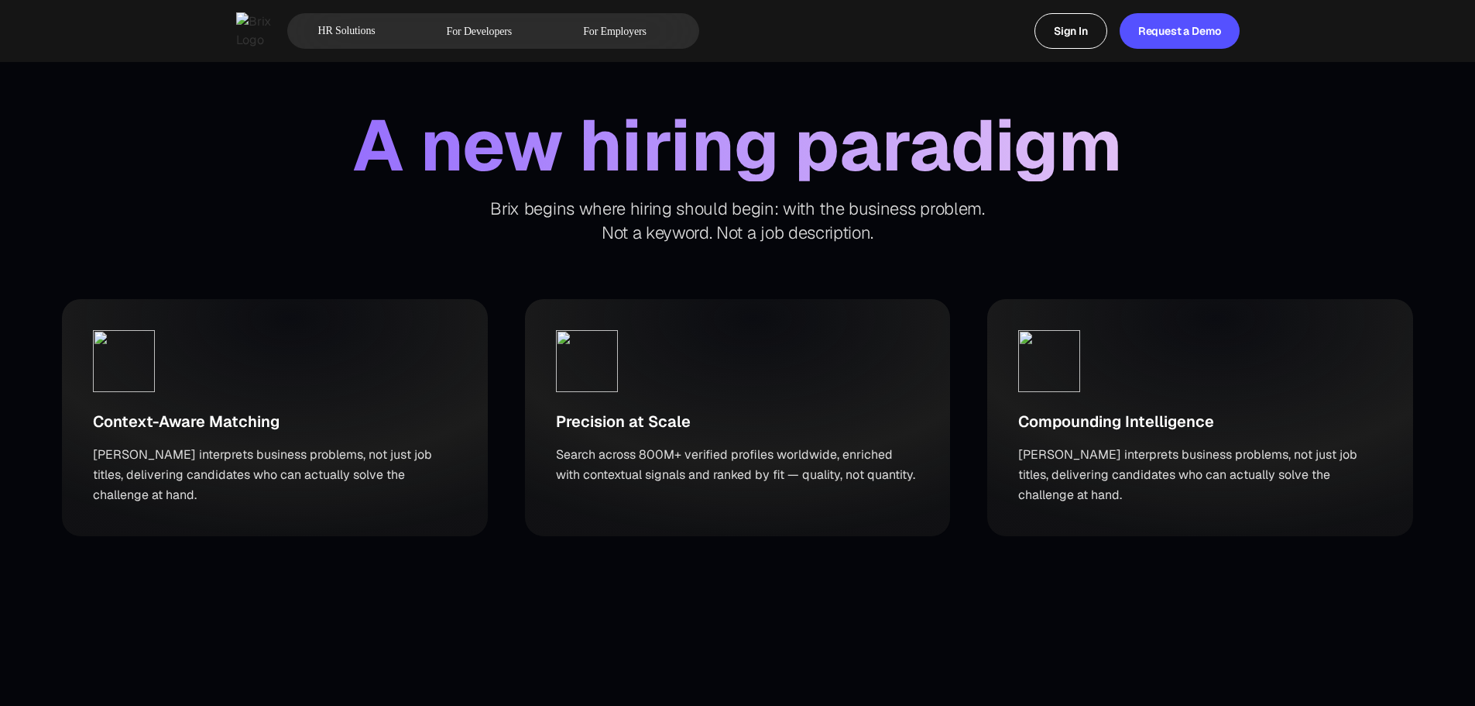
scroll to position [1471, 0]
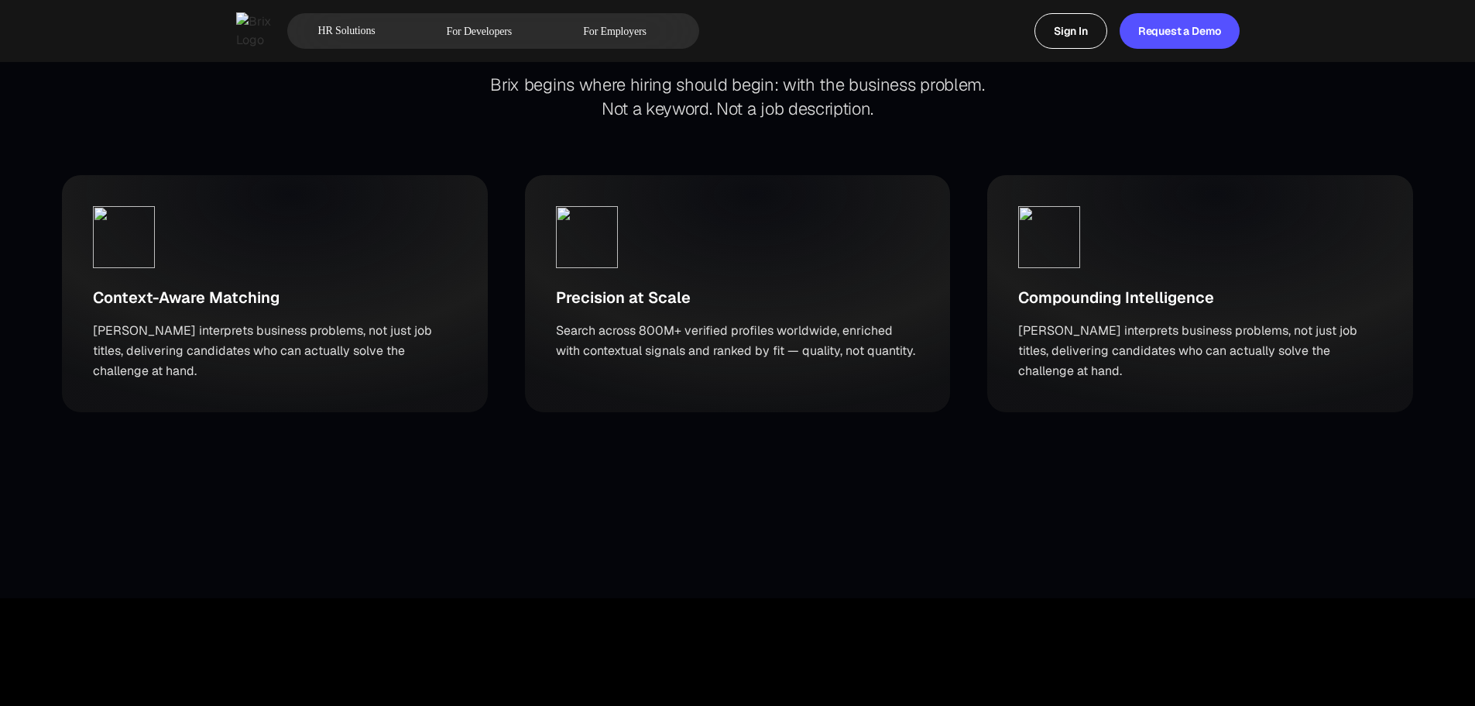
click at [925, 563] on div "A new hiring paradigm Brix begins where hiring should begin: with the business …" at bounding box center [737, 253] width 1475 height 689
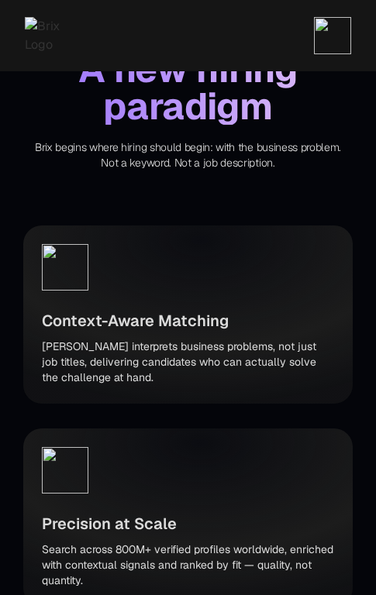
scroll to position [667, 0]
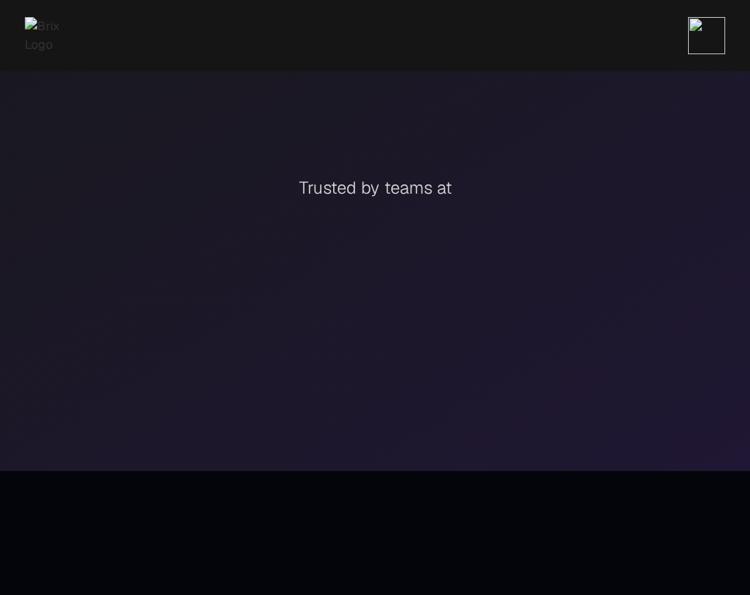
scroll to position [685, 0]
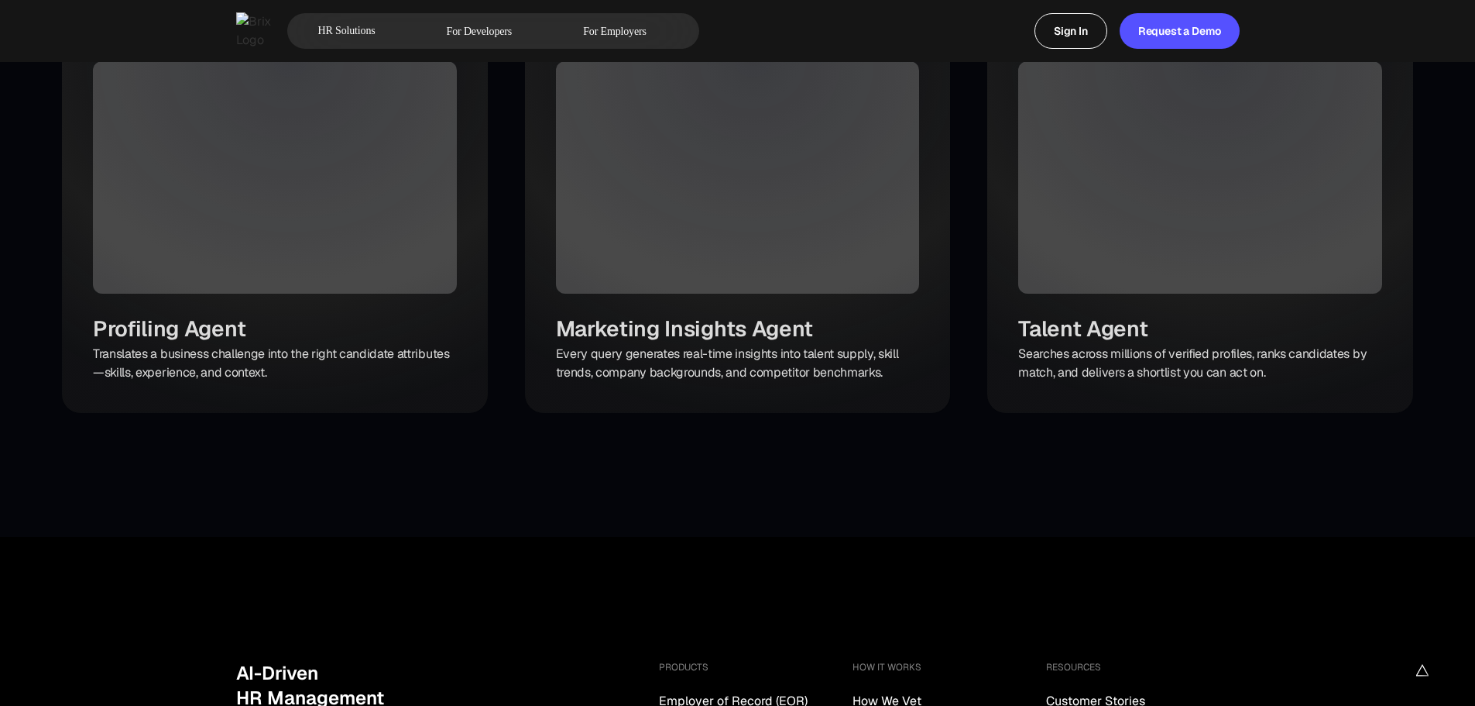
scroll to position [4154, 0]
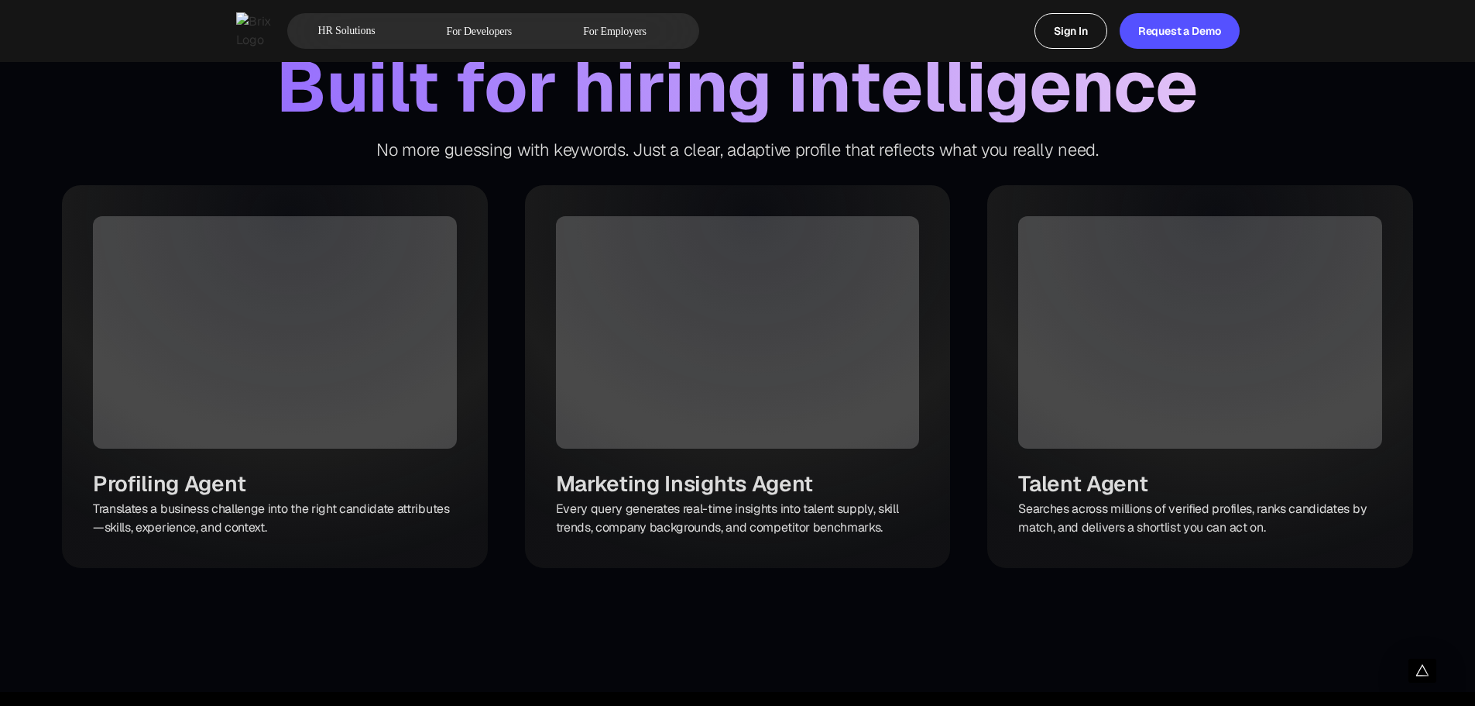
click at [760, 594] on div "Built for hiring intelligence No more guessing with keywords. Just a clear, ada…" at bounding box center [737, 309] width 1475 height 764
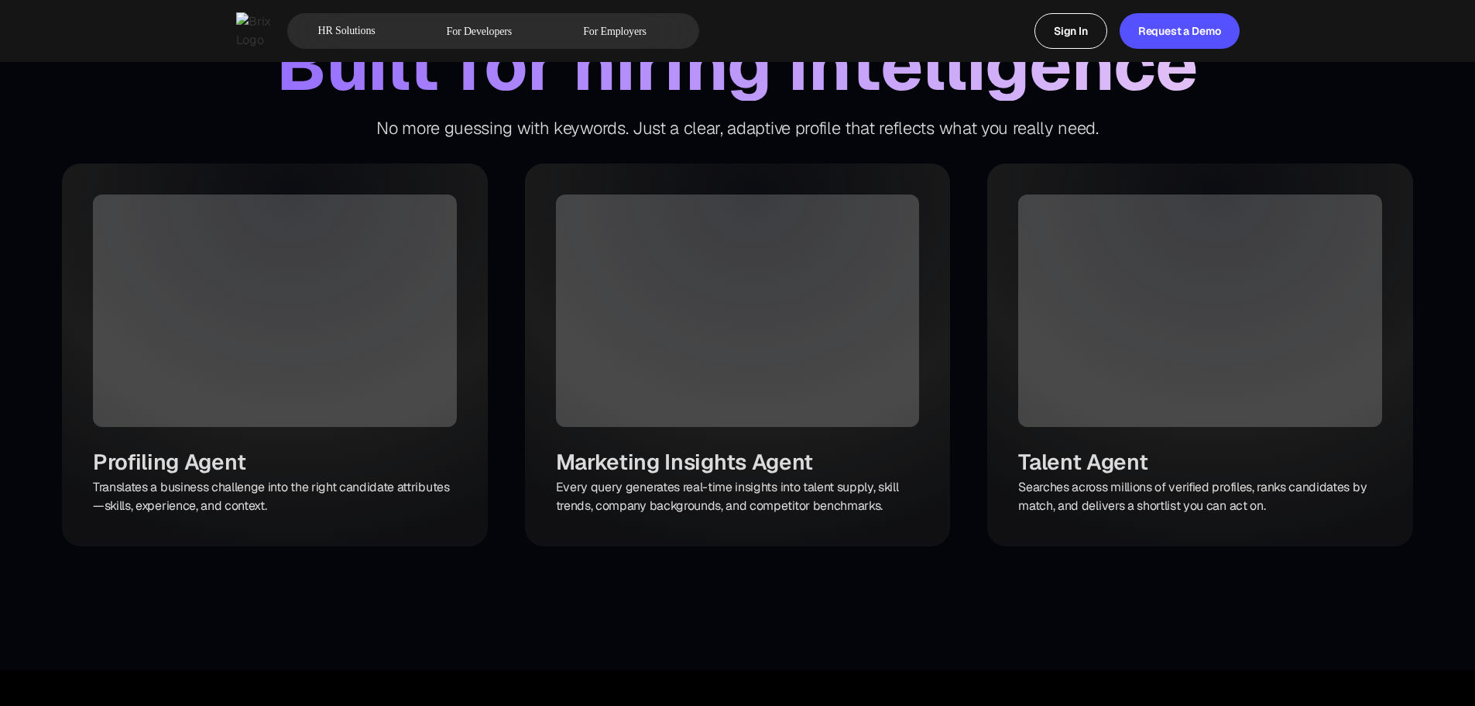
scroll to position [4291, 0]
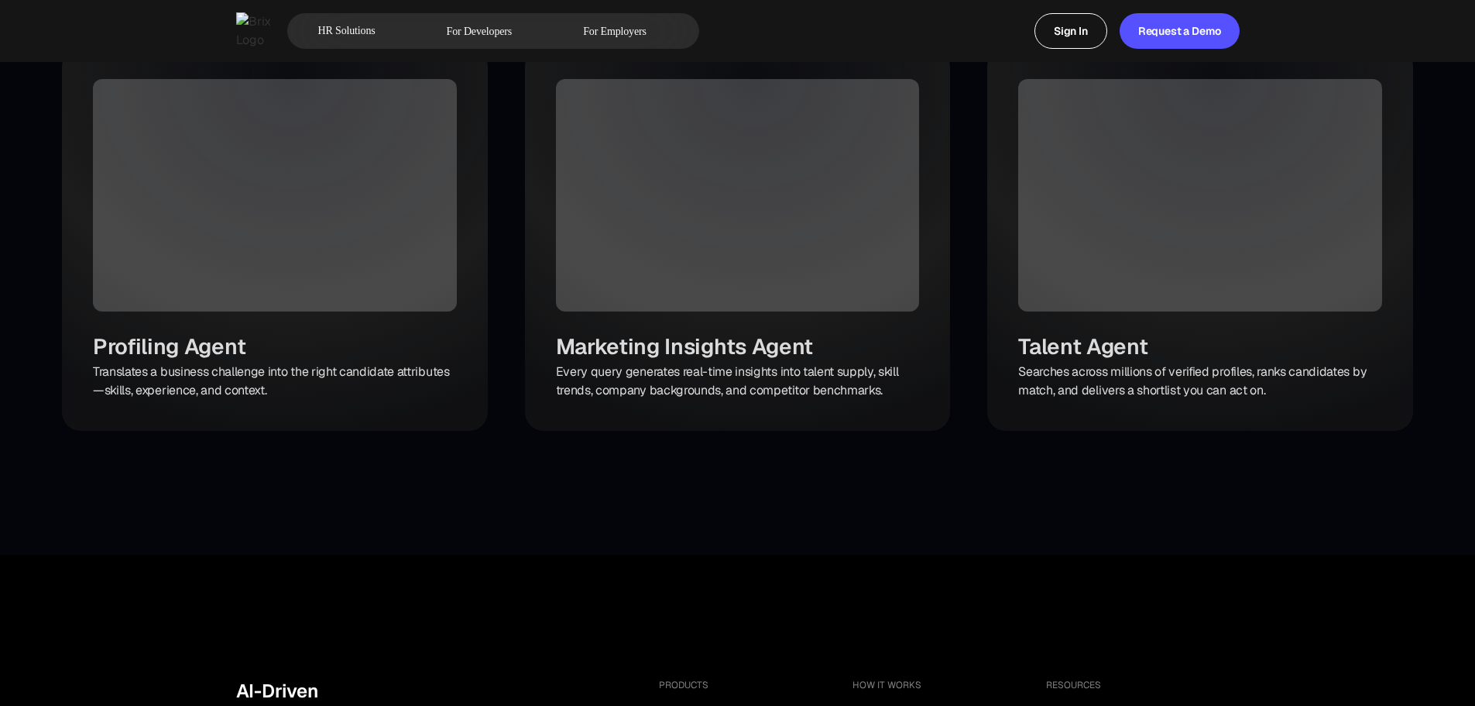
click at [760, 520] on div "Built for hiring intelligence No more guessing with keywords. Just a clear, ada…" at bounding box center [737, 172] width 1475 height 764
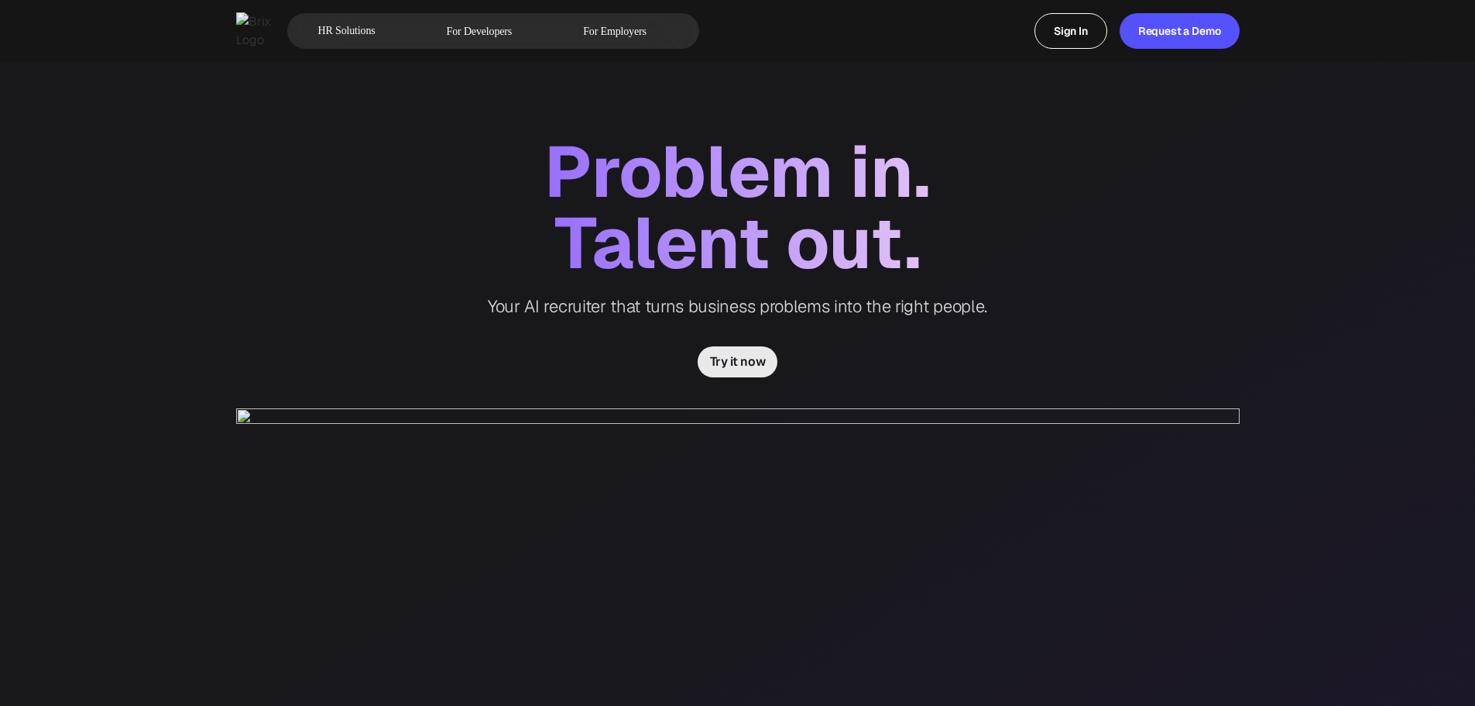
scroll to position [0, 0]
